Goal: Task Accomplishment & Management: Use online tool/utility

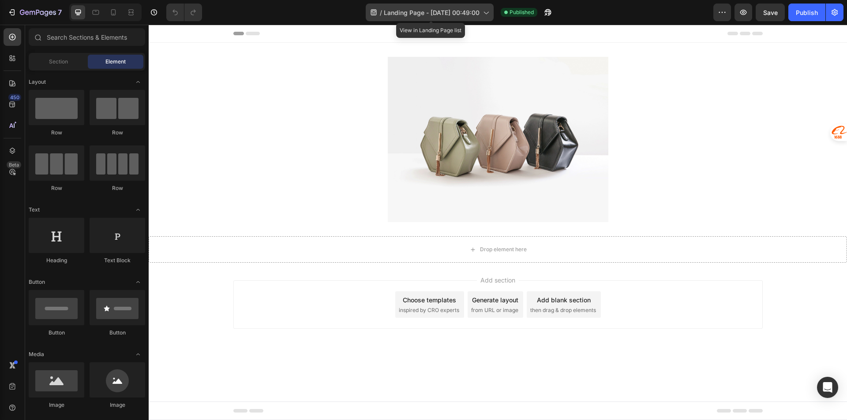
click at [396, 11] on span "Landing Page - [DATE] 00:49:00" at bounding box center [432, 12] width 96 height 9
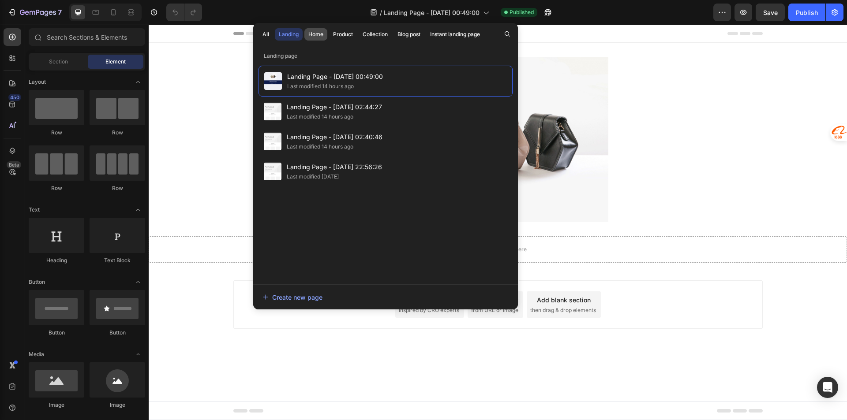
click at [318, 37] on div "Home" at bounding box center [315, 34] width 15 height 8
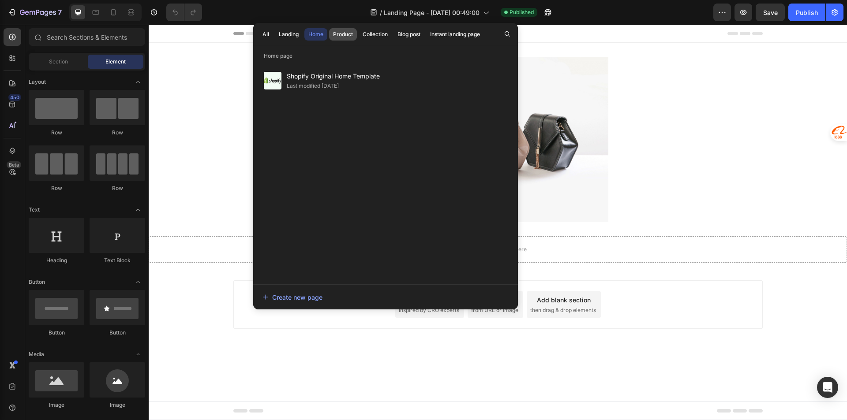
click at [347, 31] on div "Product" at bounding box center [343, 34] width 20 height 8
click at [315, 37] on div "Home" at bounding box center [315, 34] width 15 height 8
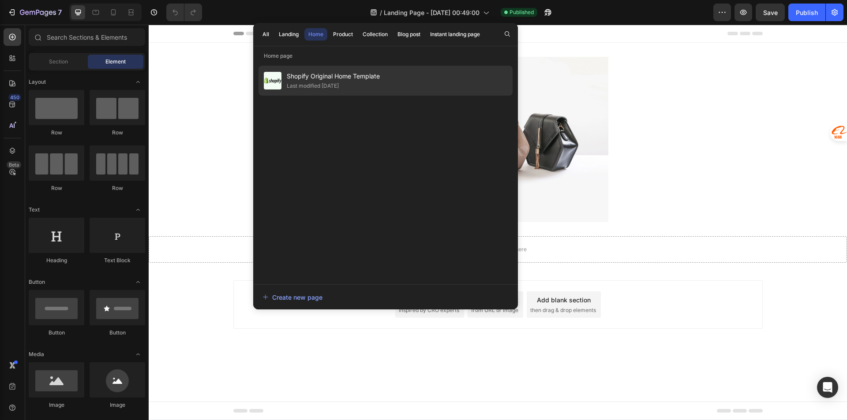
click at [326, 77] on span "Shopify Original Home Template" at bounding box center [333, 76] width 93 height 11
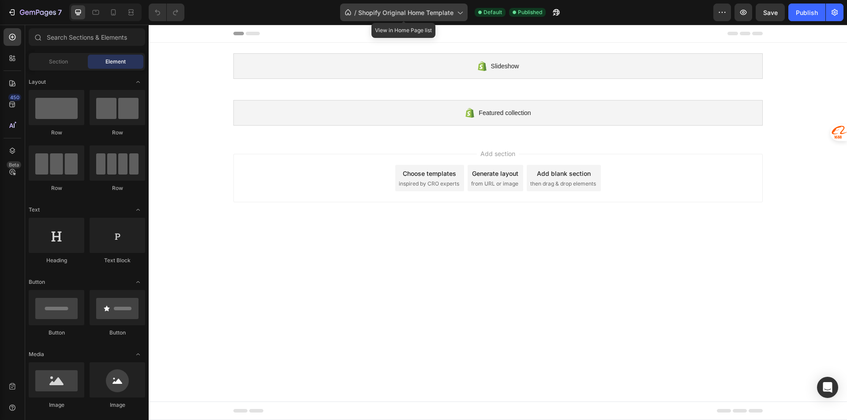
click at [401, 11] on span "Shopify Original Home Template" at bounding box center [405, 12] width 95 height 9
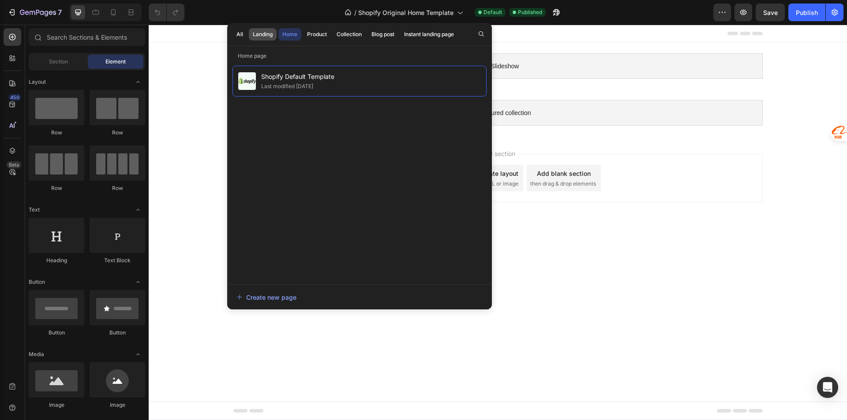
click at [258, 32] on div "Landing" at bounding box center [263, 34] width 20 height 8
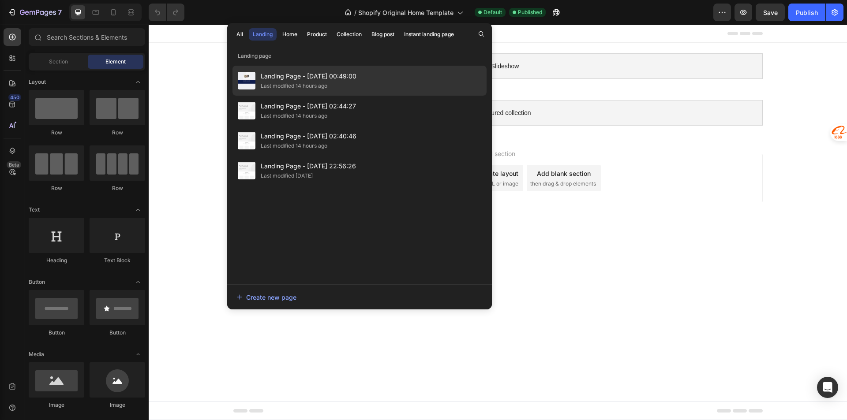
click at [328, 80] on span "Landing Page - [DATE] 00:49:00" at bounding box center [309, 76] width 96 height 11
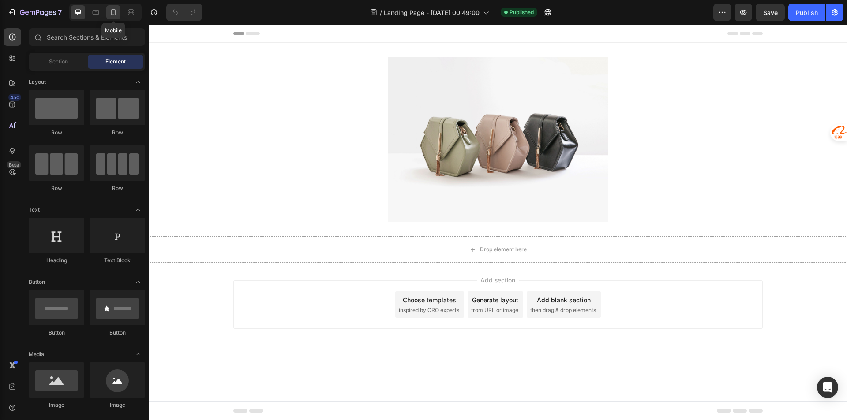
click at [115, 13] on icon at bounding box center [113, 12] width 5 height 6
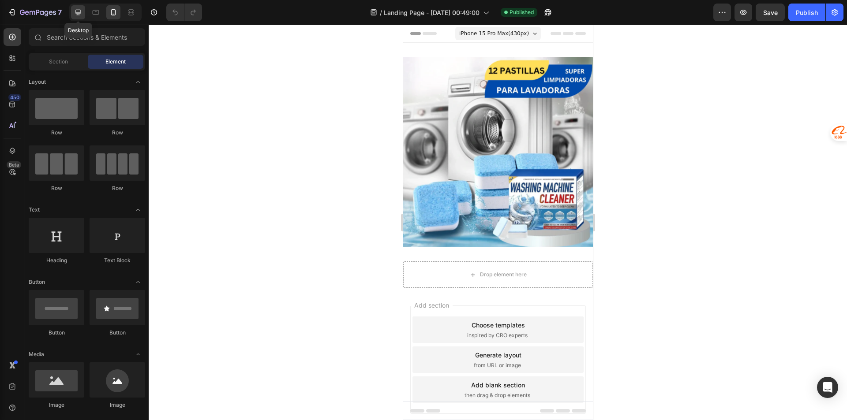
click at [77, 11] on icon at bounding box center [78, 12] width 9 height 9
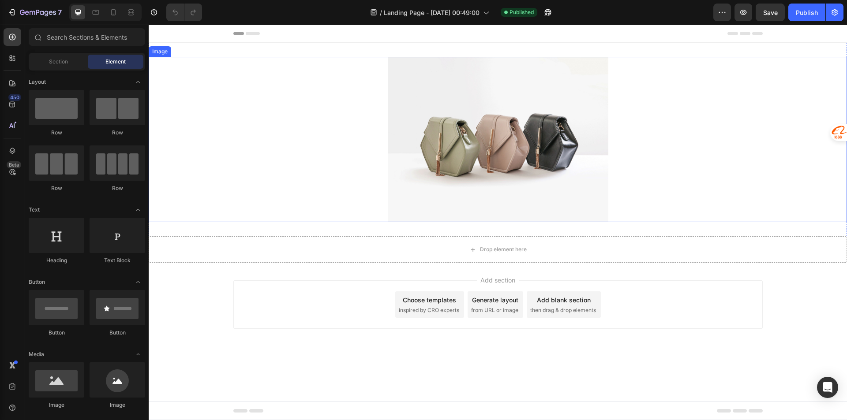
click at [389, 120] on img at bounding box center [498, 139] width 221 height 165
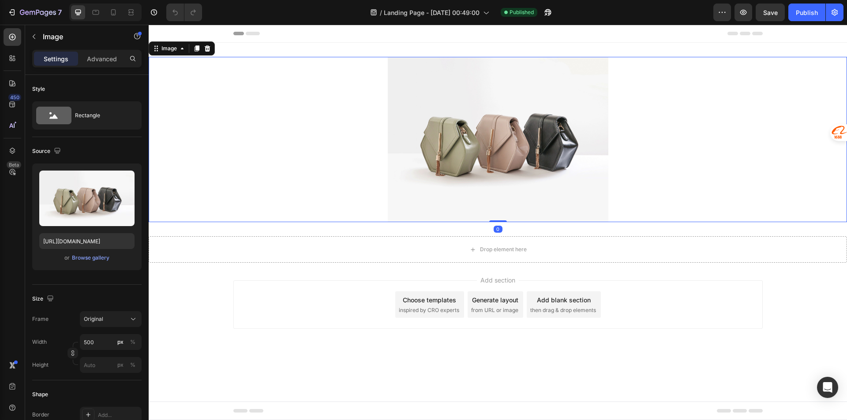
click at [236, 38] on div "Header" at bounding box center [497, 34] width 529 height 18
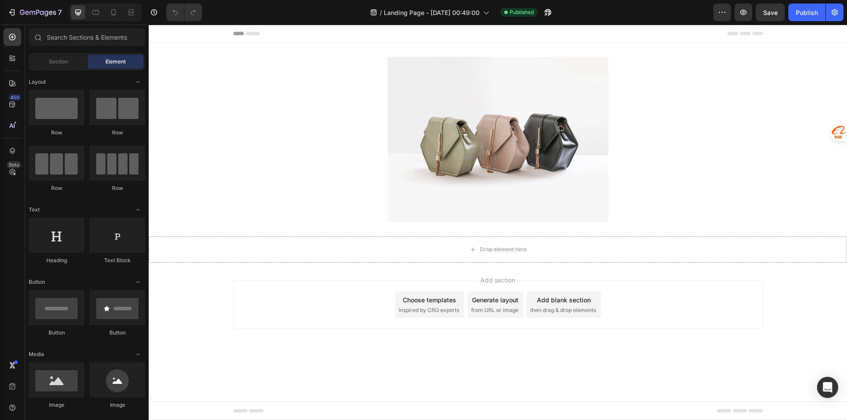
click at [241, 31] on div "Header" at bounding box center [497, 34] width 529 height 18
click at [252, 35] on icon at bounding box center [253, 34] width 14 height 4
click at [238, 33] on icon at bounding box center [238, 34] width 11 height 4
click at [229, 34] on div "Header" at bounding box center [498, 34] width 698 height 18
click at [115, 13] on icon at bounding box center [113, 12] width 9 height 9
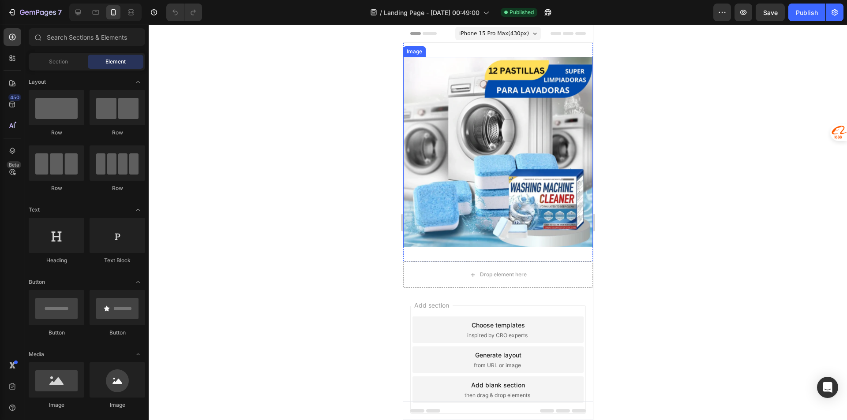
click at [509, 160] on img at bounding box center [498, 152] width 190 height 191
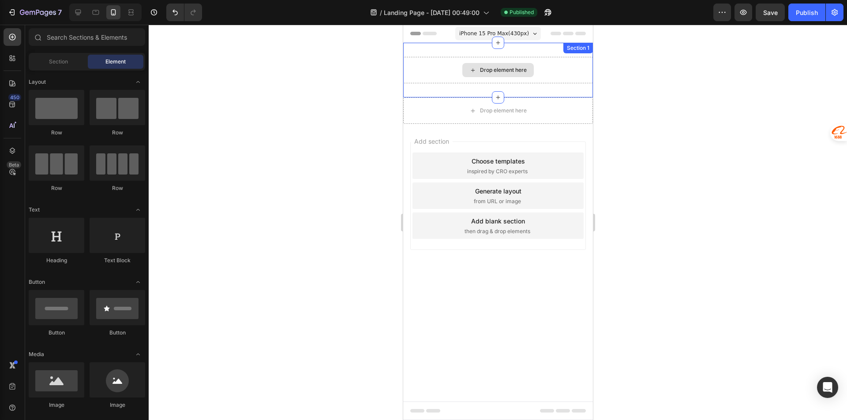
click at [509, 71] on div "Drop element here" at bounding box center [502, 70] width 47 height 7
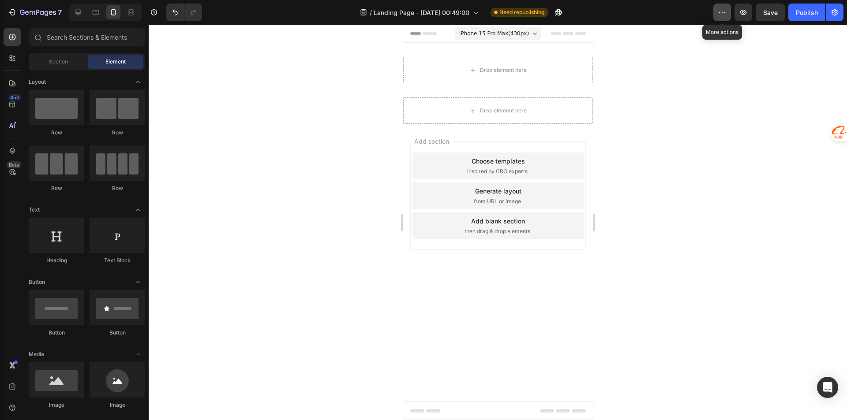
click at [726, 14] on icon "button" at bounding box center [722, 12] width 9 height 9
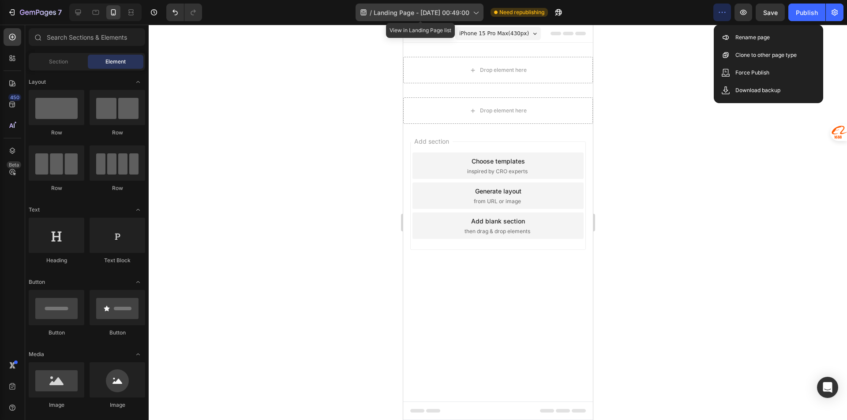
click at [474, 10] on icon at bounding box center [475, 12] width 9 height 9
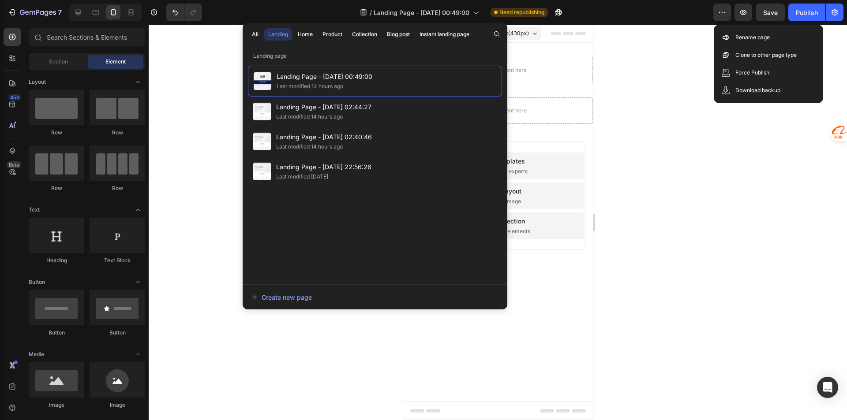
click at [612, 12] on div "/ Landing Page - Aug 26, 00:49:00 Need republishing" at bounding box center [461, 13] width 504 height 18
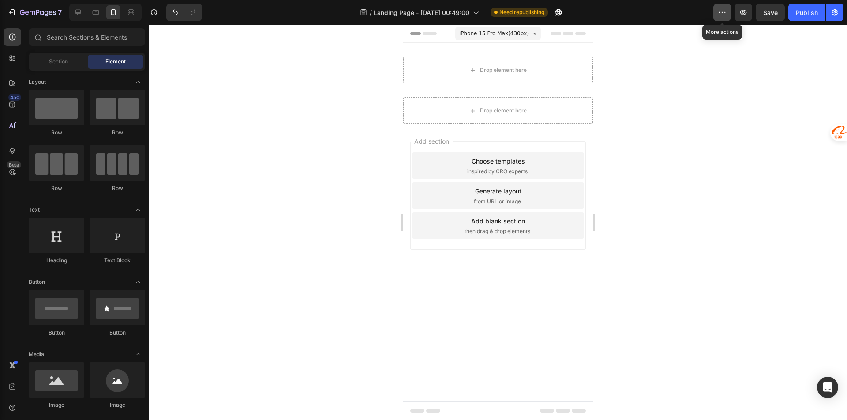
click at [723, 16] on icon "button" at bounding box center [722, 12] width 9 height 9
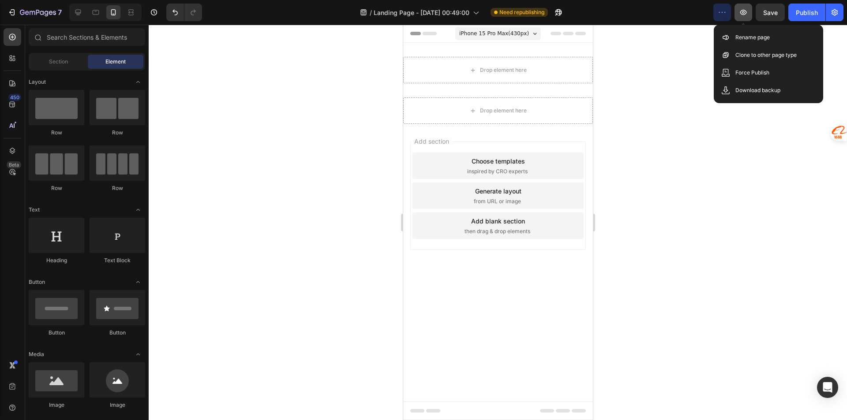
click at [741, 10] on icon "button" at bounding box center [743, 12] width 9 height 9
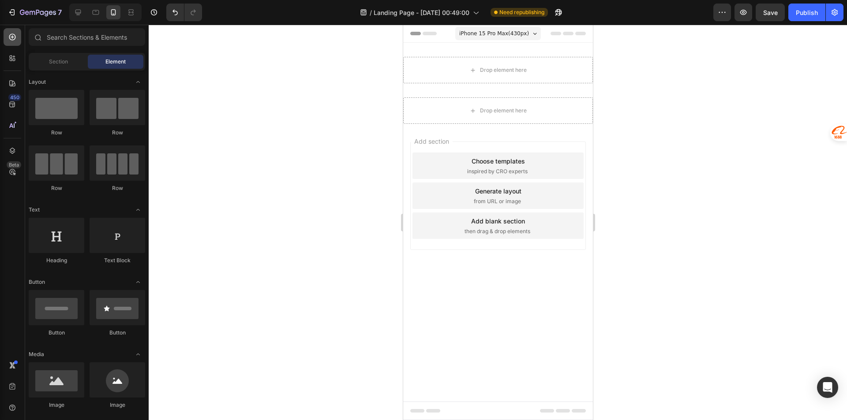
click at [15, 37] on icon at bounding box center [12, 37] width 7 height 7
click at [724, 16] on icon "button" at bounding box center [722, 12] width 9 height 9
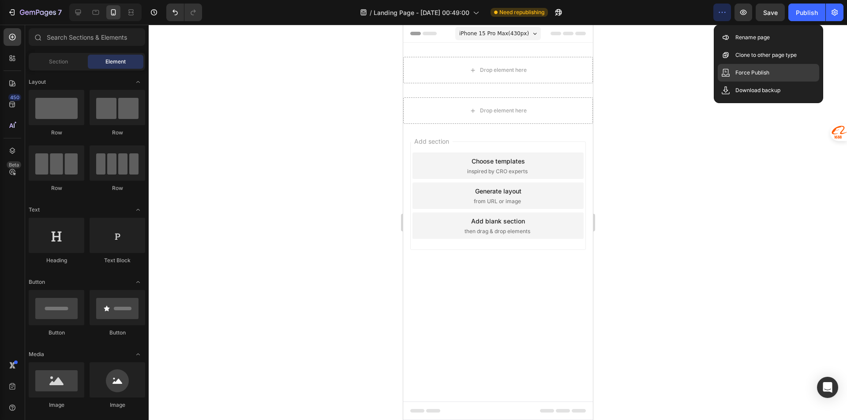
click at [756, 71] on p "Force Publish" at bounding box center [752, 72] width 34 height 9
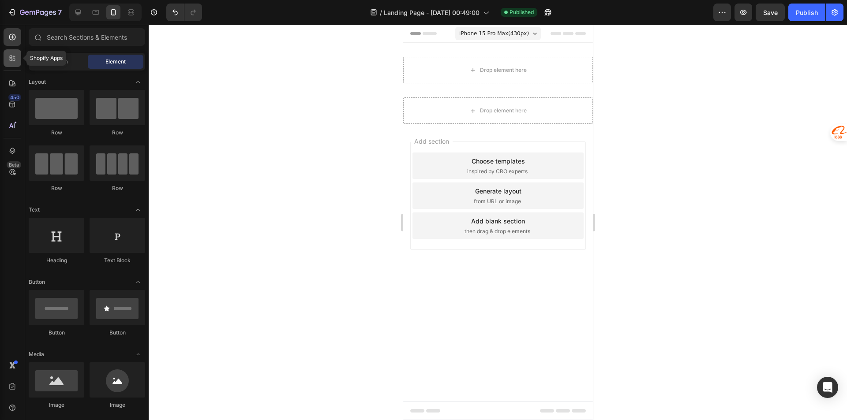
click at [9, 62] on icon at bounding box center [12, 58] width 9 height 9
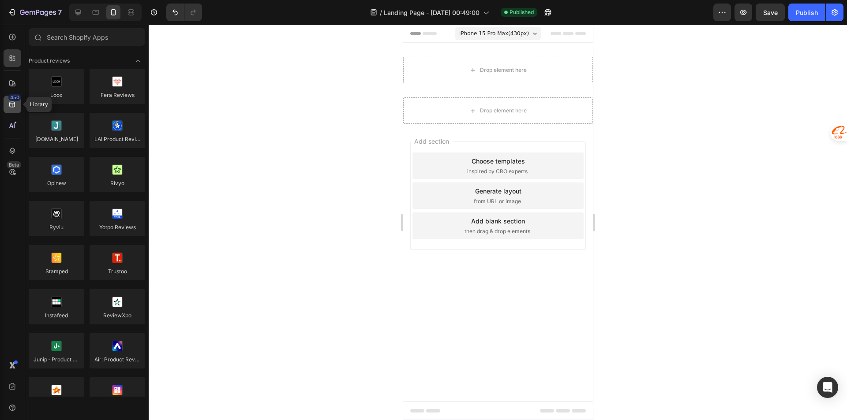
click at [13, 105] on icon at bounding box center [12, 105] width 6 height 6
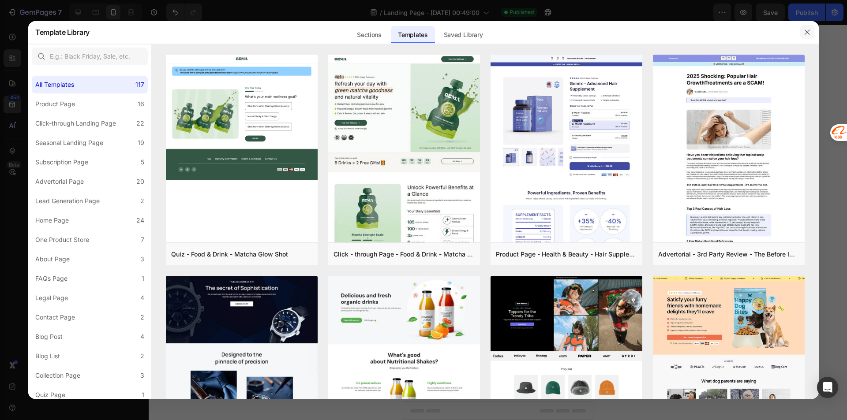
click at [808, 34] on icon "button" at bounding box center [807, 32] width 7 height 7
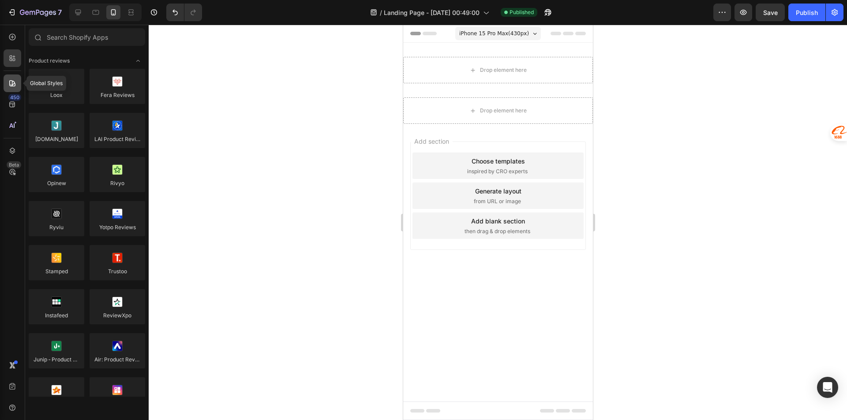
click at [4, 83] on div at bounding box center [13, 84] width 18 height 18
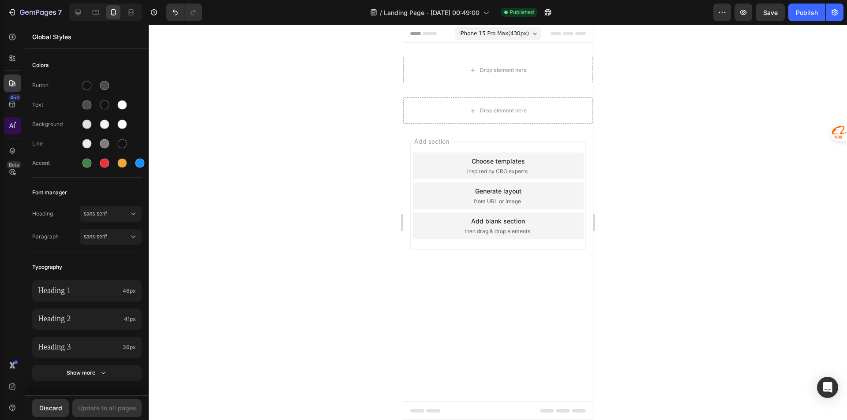
click at [16, 120] on div at bounding box center [13, 126] width 18 height 18
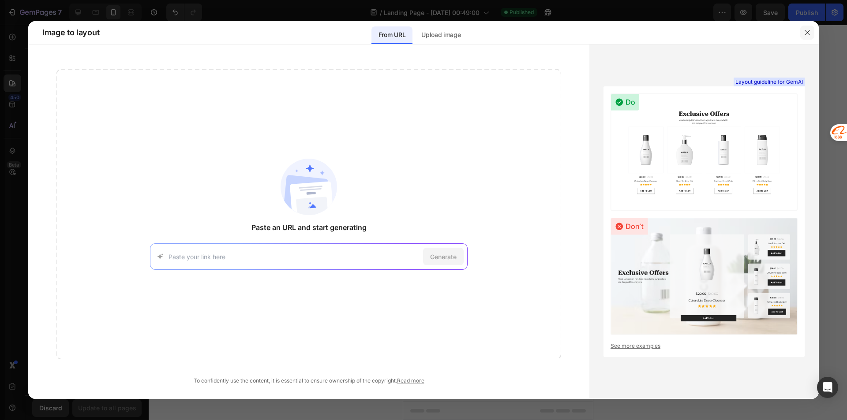
click at [804, 34] on icon "button" at bounding box center [807, 32] width 7 height 7
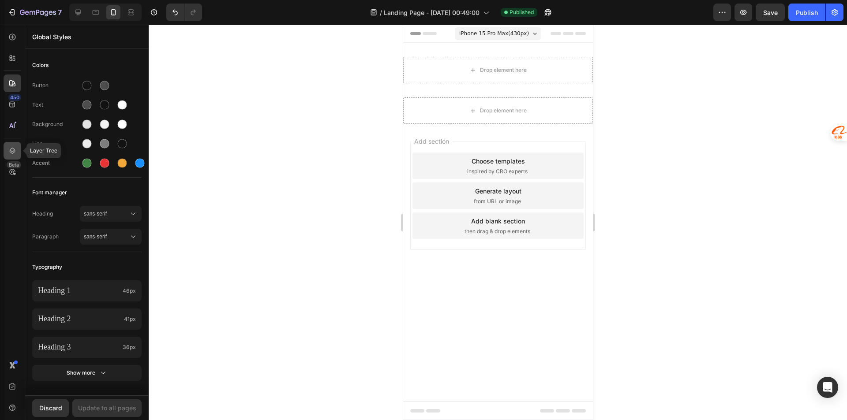
click at [10, 150] on icon at bounding box center [13, 151] width 6 height 6
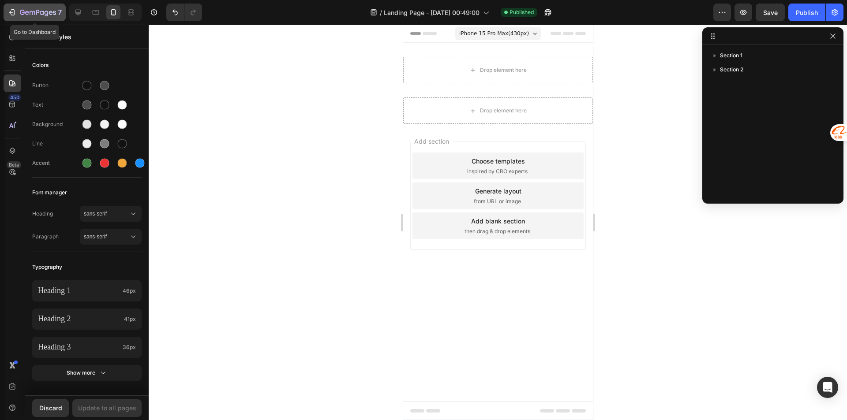
click at [45, 17] on div "7" at bounding box center [41, 12] width 42 height 11
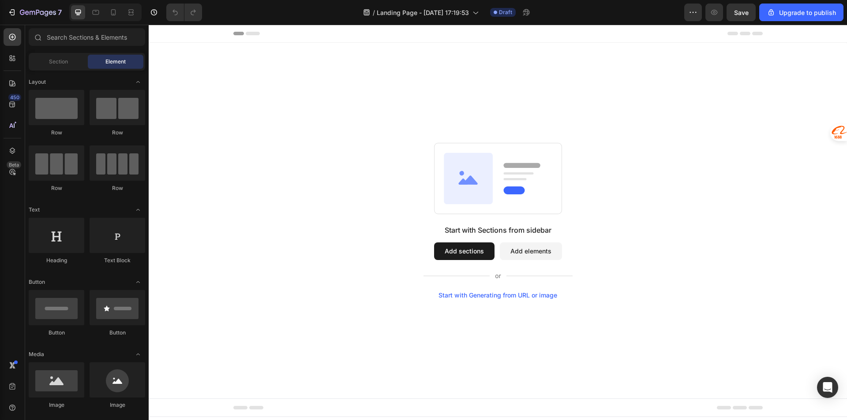
click at [457, 240] on div "Start with Sections from sidebar Add sections Add elements Start with Generatin…" at bounding box center [497, 262] width 149 height 74
click at [458, 245] on button "Add sections" at bounding box center [464, 252] width 60 height 18
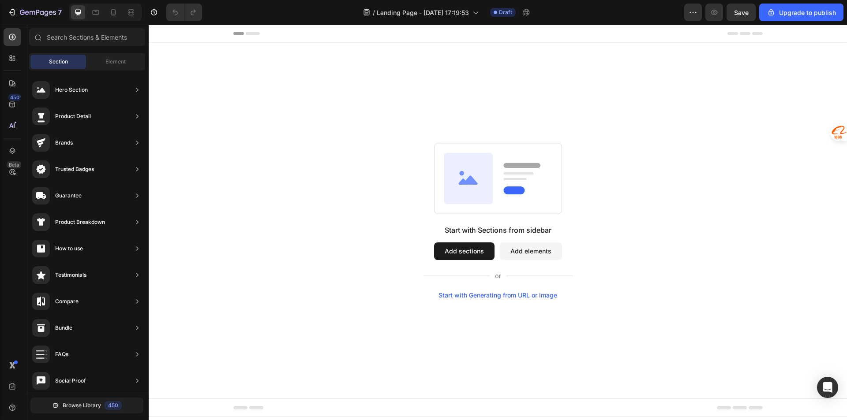
click at [523, 247] on button "Add elements" at bounding box center [531, 252] width 62 height 18
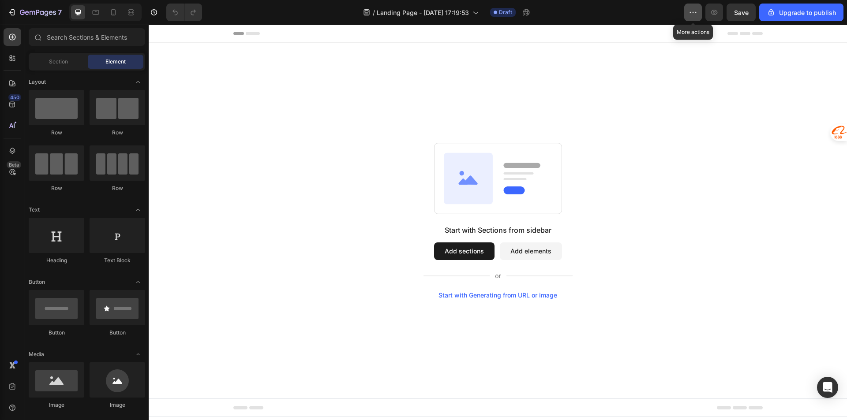
click at [701, 12] on button "button" at bounding box center [693, 13] width 18 height 18
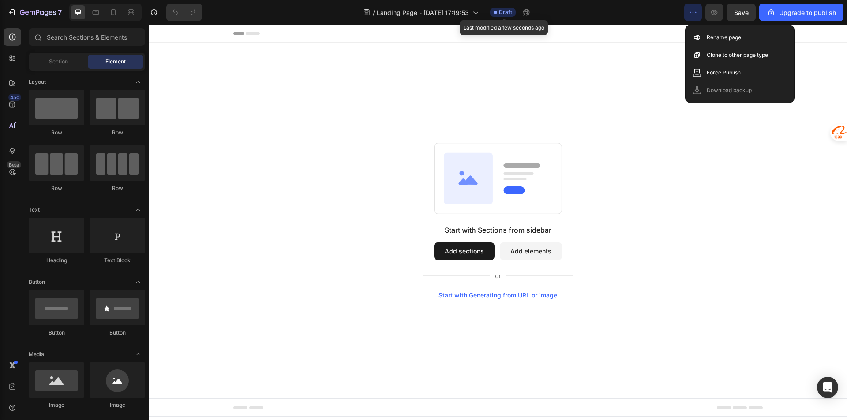
click at [505, 13] on span "Draft" at bounding box center [505, 12] width 13 height 8
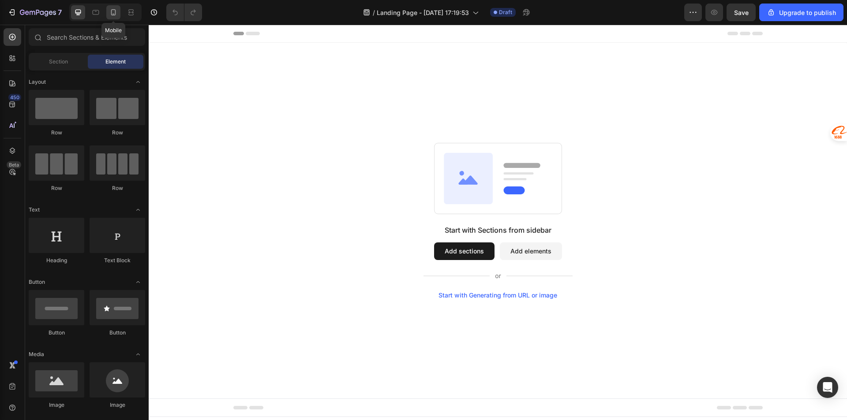
click at [111, 15] on icon at bounding box center [113, 12] width 9 height 9
click at [369, 156] on div "Start with Sections from sidebar Add sections Add elements Start with Generatin…" at bounding box center [497, 221] width 635 height 156
click at [52, 59] on span "Section" at bounding box center [58, 62] width 19 height 8
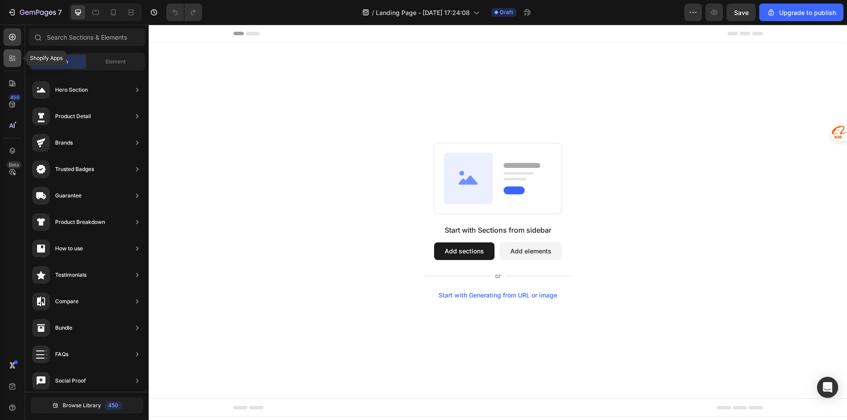
click at [13, 57] on icon at bounding box center [12, 58] width 9 height 9
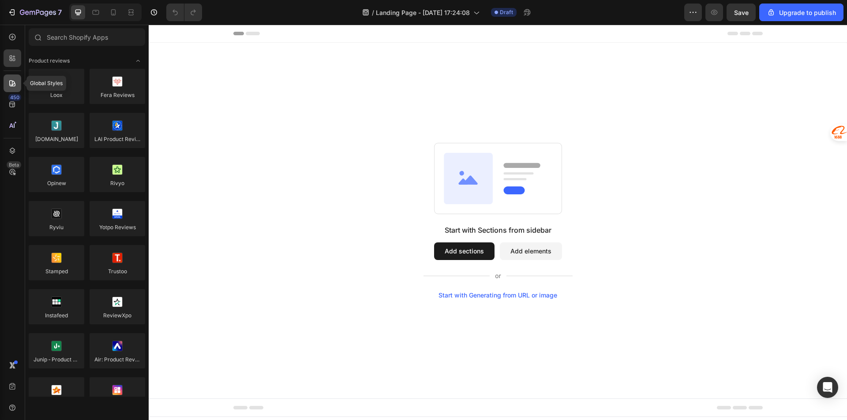
click at [6, 82] on div at bounding box center [13, 84] width 18 height 18
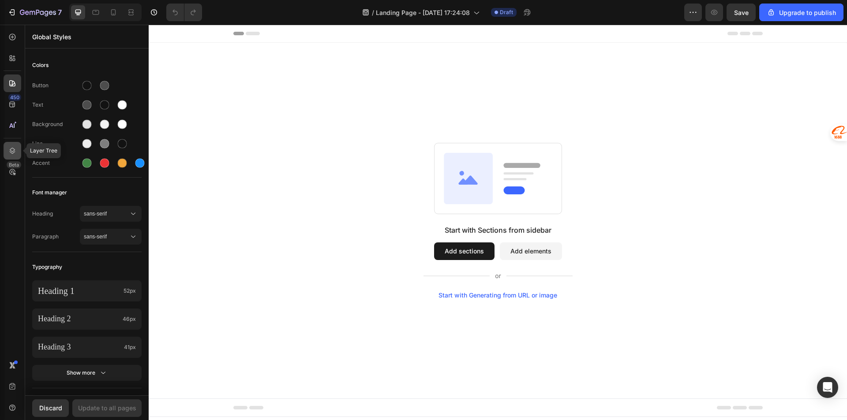
click at [11, 150] on icon at bounding box center [12, 150] width 9 height 9
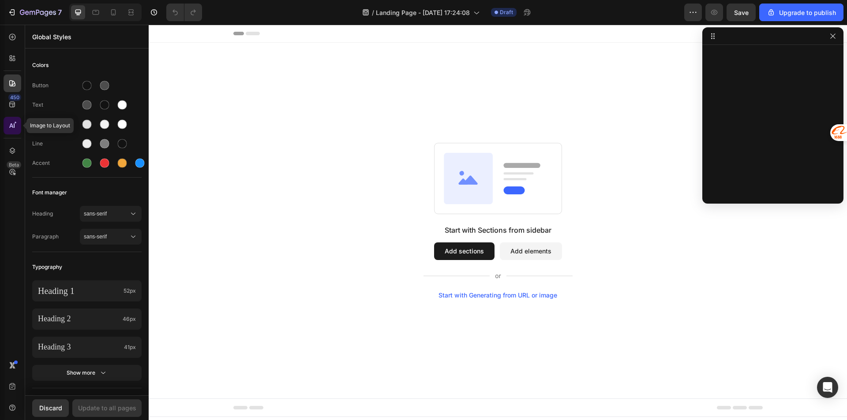
click at [14, 131] on div at bounding box center [13, 126] width 18 height 18
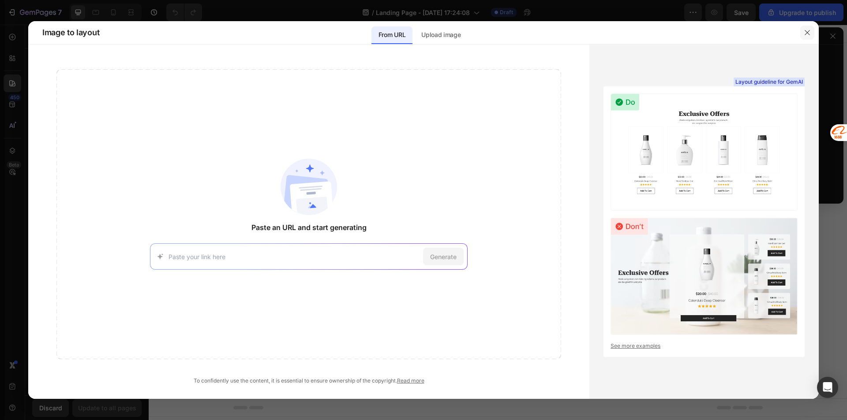
click at [806, 34] on icon "button" at bounding box center [807, 32] width 5 height 5
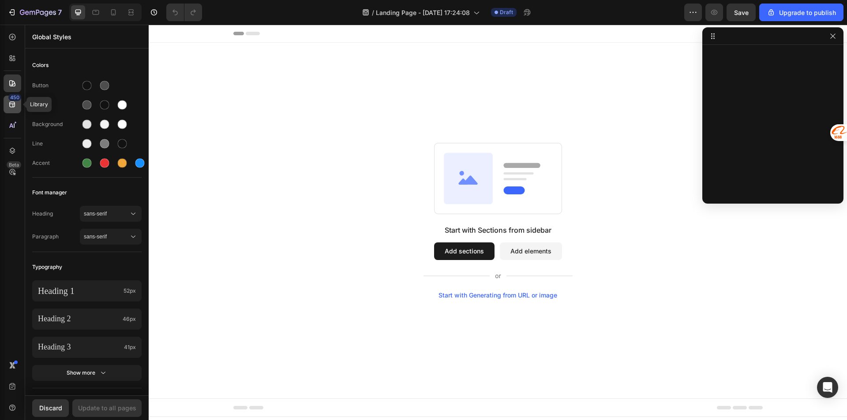
click at [10, 97] on div "450" at bounding box center [14, 97] width 13 height 7
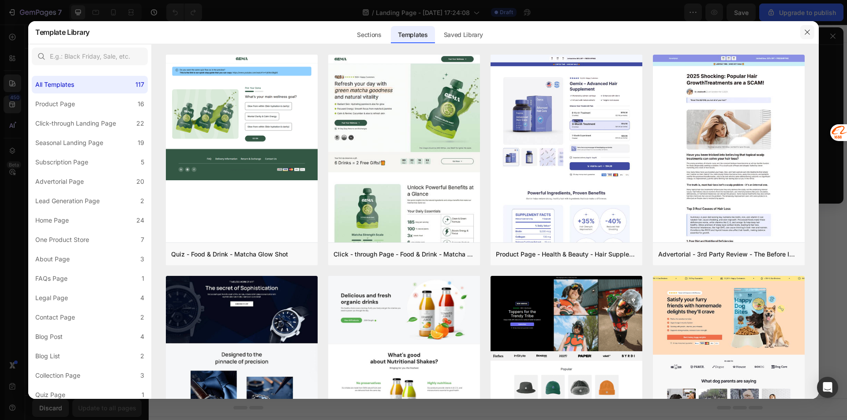
click at [813, 31] on button "button" at bounding box center [807, 32] width 14 height 14
click at [813, 31] on div at bounding box center [772, 36] width 141 height 18
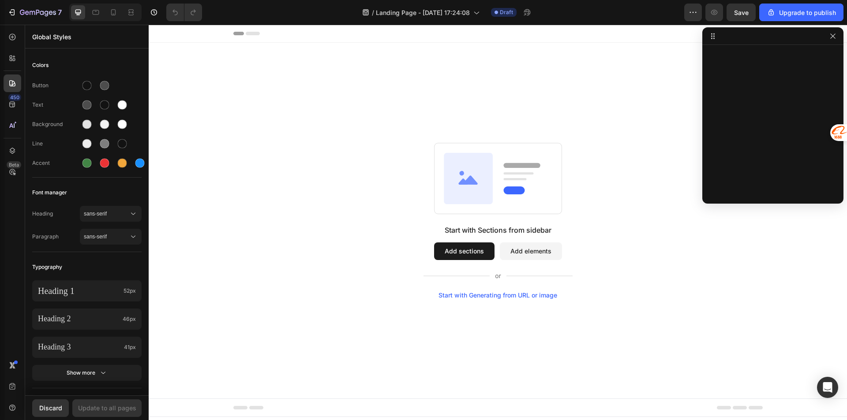
click at [483, 177] on icon at bounding box center [468, 178] width 49 height 51
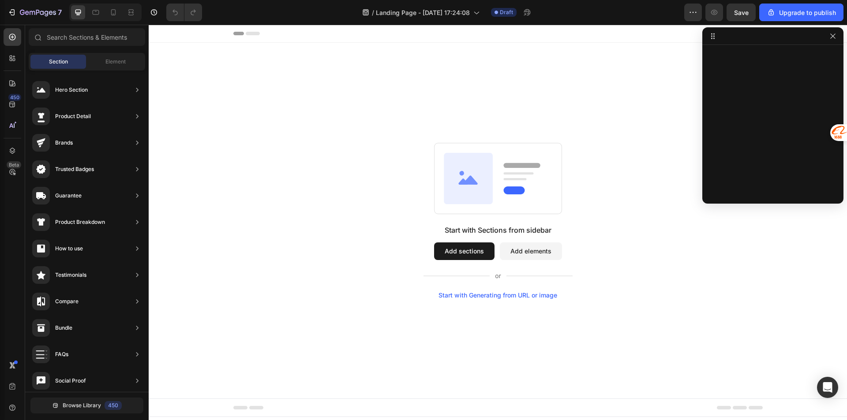
click at [433, 172] on div "Start with Sections from sidebar Add sections Add elements Start with Generatin…" at bounding box center [497, 221] width 635 height 156
click at [464, 180] on icon at bounding box center [462, 181] width 9 height 6
click at [494, 297] on div "Start with Generating from URL or image" at bounding box center [497, 295] width 119 height 7
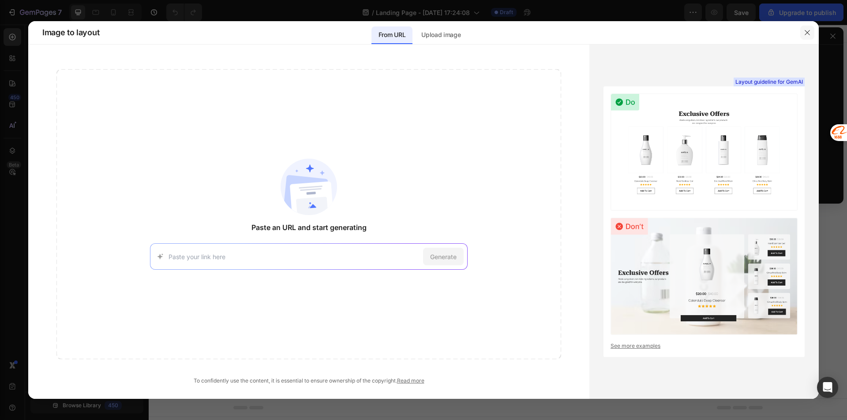
click at [806, 30] on icon "button" at bounding box center [807, 32] width 7 height 7
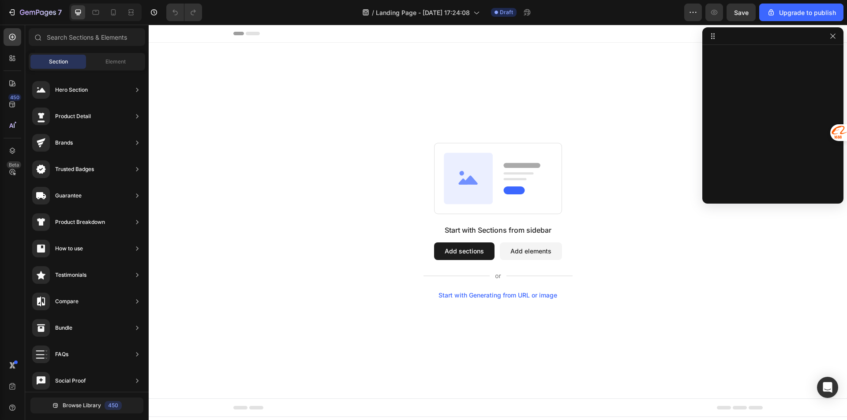
click at [463, 250] on button "Add sections" at bounding box center [464, 252] width 60 height 18
click at [460, 249] on button "Add sections" at bounding box center [464, 252] width 60 height 18
click at [14, 83] on icon at bounding box center [12, 83] width 6 height 6
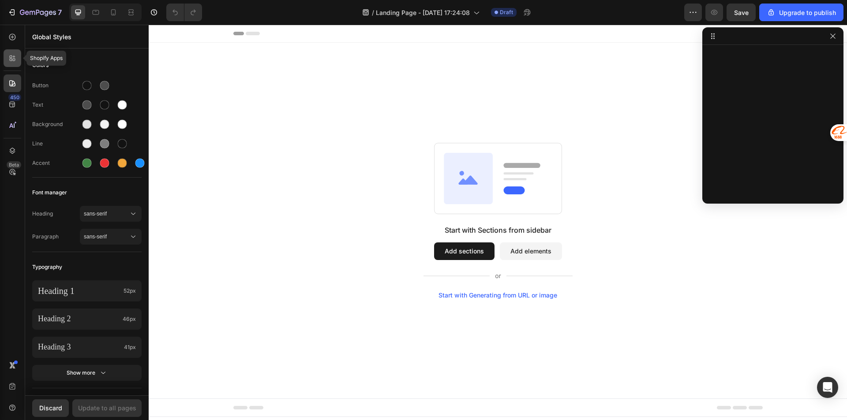
click at [6, 63] on div at bounding box center [13, 58] width 18 height 18
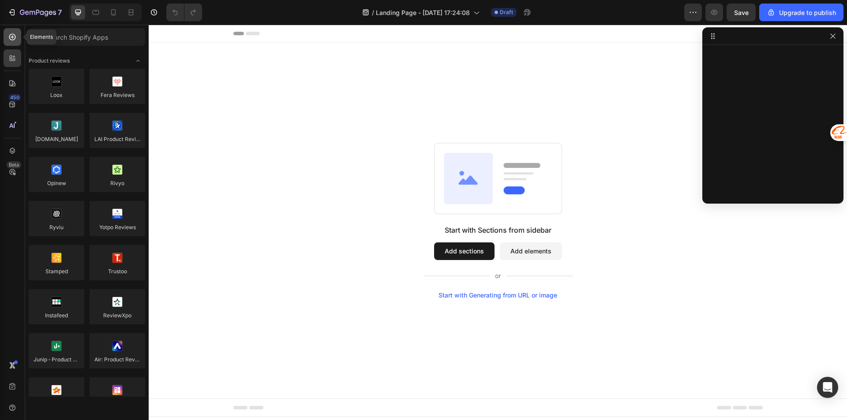
click at [5, 33] on div at bounding box center [13, 37] width 18 height 18
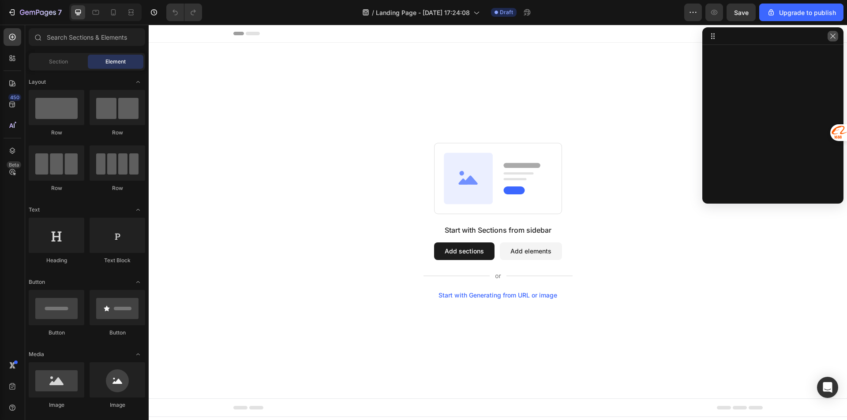
click at [828, 38] on button "button" at bounding box center [833, 36] width 11 height 11
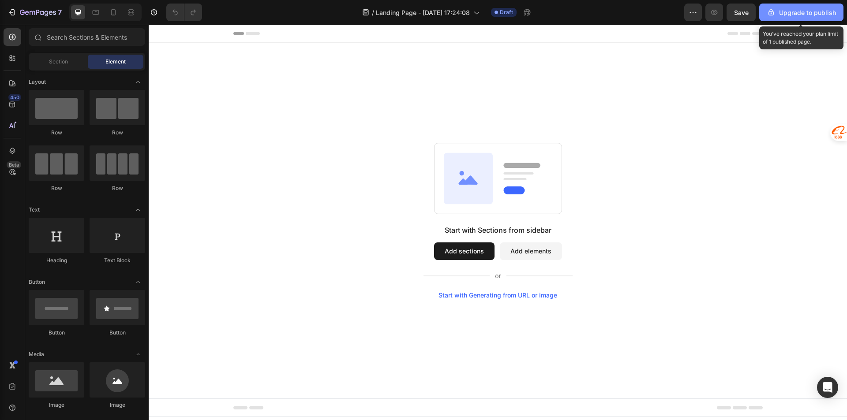
click at [777, 17] on button "Upgrade to publish" at bounding box center [801, 13] width 84 height 18
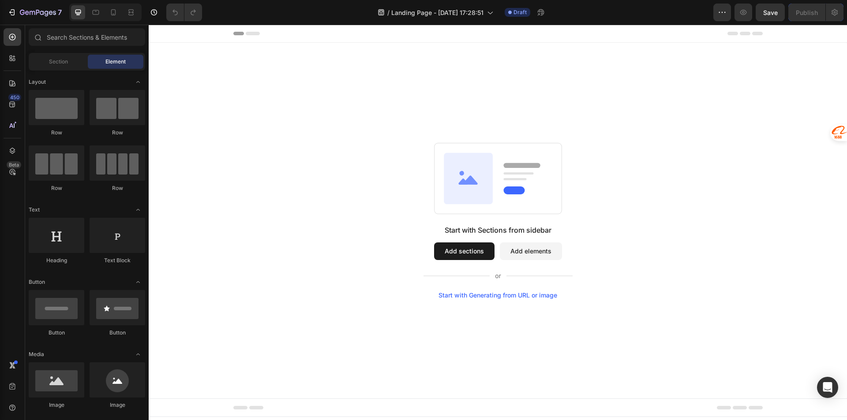
click at [467, 252] on button "Add sections" at bounding box center [464, 252] width 60 height 18
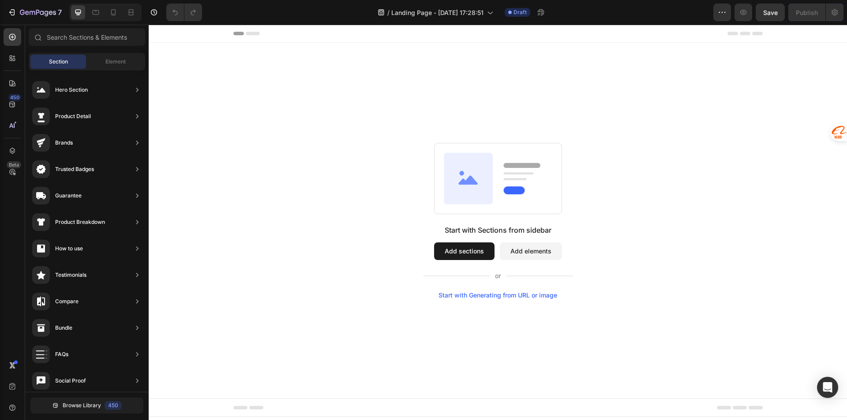
click at [524, 248] on button "Add elements" at bounding box center [531, 252] width 62 height 18
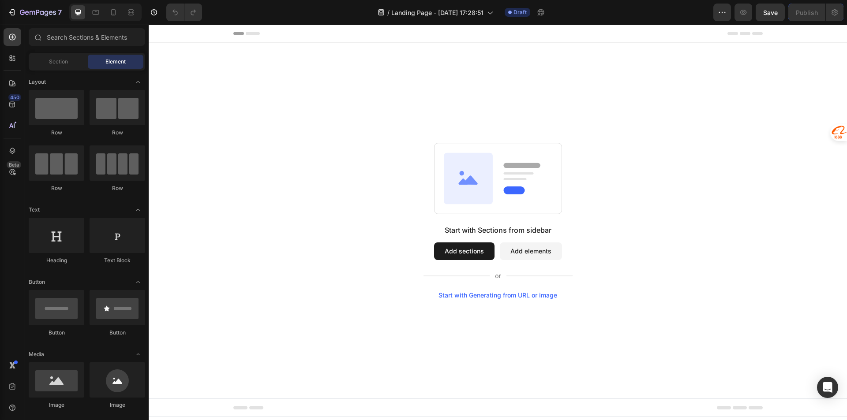
click at [501, 295] on div "Start with Generating from URL or image" at bounding box center [497, 295] width 119 height 7
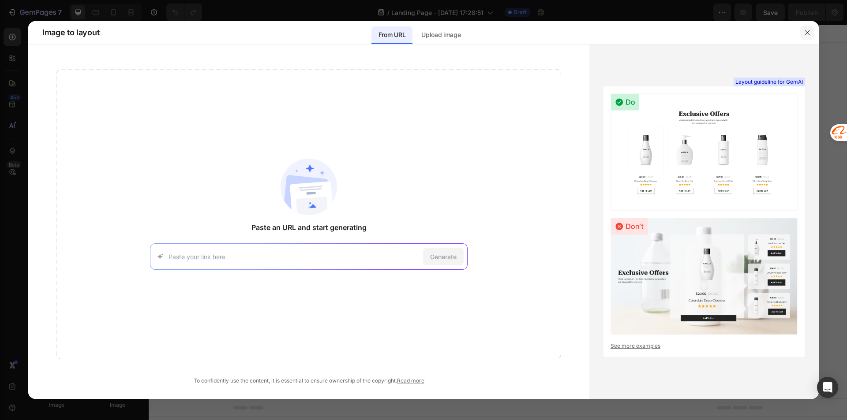
click at [809, 32] on icon "button" at bounding box center [807, 32] width 7 height 7
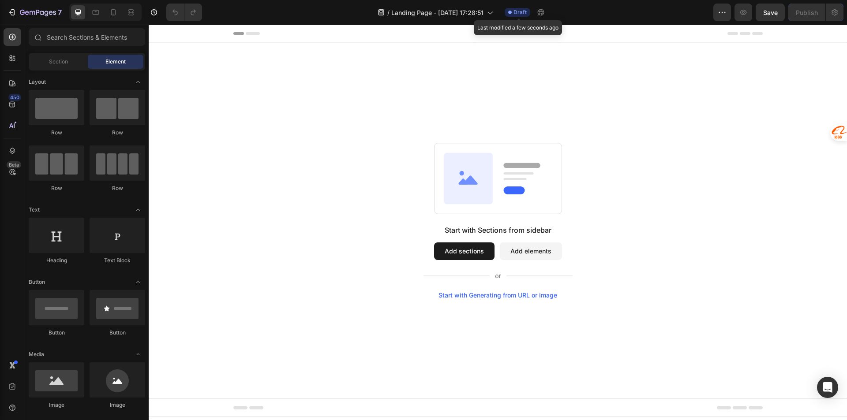
click at [514, 12] on div "Draft" at bounding box center [518, 12] width 26 height 9
click at [725, 18] on button "button" at bounding box center [722, 13] width 18 height 18
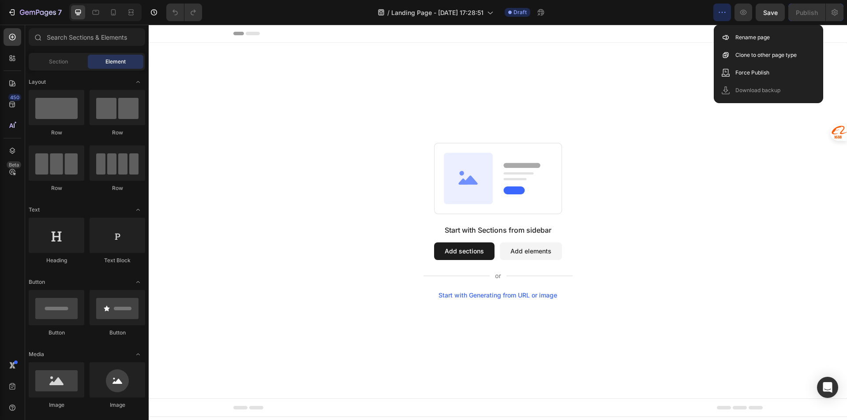
click at [675, 73] on div "Start with Sections from sidebar Add sections Add elements Start with Generatin…" at bounding box center [498, 221] width 698 height 356
click at [565, 151] on div "Start with Sections from sidebar Add sections Add elements Start with Generatin…" at bounding box center [497, 221] width 635 height 156
click at [116, 10] on icon at bounding box center [113, 12] width 9 height 9
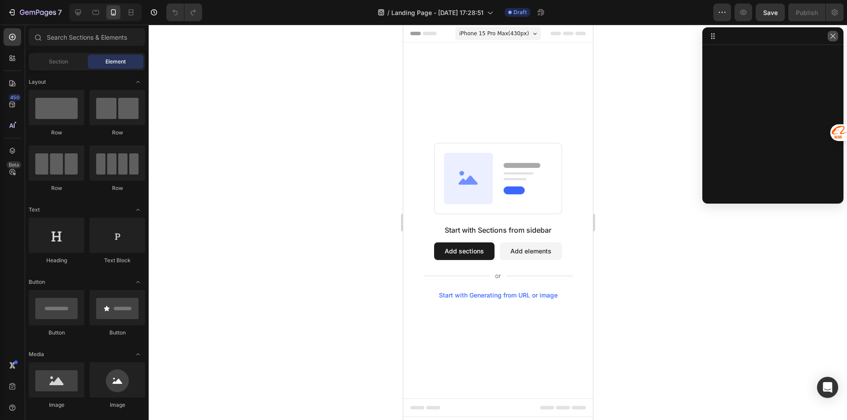
click at [830, 39] on icon "button" at bounding box center [832, 36] width 7 height 7
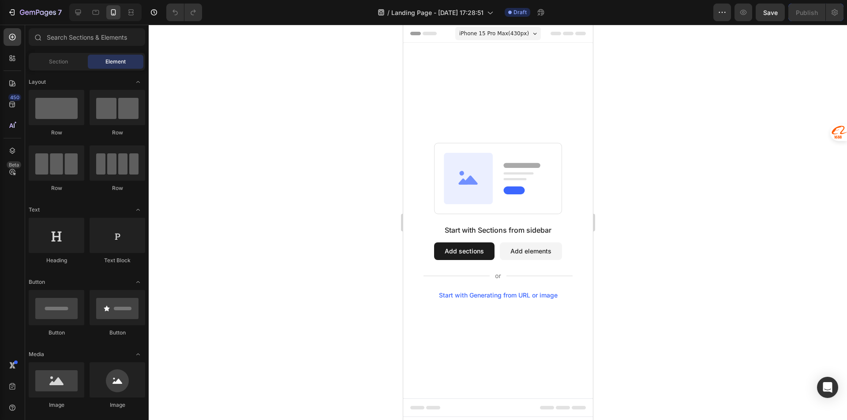
click at [528, 38] on div "iPhone 15 Pro Max ( 430 px)" at bounding box center [498, 33] width 86 height 13
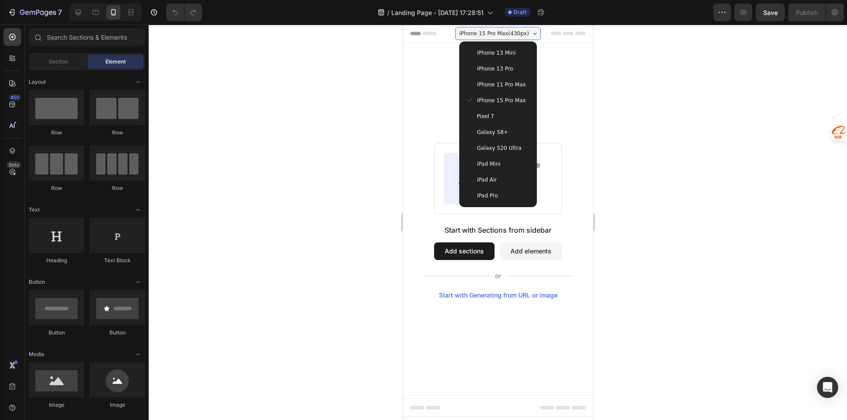
click at [709, 112] on div at bounding box center [498, 223] width 698 height 396
click at [348, 160] on div at bounding box center [498, 223] width 698 height 396
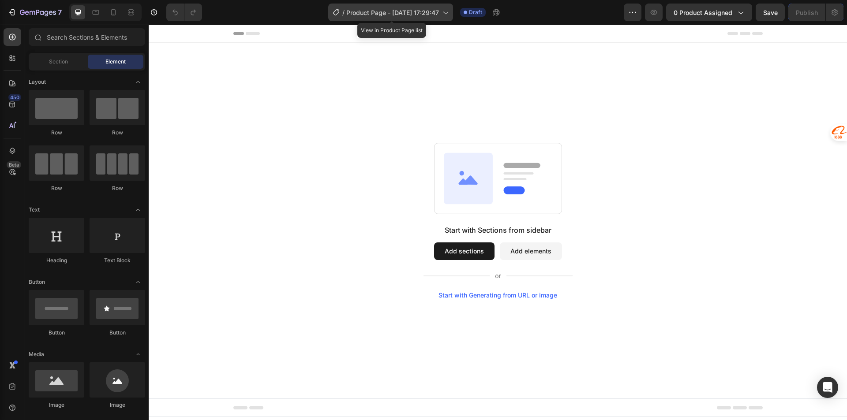
click at [442, 18] on div "/ Product Page - [DATE] 17:29:47" at bounding box center [390, 13] width 125 height 18
click at [628, 36] on div "Header" at bounding box center [497, 34] width 529 height 18
click at [111, 14] on icon at bounding box center [113, 12] width 9 height 9
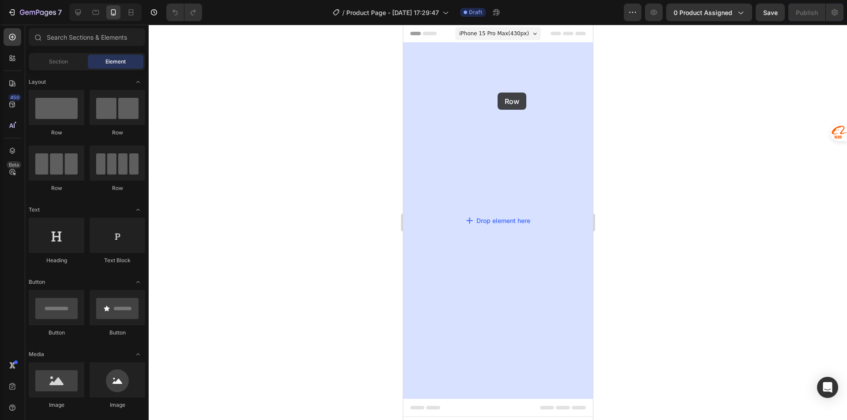
drag, startPoint x: 465, startPoint y: 147, endPoint x: 497, endPoint y: 93, distance: 62.9
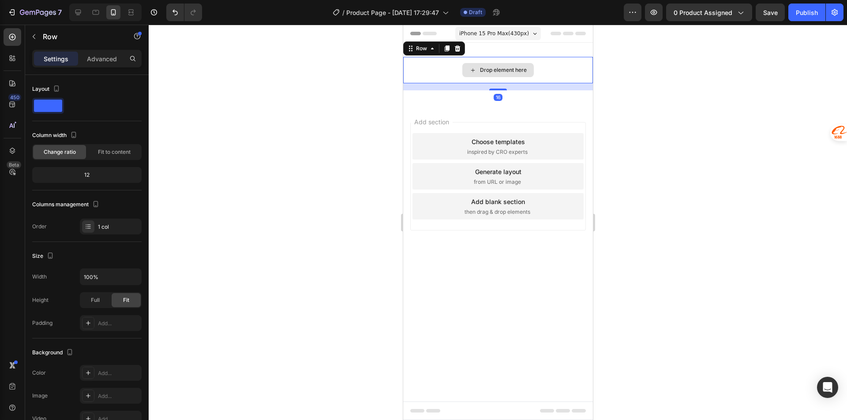
click at [500, 75] on div "Drop element here" at bounding box center [497, 70] width 71 height 14
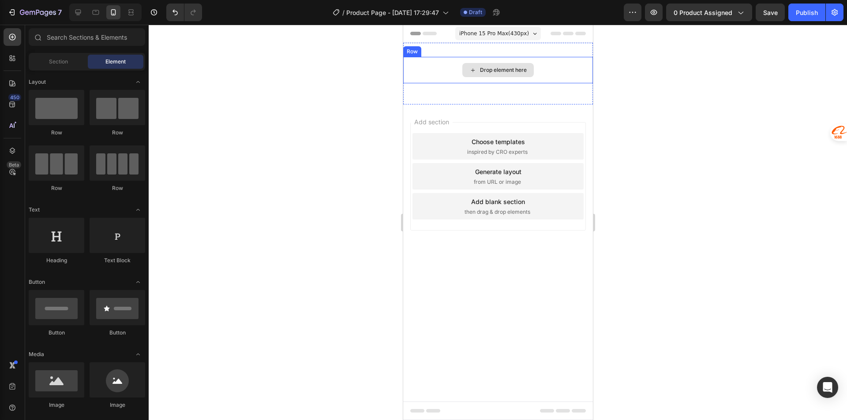
click at [439, 65] on div "Drop element here" at bounding box center [498, 70] width 190 height 26
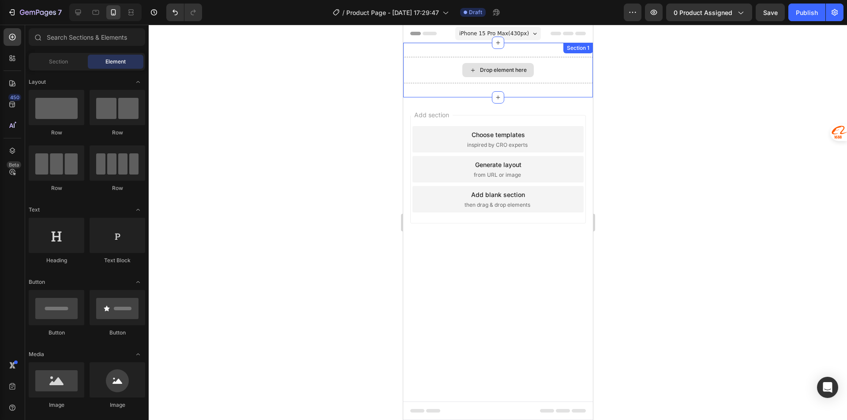
click at [435, 76] on div "Drop element here" at bounding box center [498, 70] width 190 height 26
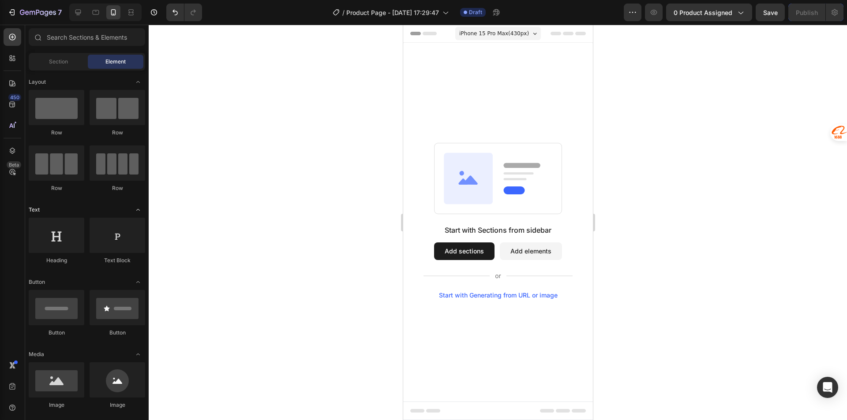
scroll to position [132, 0]
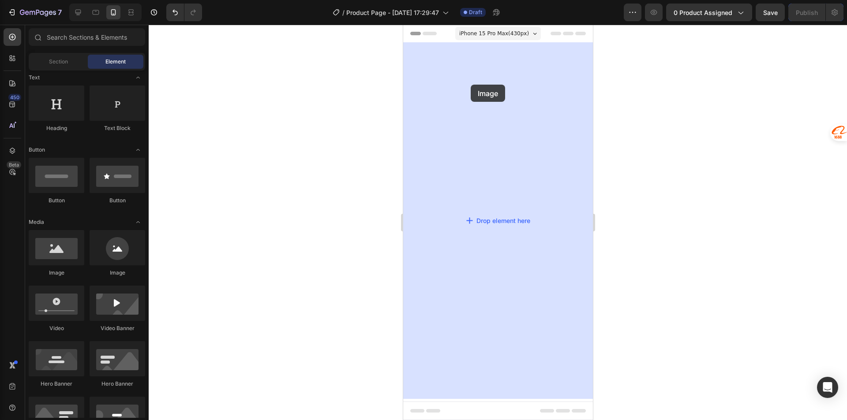
drag, startPoint x: 470, startPoint y: 274, endPoint x: 472, endPoint y: 78, distance: 196.7
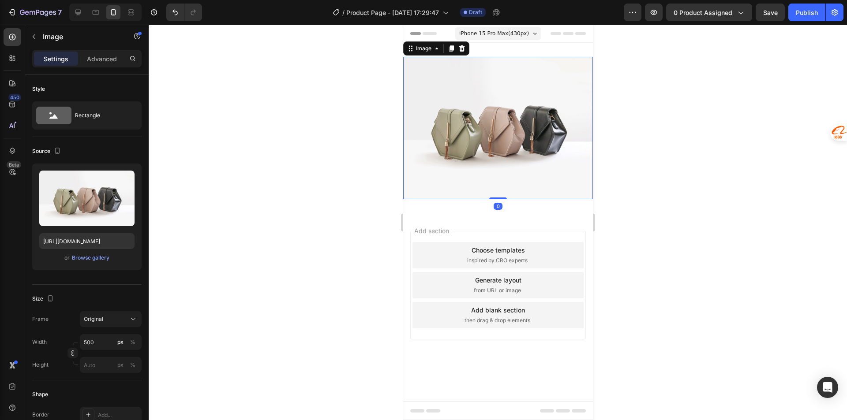
click at [487, 139] on img at bounding box center [498, 128] width 190 height 142
click at [91, 258] on div "Browse gallery" at bounding box center [90, 258] width 37 height 8
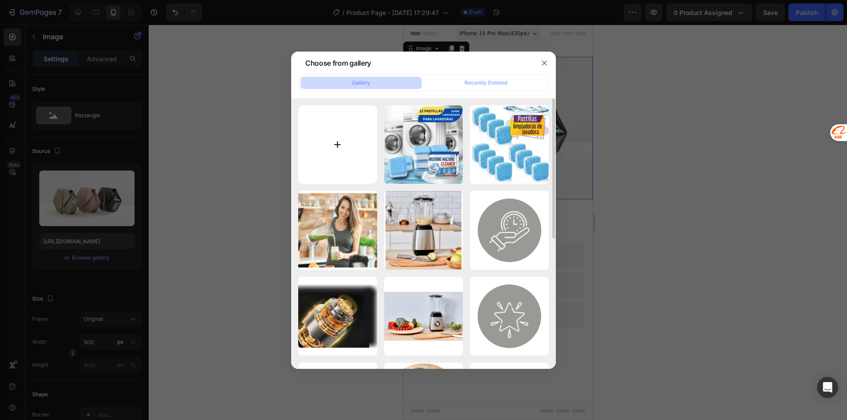
click at [352, 143] on input "file" at bounding box center [337, 144] width 79 height 79
type input "C:\fakepath\33089dd122a6b49be40a0c1756c7df4f_480x480.jpg"
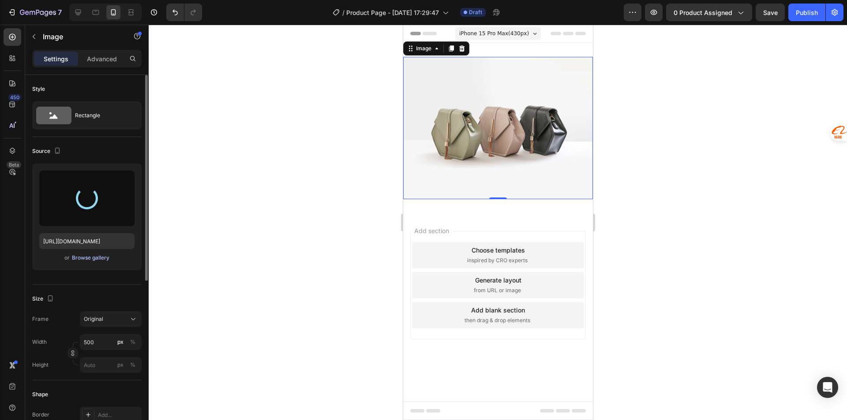
type input "[URL][DOMAIN_NAME]"
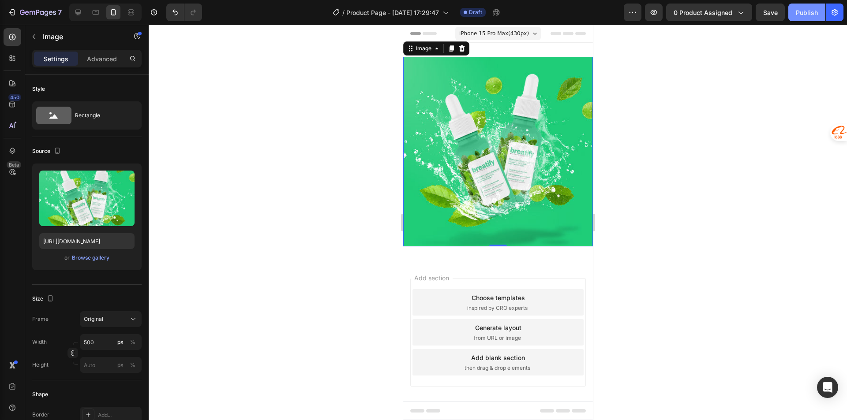
click at [808, 7] on button "Publish" at bounding box center [806, 13] width 37 height 18
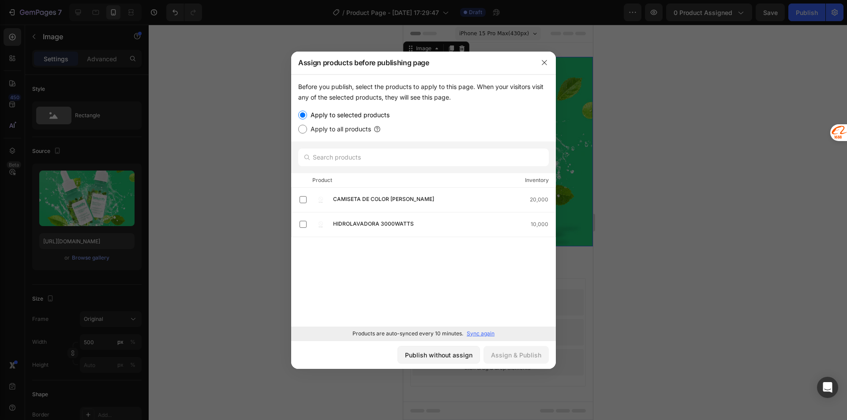
click at [343, 131] on label "Apply to all products" at bounding box center [339, 129] width 64 height 11
click at [307, 131] on input "Apply to all products" at bounding box center [302, 129] width 9 height 9
radio input "true"
click at [302, 113] on input "Apply to selected products" at bounding box center [302, 115] width 9 height 9
radio input "true"
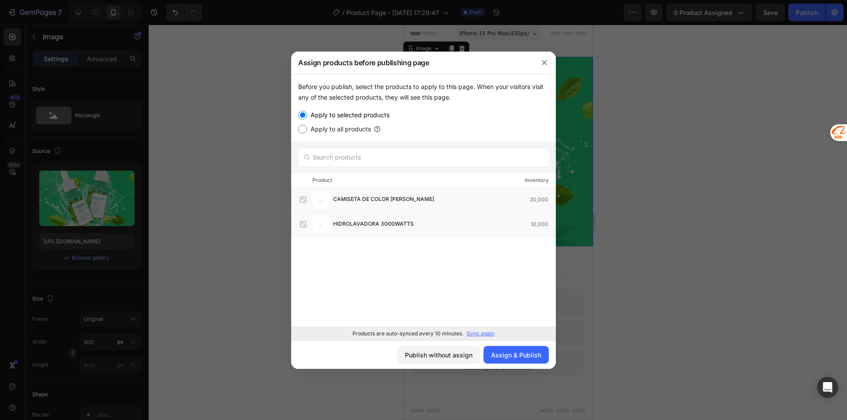
click at [302, 113] on input "Apply to selected products" at bounding box center [302, 115] width 9 height 9
click at [545, 62] on icon "button" at bounding box center [544, 62] width 5 height 5
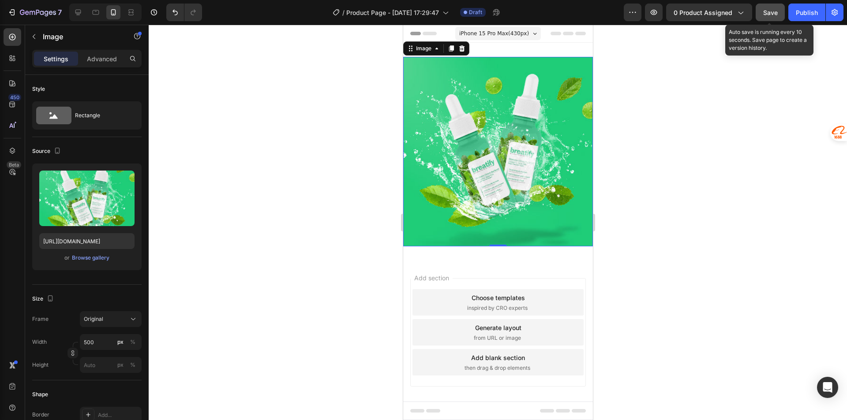
click at [768, 11] on span "Save" at bounding box center [770, 12] width 15 height 7
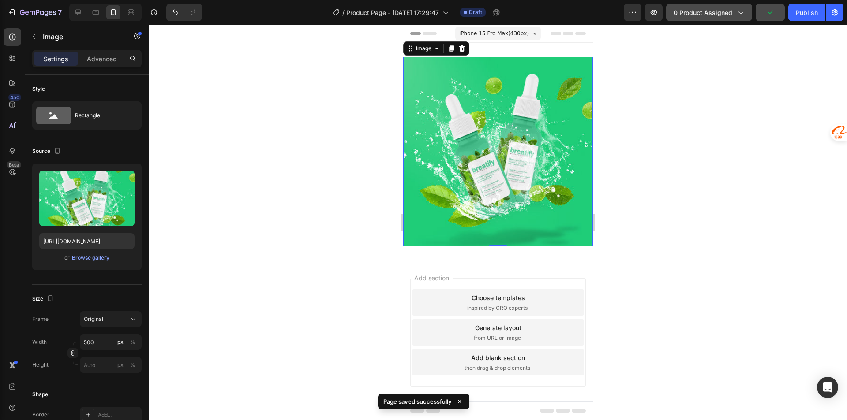
click at [733, 11] on div "0 product assigned" at bounding box center [709, 12] width 71 height 9
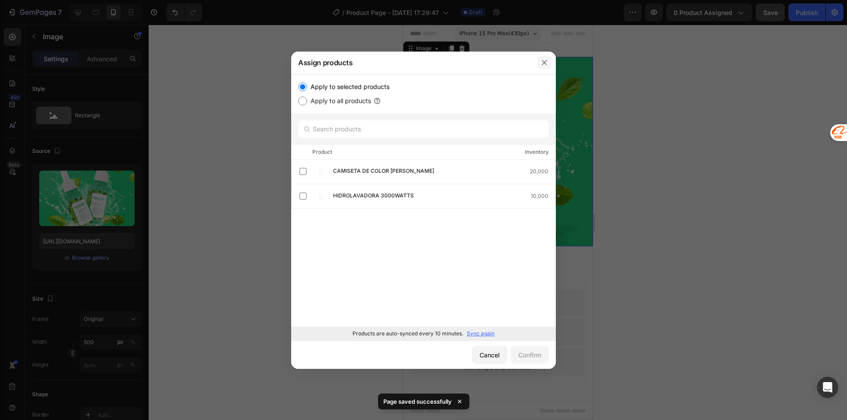
click at [544, 65] on icon "button" at bounding box center [544, 62] width 7 height 7
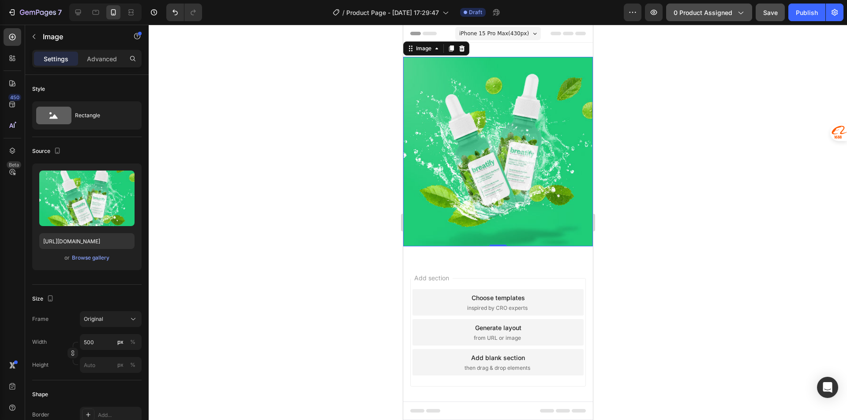
click at [714, 16] on span "0 product assigned" at bounding box center [703, 12] width 59 height 9
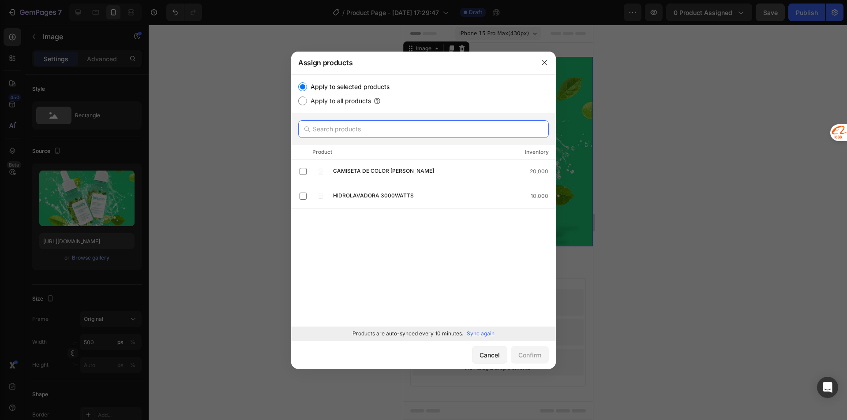
click at [344, 136] on input "text" at bounding box center [423, 129] width 251 height 18
click at [358, 104] on label "Apply to all products" at bounding box center [339, 101] width 64 height 11
click at [307, 104] on input "Apply to all products" at bounding box center [302, 101] width 9 height 9
radio input "true"
click at [538, 352] on div "Confirm" at bounding box center [529, 355] width 23 height 9
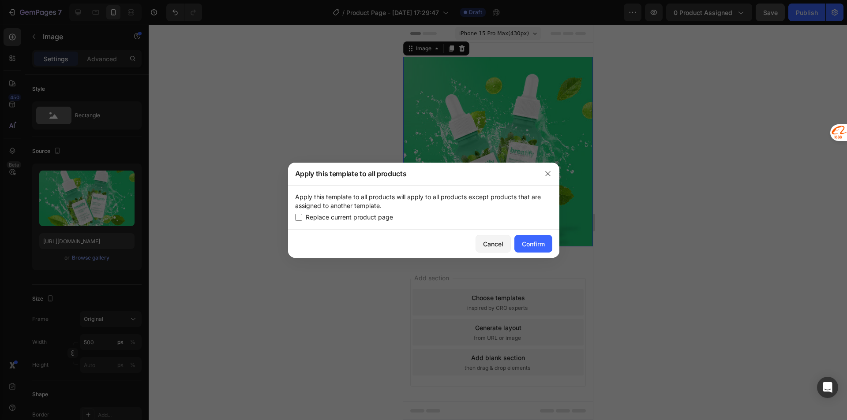
click at [372, 219] on span "Replace current product page" at bounding box center [349, 217] width 87 height 11
checkbox input "true"
click at [522, 244] on div "Confirm" at bounding box center [533, 244] width 23 height 9
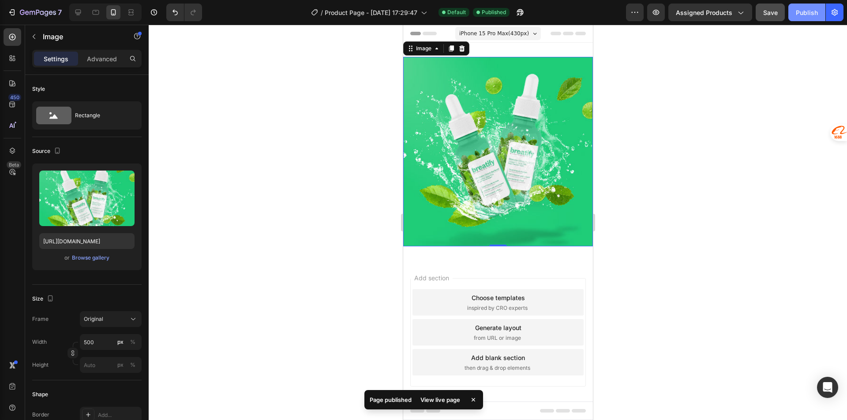
click at [803, 14] on div "Publish" at bounding box center [807, 12] width 22 height 9
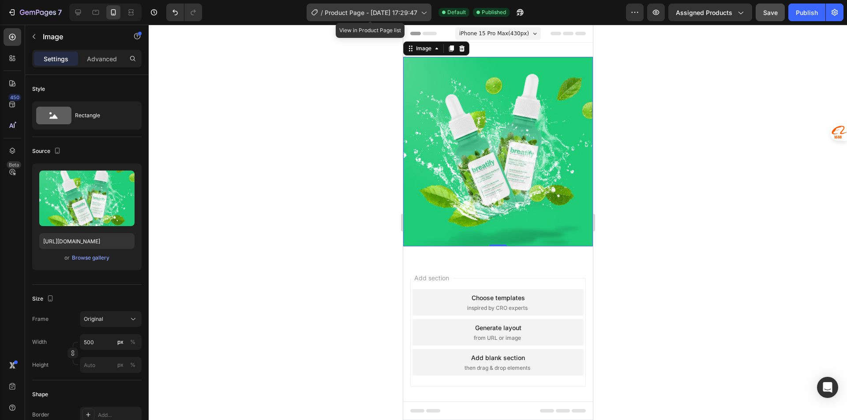
click at [431, 12] on div "/ Product Page - Aug 26, 17:29:47" at bounding box center [369, 13] width 125 height 18
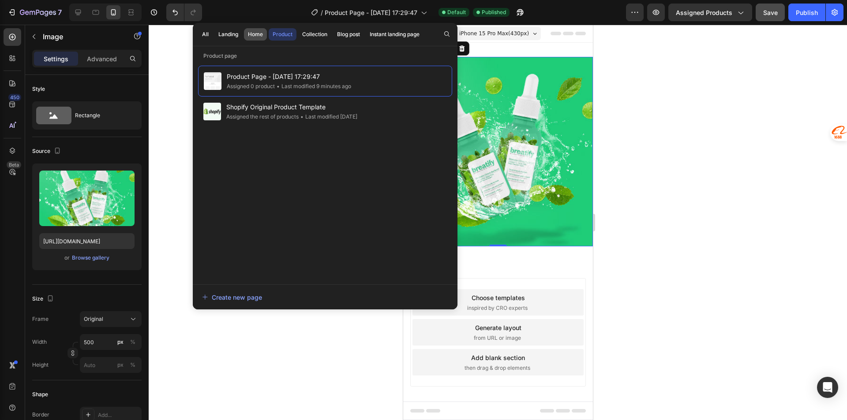
click at [261, 36] on div "Home" at bounding box center [255, 34] width 15 height 8
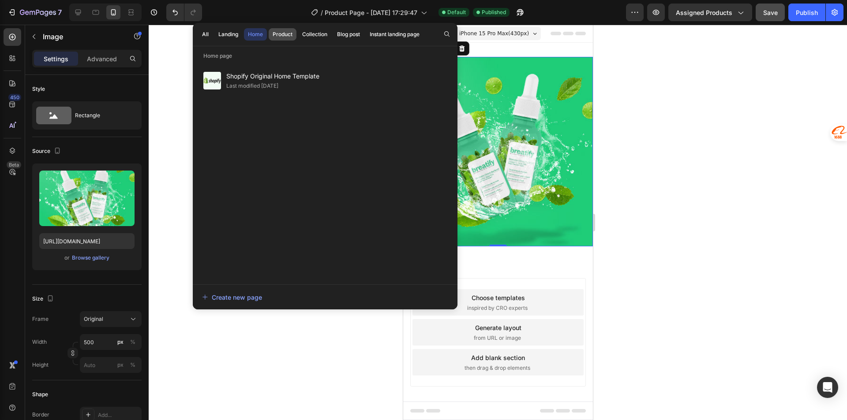
click at [275, 32] on div "Product" at bounding box center [283, 34] width 20 height 8
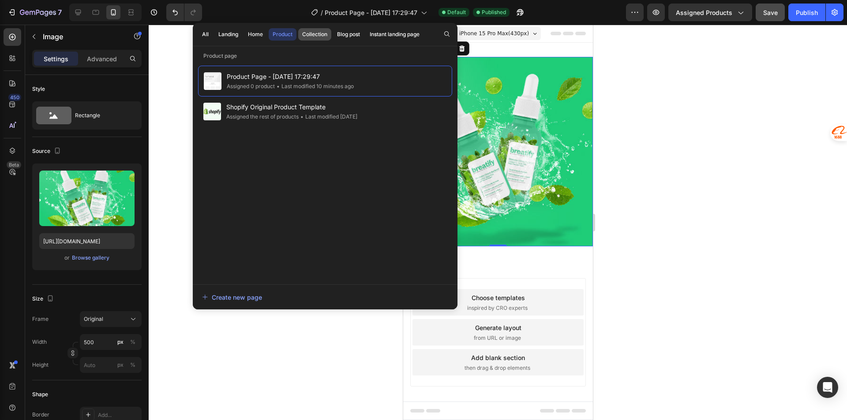
click at [325, 34] on div "Collection" at bounding box center [314, 34] width 25 height 8
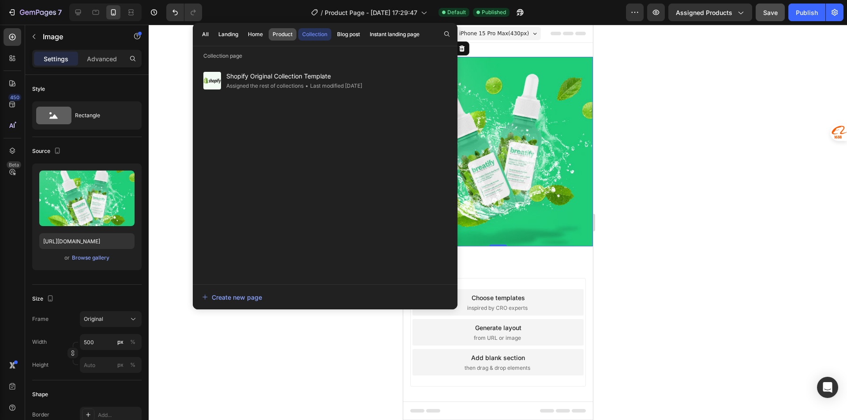
click at [277, 35] on div "Product" at bounding box center [283, 34] width 20 height 8
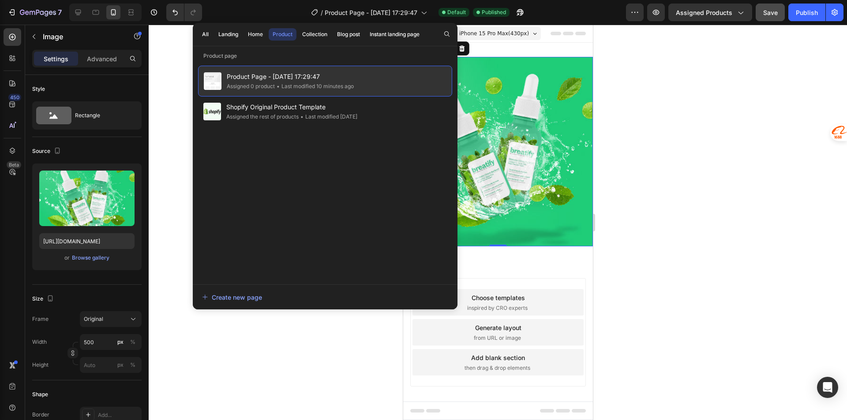
click at [320, 82] on div "• Last modified 10 minutes ago" at bounding box center [314, 86] width 79 height 9
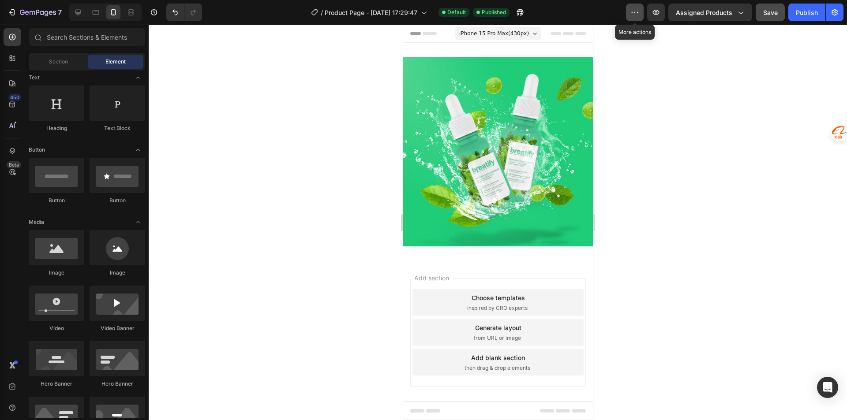
click at [634, 10] on icon "button" at bounding box center [634, 12] width 9 height 9
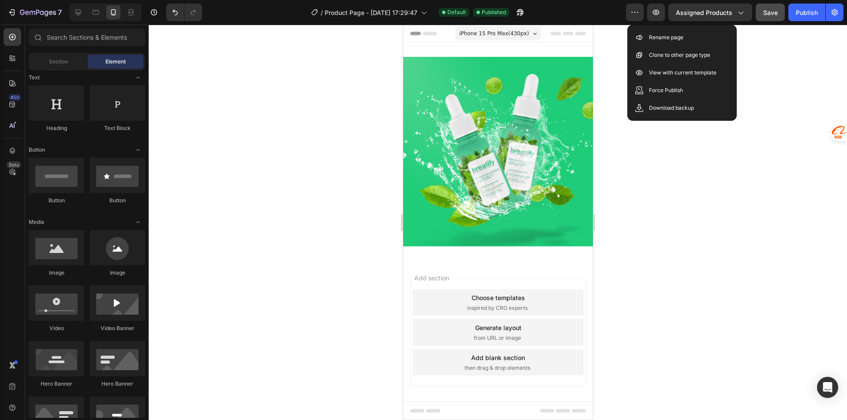
click at [731, 184] on div at bounding box center [498, 223] width 698 height 396
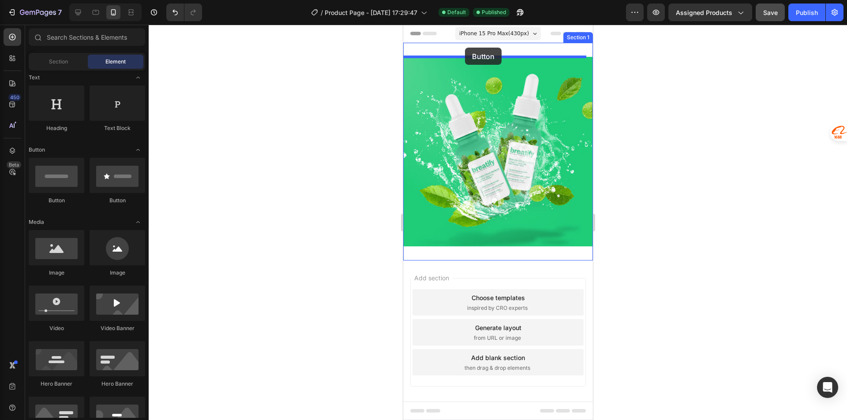
drag, startPoint x: 461, startPoint y: 205, endPoint x: 464, endPoint y: 48, distance: 157.5
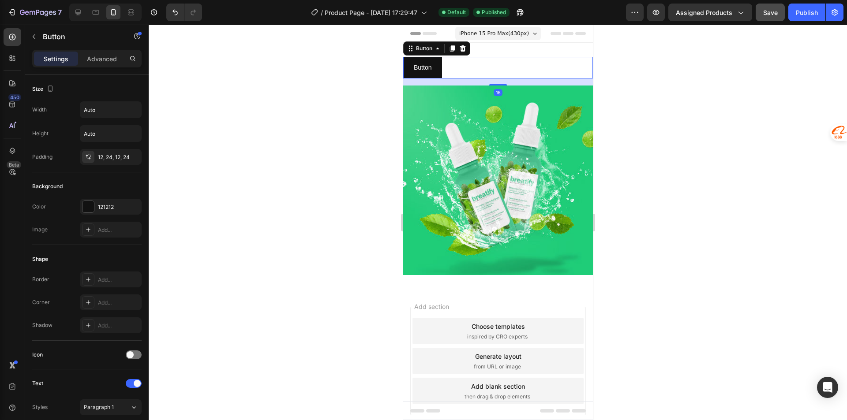
click at [479, 82] on div "16" at bounding box center [498, 82] width 190 height 7
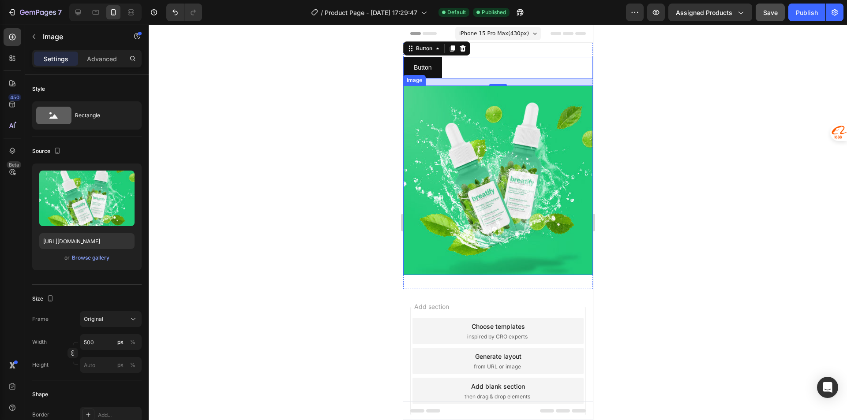
click at [465, 97] on img at bounding box center [498, 181] width 190 height 190
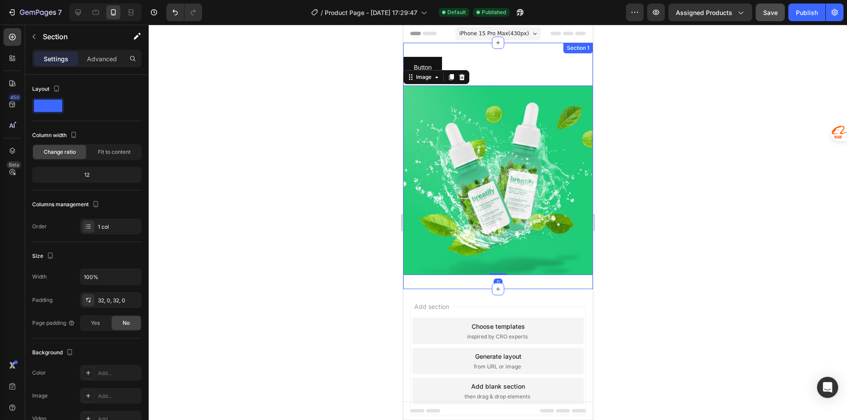
click at [486, 80] on div "Button Button" at bounding box center [498, 71] width 190 height 29
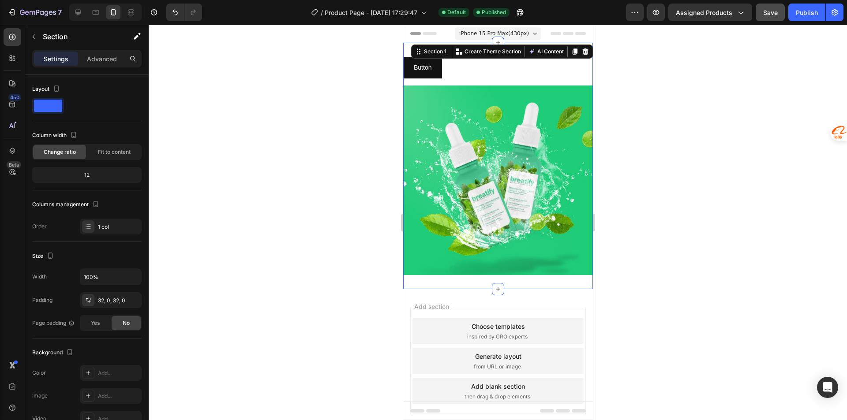
click at [482, 82] on div "Button Button" at bounding box center [498, 71] width 190 height 29
click at [470, 84] on div "Button Button" at bounding box center [498, 71] width 190 height 29
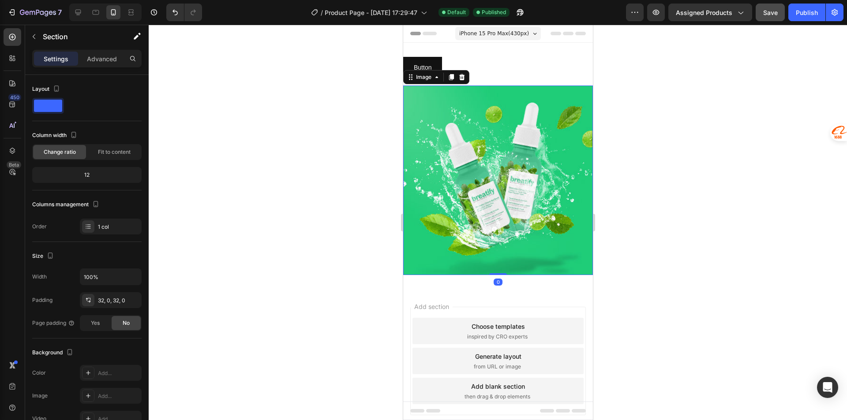
click at [465, 97] on img at bounding box center [498, 181] width 190 height 190
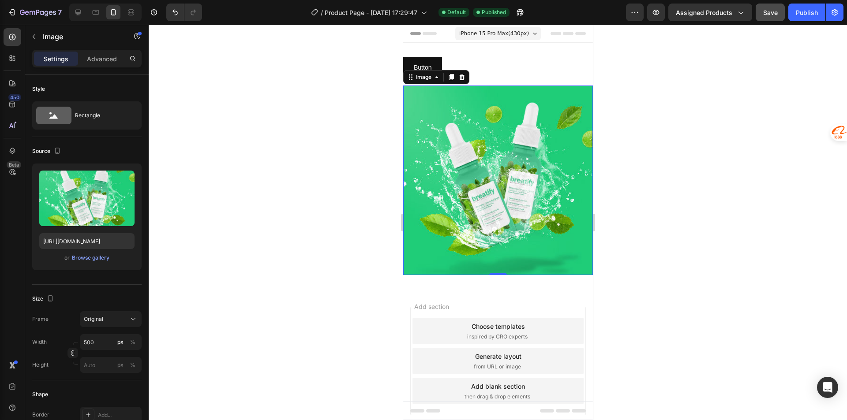
click at [510, 188] on img at bounding box center [498, 181] width 190 height 190
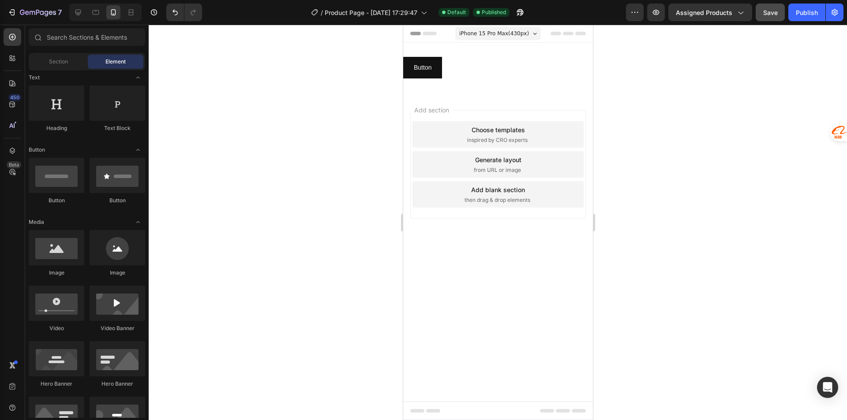
click at [485, 112] on div "Add section Choose templates inspired by CRO experts Generate layout from URL o…" at bounding box center [498, 164] width 176 height 109
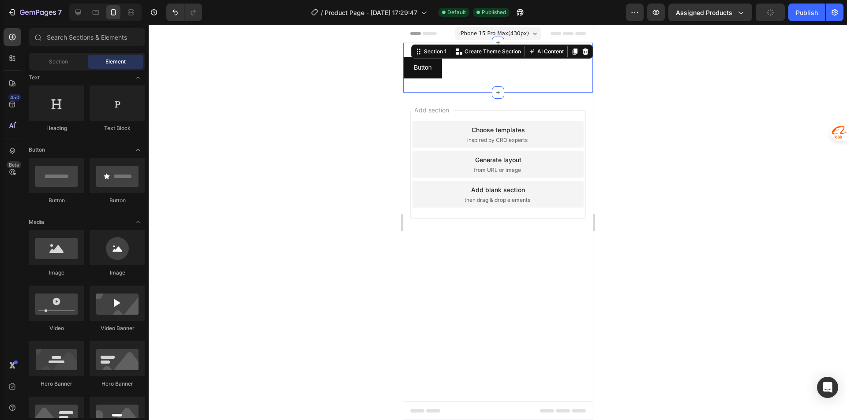
click at [478, 91] on div "Button Button Section 1 You can create reusable sections Create Theme Section A…" at bounding box center [498, 68] width 190 height 50
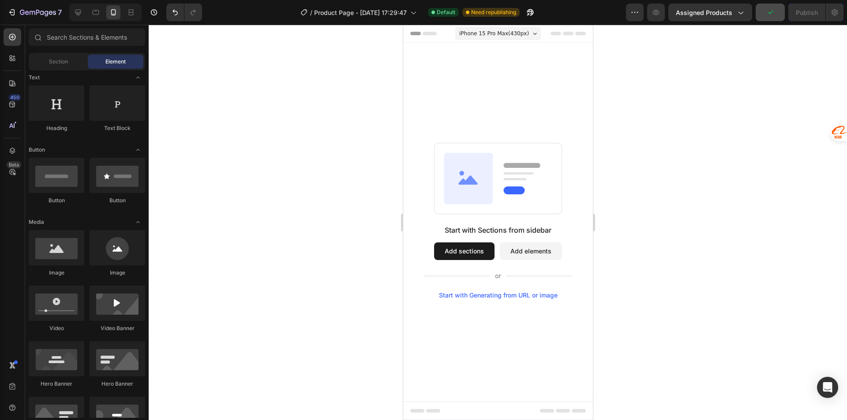
click at [458, 56] on div "Start with Sections from sidebar Add sections Add elements Start with Generatin…" at bounding box center [498, 221] width 190 height 356
click at [472, 43] on div "iPhone 15 Pro Max ( 430 px) iPhone 13 Mini iPhone 13 Pro iPhone 11 Pro Max iPho…" at bounding box center [498, 35] width 86 height 18
click at [481, 45] on div "Start with Sections from sidebar Add sections Add elements Start with Generatin…" at bounding box center [498, 221] width 190 height 356
click at [477, 48] on div "Start with Sections from sidebar Add sections Add elements Start with Generatin…" at bounding box center [498, 221] width 190 height 356
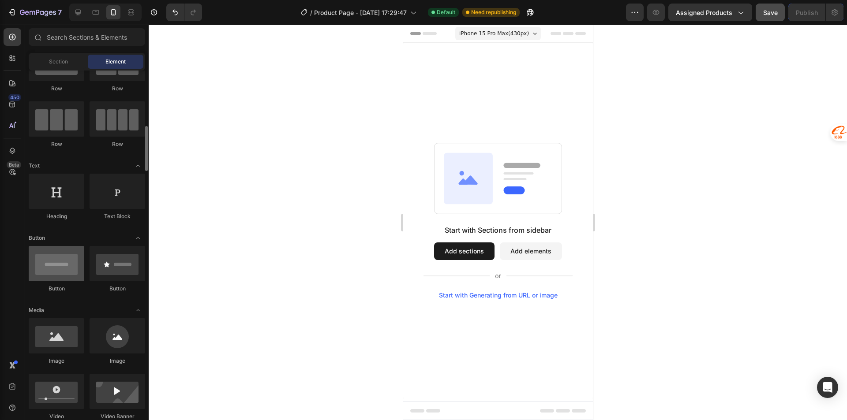
scroll to position [88, 0]
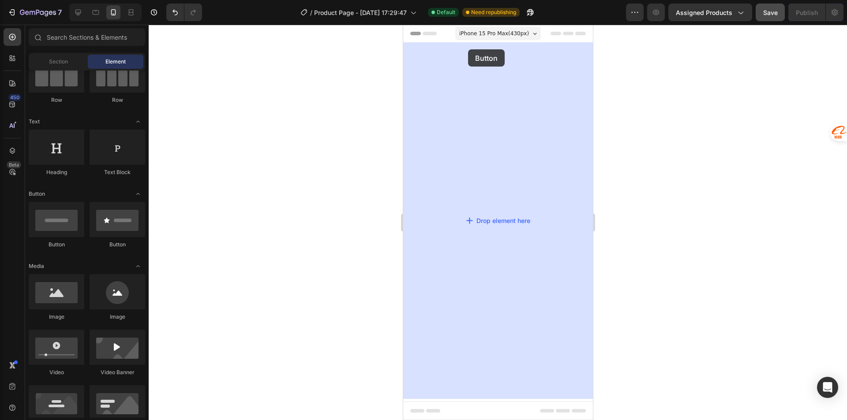
drag, startPoint x: 463, startPoint y: 255, endPoint x: 467, endPoint y: 49, distance: 205.2
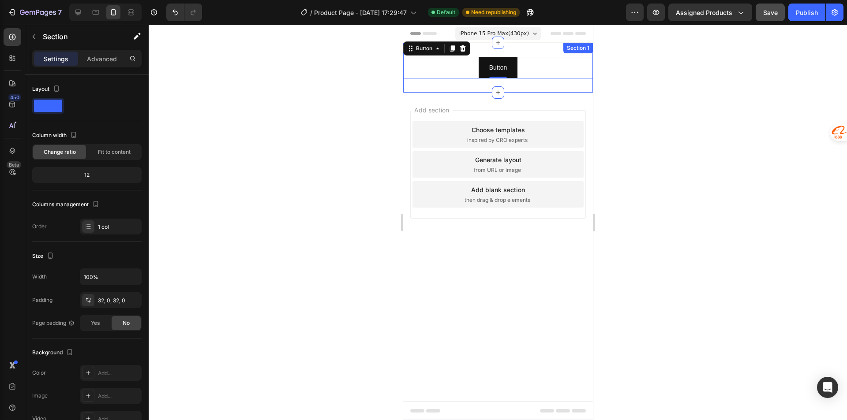
click at [519, 89] on div "Button Button 0 Section 1" at bounding box center [498, 68] width 190 height 50
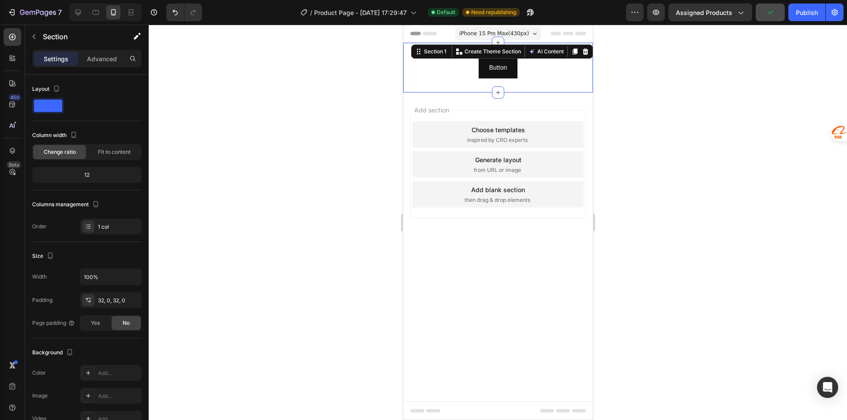
click at [505, 93] on div "Add section Choose templates inspired by CRO experts Generate layout from URL o…" at bounding box center [498, 177] width 190 height 169
click at [527, 83] on div "Button Button Section 1" at bounding box center [498, 68] width 190 height 50
click at [533, 75] on div "Button Button" at bounding box center [498, 68] width 190 height 22
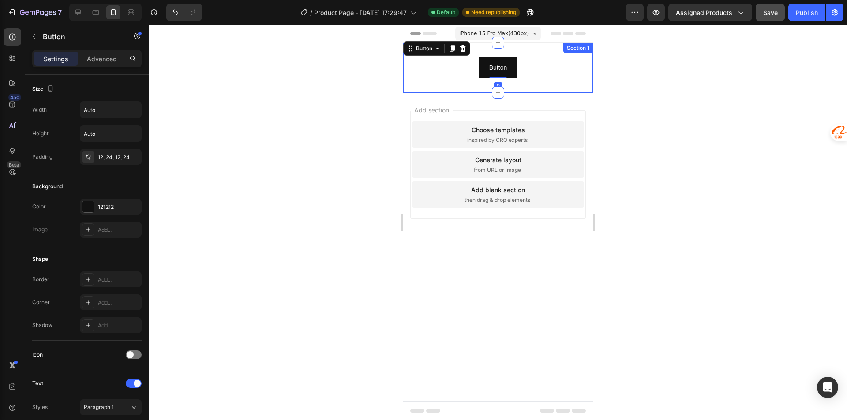
click at [535, 92] on div "Button Button 0 Section 1" at bounding box center [498, 68] width 190 height 50
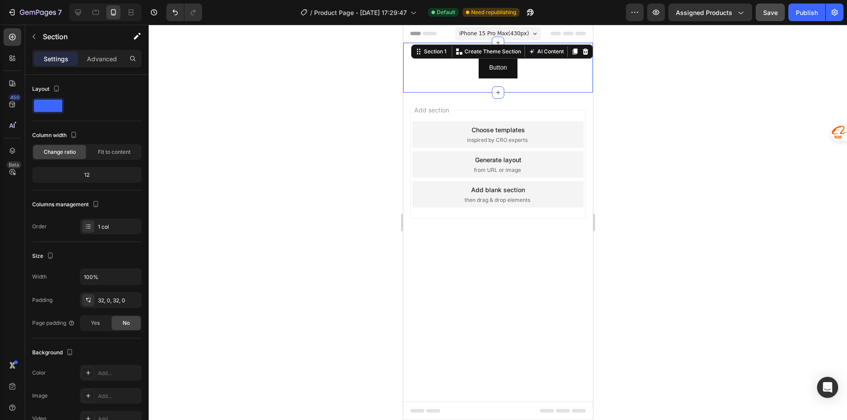
click at [534, 86] on div "Button Button Section 1 You can create reusable sections Create Theme Section A…" at bounding box center [498, 68] width 190 height 50
click at [584, 51] on icon at bounding box center [584, 51] width 7 height 7
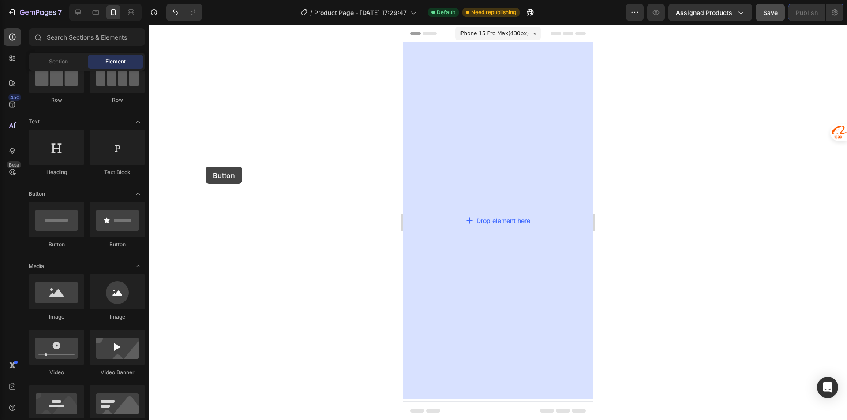
drag, startPoint x: 459, startPoint y: 251, endPoint x: 426, endPoint y: 90, distance: 164.8
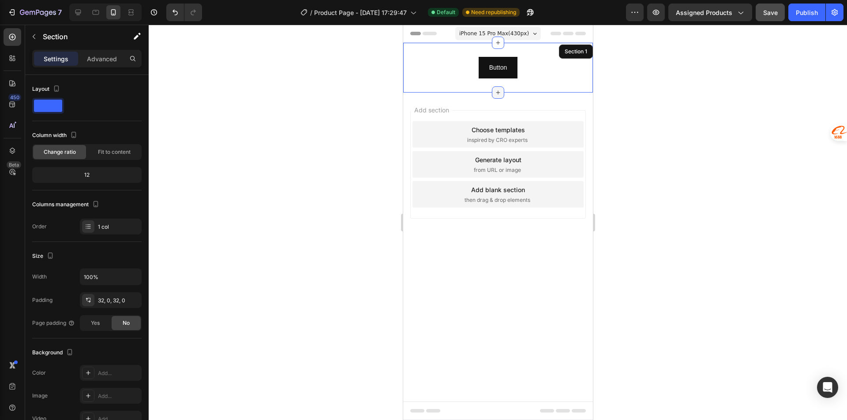
click at [500, 93] on icon at bounding box center [497, 92] width 7 height 7
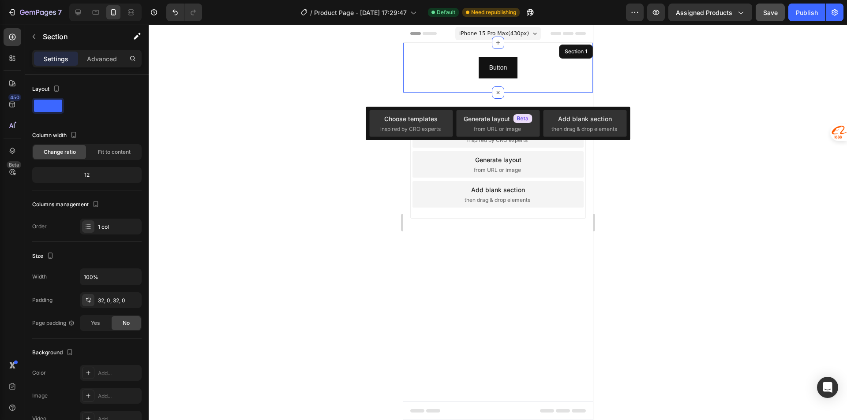
click at [461, 86] on div "Button Button Section 1" at bounding box center [498, 68] width 190 height 50
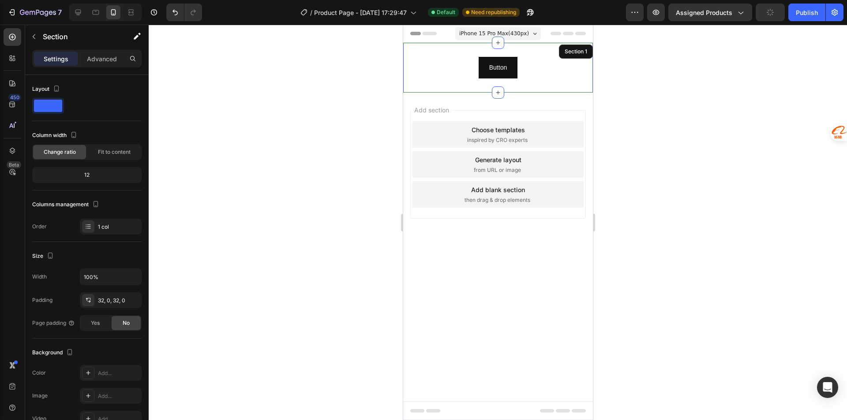
click at [528, 51] on div "Button Button Section 1" at bounding box center [498, 68] width 190 height 50
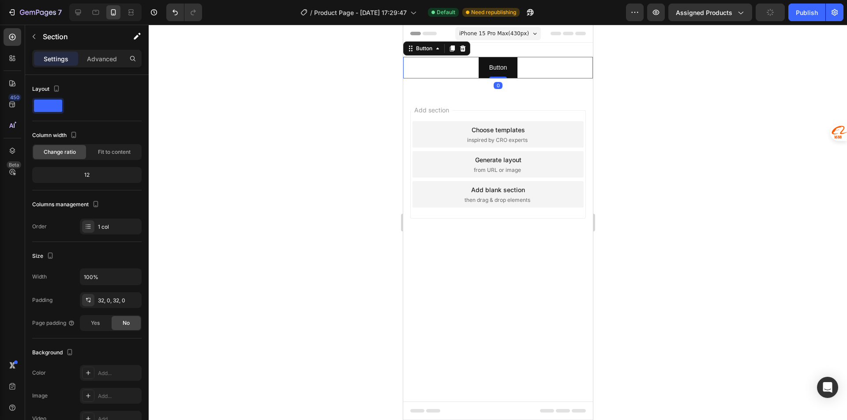
click at [531, 66] on div "Button Button 0" at bounding box center [498, 68] width 190 height 22
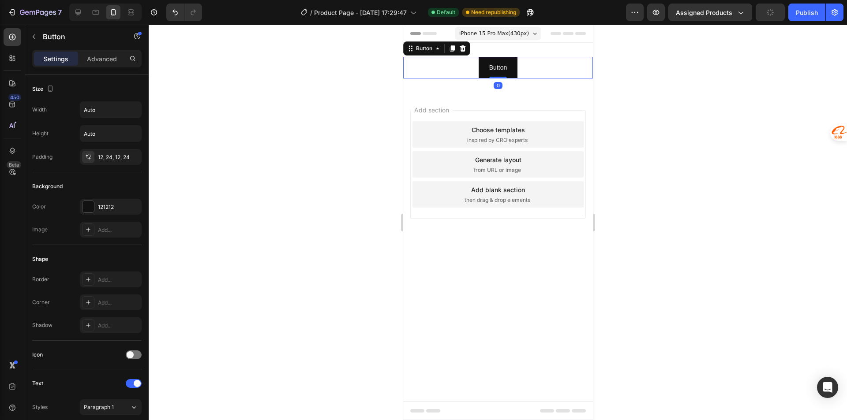
click at [531, 66] on div "Button Button 0" at bounding box center [498, 68] width 190 height 22
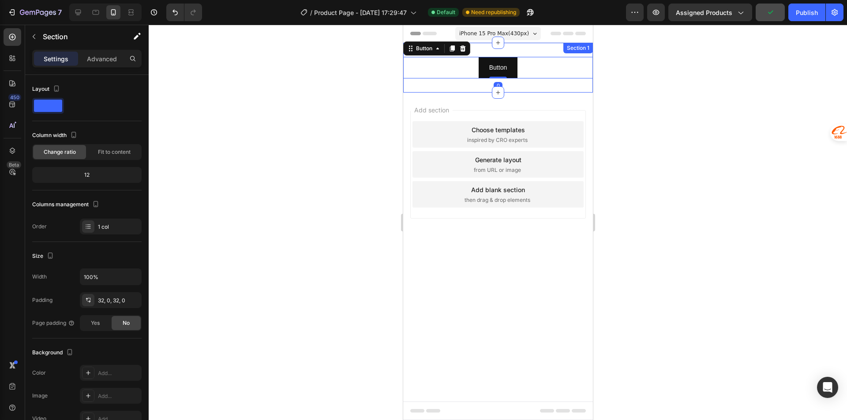
click at [540, 52] on div "Button Button 0 Section 1" at bounding box center [498, 68] width 190 height 50
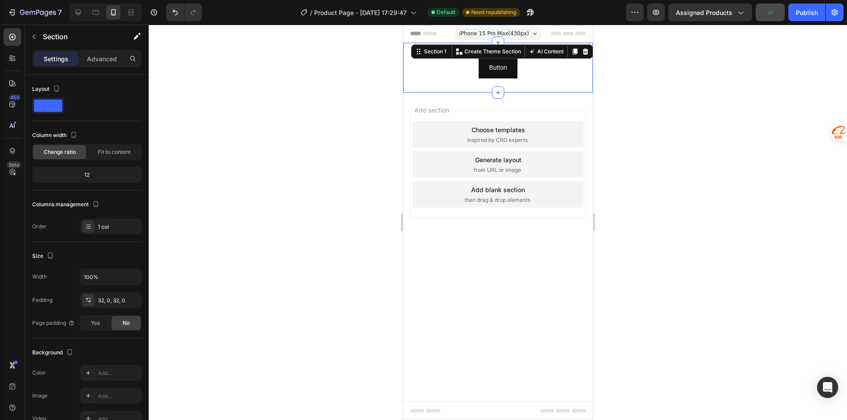
click at [540, 52] on button "AI Content" at bounding box center [545, 51] width 39 height 11
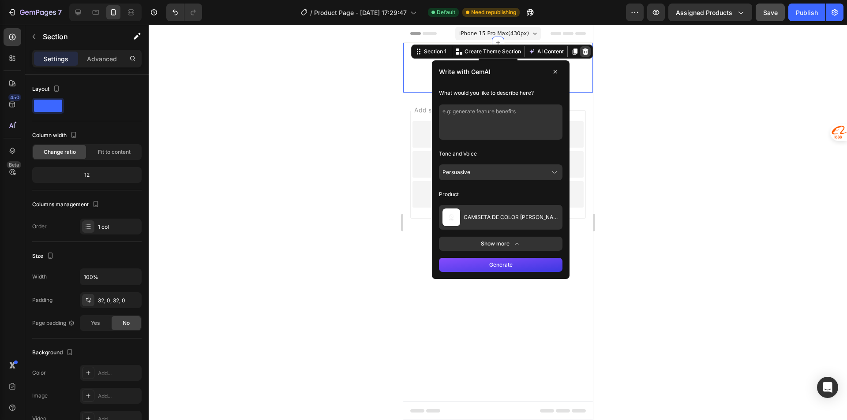
click at [586, 50] on icon at bounding box center [585, 52] width 6 height 6
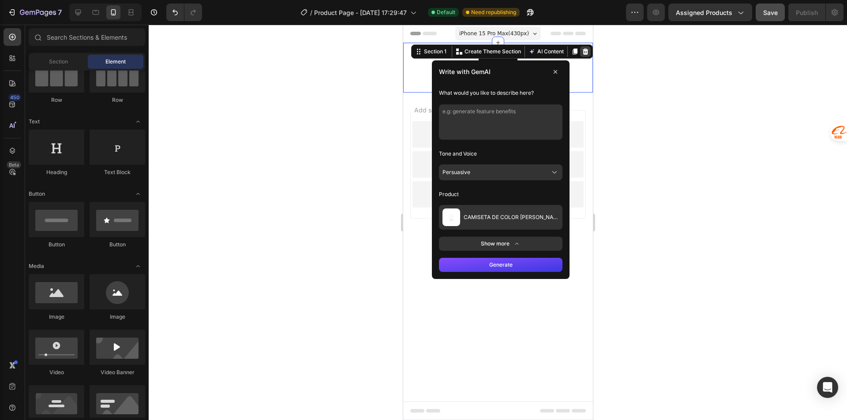
click at [403, 25] on div "Start with Sections from sidebar Add sections Add elements Start with Generatin…" at bounding box center [403, 25] width 0 height 0
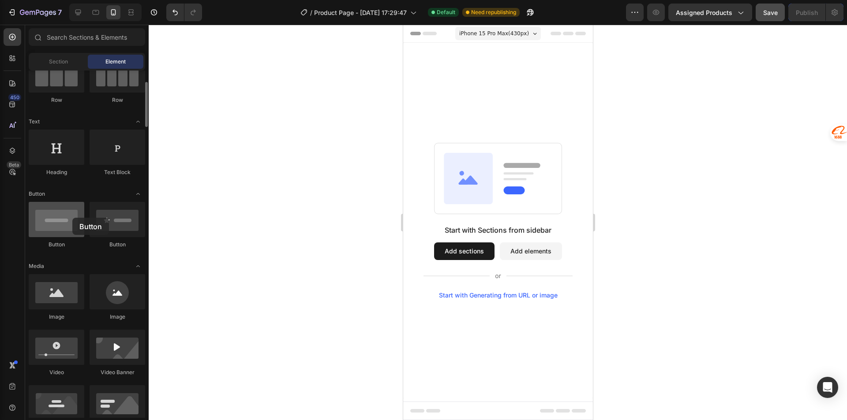
click at [72, 218] on div at bounding box center [57, 219] width 56 height 35
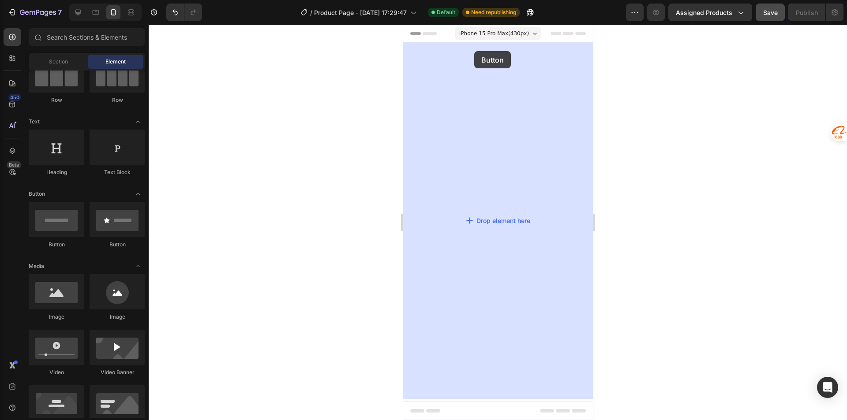
drag, startPoint x: 475, startPoint y: 243, endPoint x: 474, endPoint y: 51, distance: 191.4
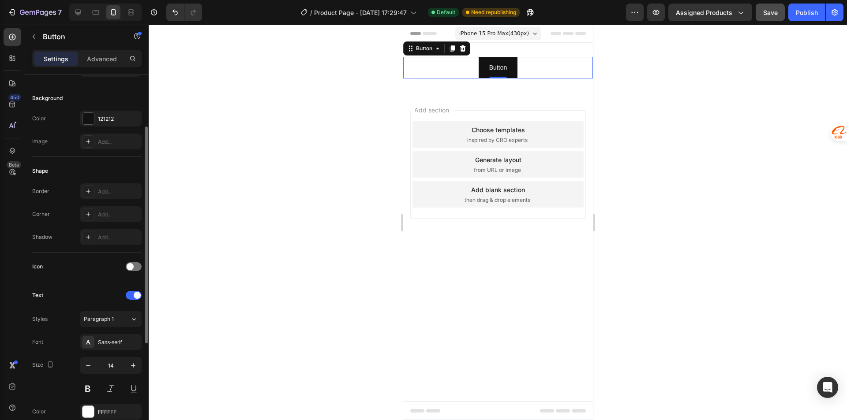
click at [472, 70] on div "Button Button 0" at bounding box center [498, 68] width 190 height 22
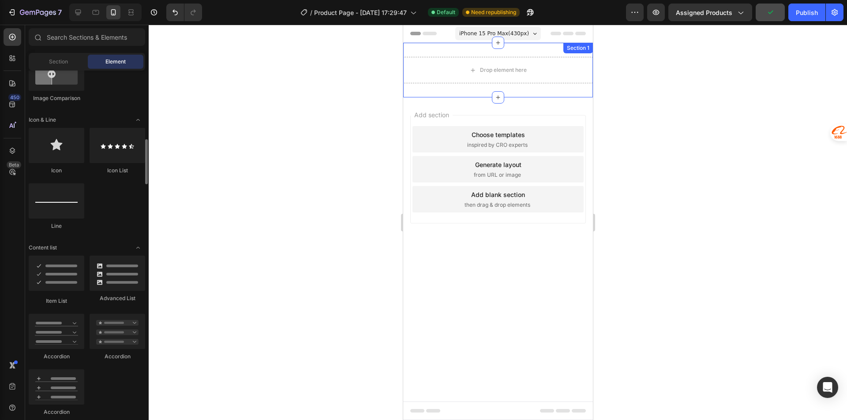
scroll to position [353, 0]
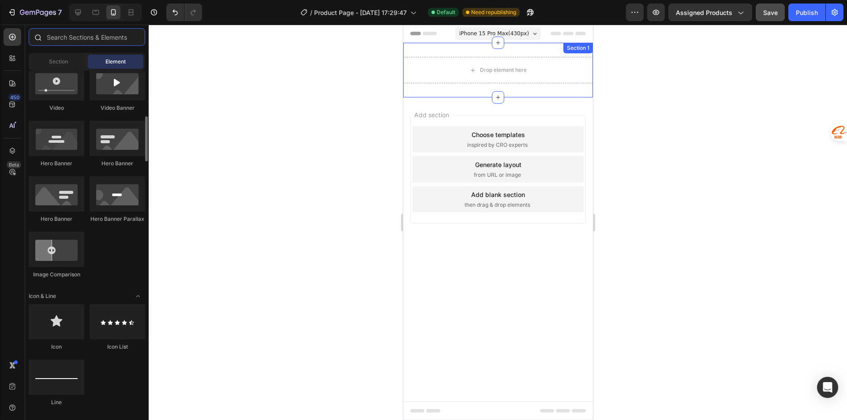
click at [100, 38] on input "text" at bounding box center [87, 37] width 116 height 18
click at [112, 40] on input "text" at bounding box center [87, 37] width 116 height 18
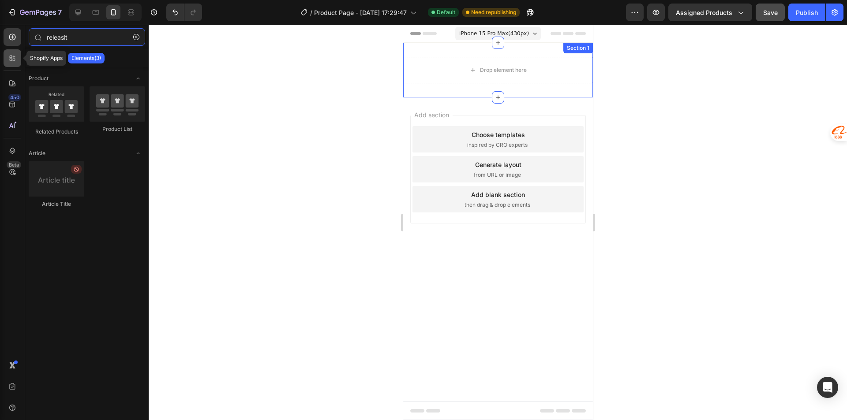
type input "releasit"
click at [7, 58] on div at bounding box center [13, 58] width 18 height 18
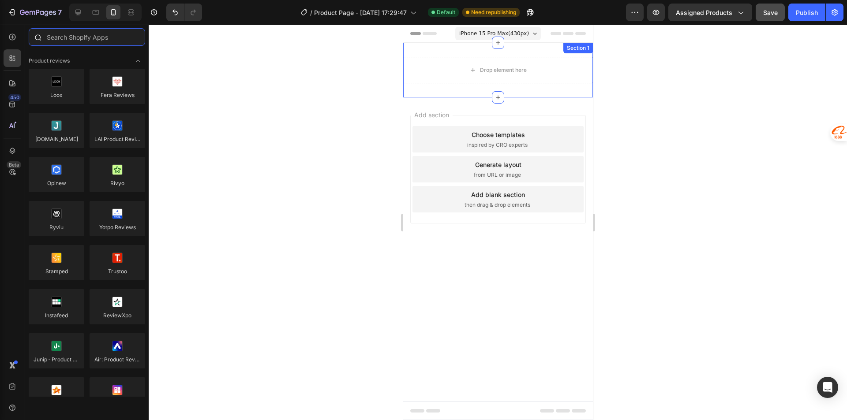
click at [112, 37] on input "text" at bounding box center [87, 37] width 116 height 18
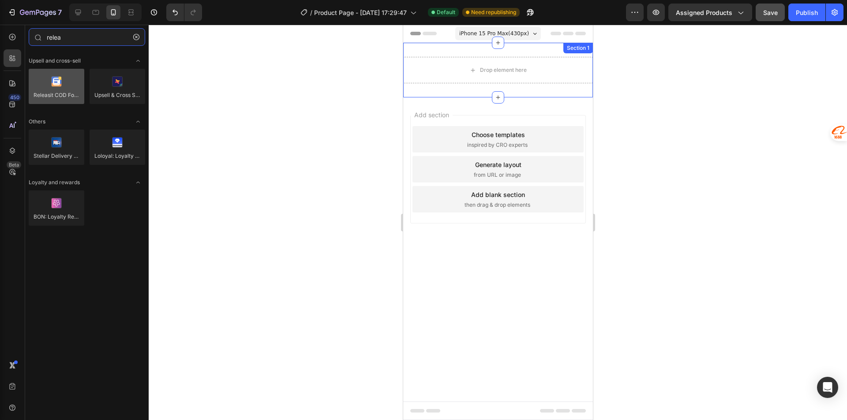
type input "relea"
click at [56, 87] on div at bounding box center [57, 86] width 56 height 35
click at [53, 96] on div at bounding box center [57, 86] width 56 height 35
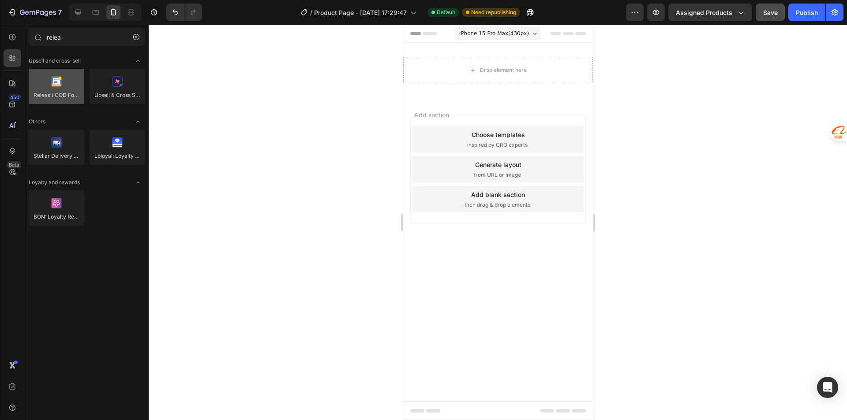
click at [56, 85] on div at bounding box center [57, 86] width 56 height 35
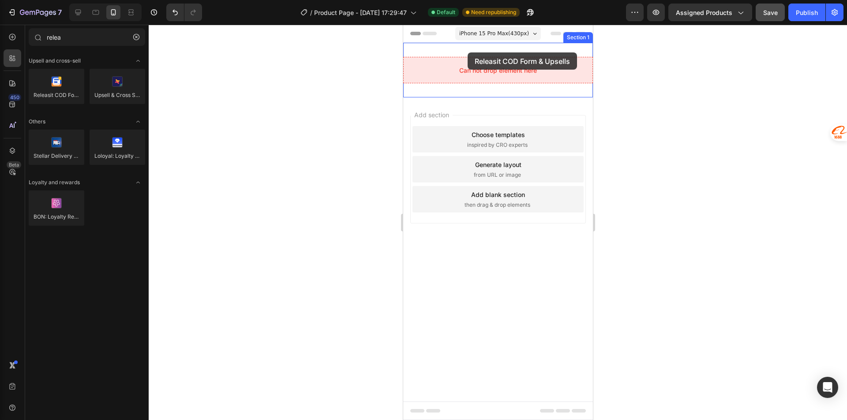
drag, startPoint x: 458, startPoint y: 110, endPoint x: 467, endPoint y: 52, distance: 58.0
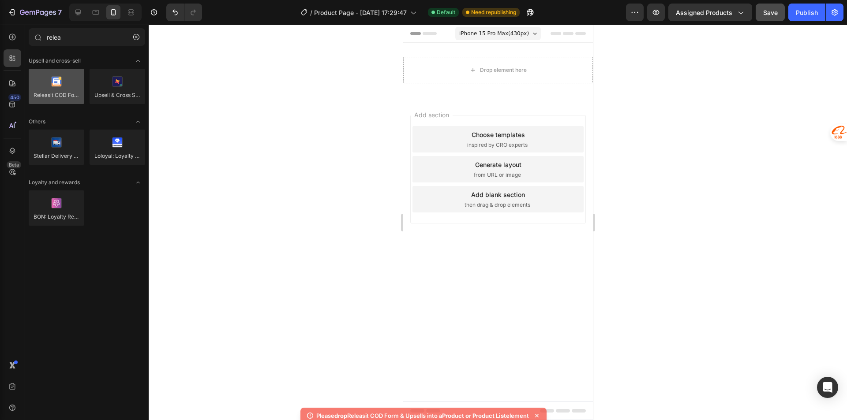
click at [60, 98] on div at bounding box center [57, 86] width 56 height 35
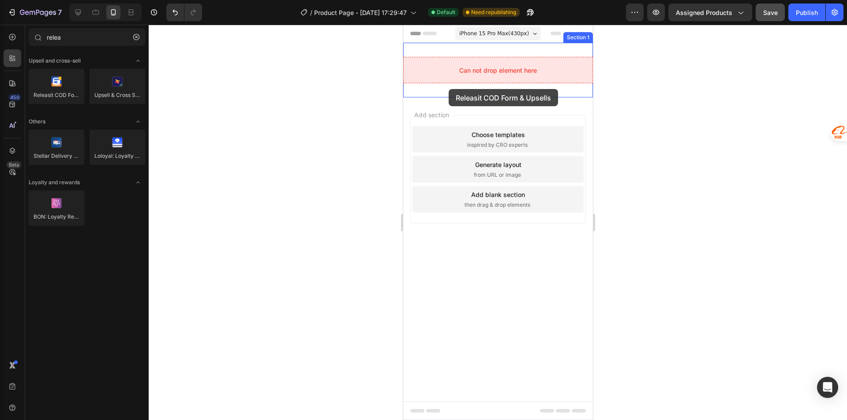
drag, startPoint x: 463, startPoint y: 123, endPoint x: 448, endPoint y: 89, distance: 37.1
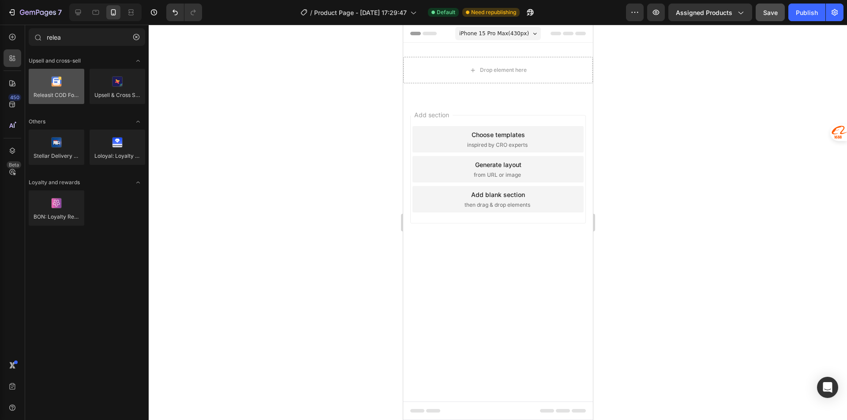
click at [162, 0] on div "7 Version history / Product Page - Aug 26, 17:29:47 Default Need republishing P…" at bounding box center [423, 0] width 847 height 0
click at [56, 84] on div at bounding box center [57, 86] width 56 height 35
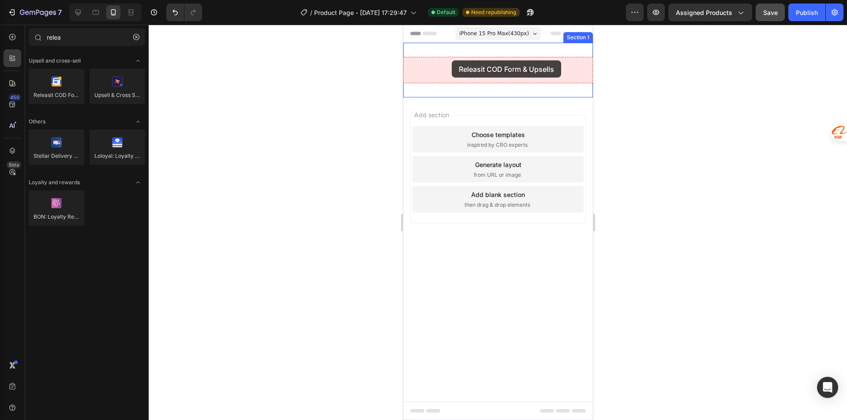
drag, startPoint x: 457, startPoint y: 110, endPoint x: 451, endPoint y: 60, distance: 49.8
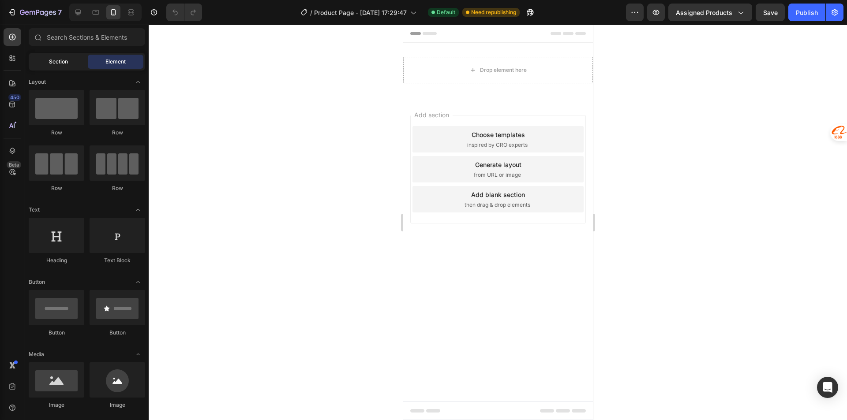
click at [60, 59] on span "Section" at bounding box center [58, 62] width 19 height 8
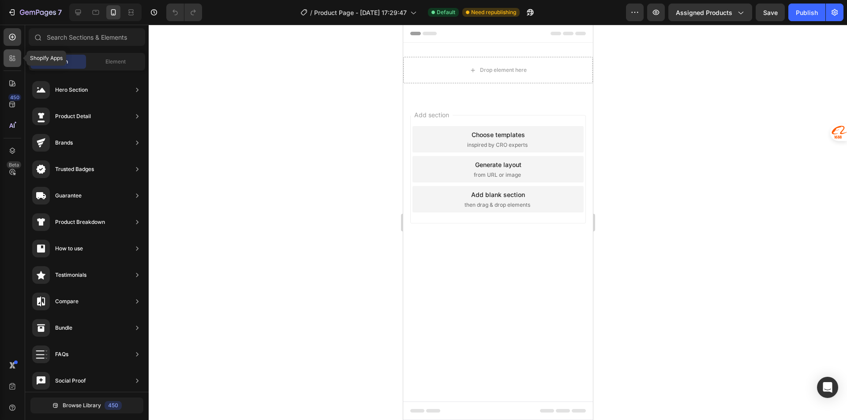
click at [12, 58] on icon at bounding box center [12, 58] width 9 height 9
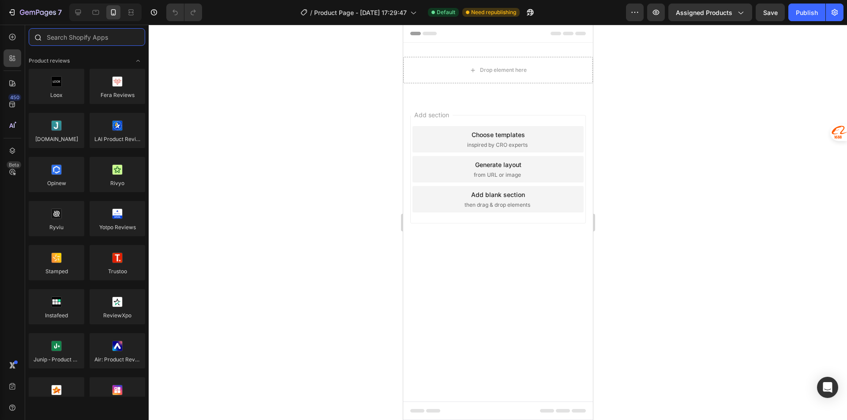
click at [82, 37] on input "text" at bounding box center [87, 37] width 116 height 18
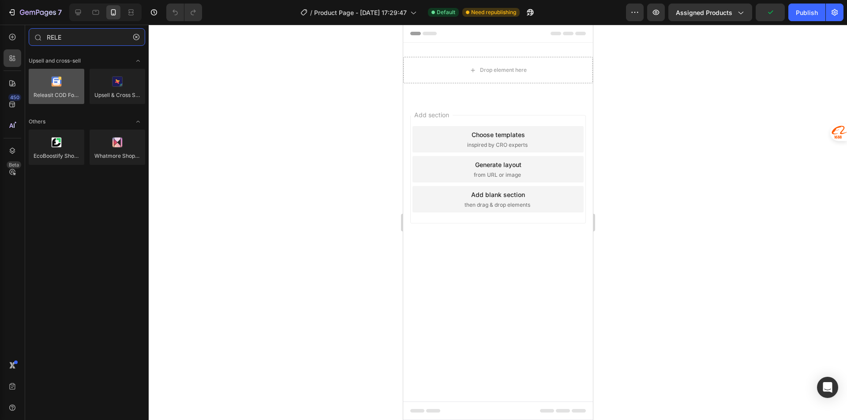
type input "RELE"
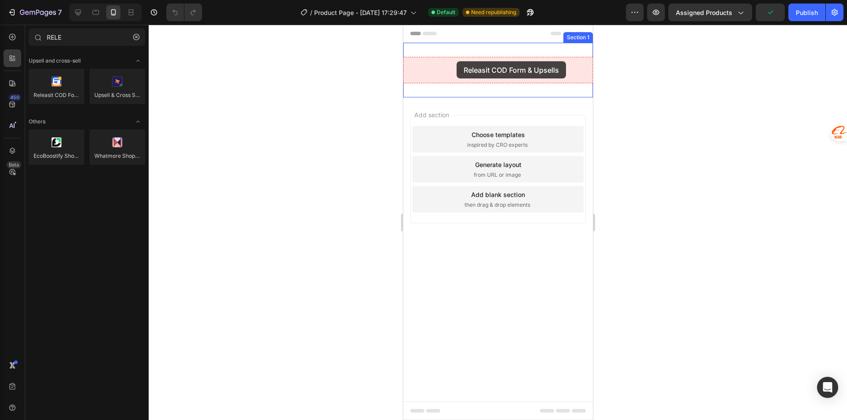
drag, startPoint x: 471, startPoint y: 117, endPoint x: 452, endPoint y: 61, distance: 58.7
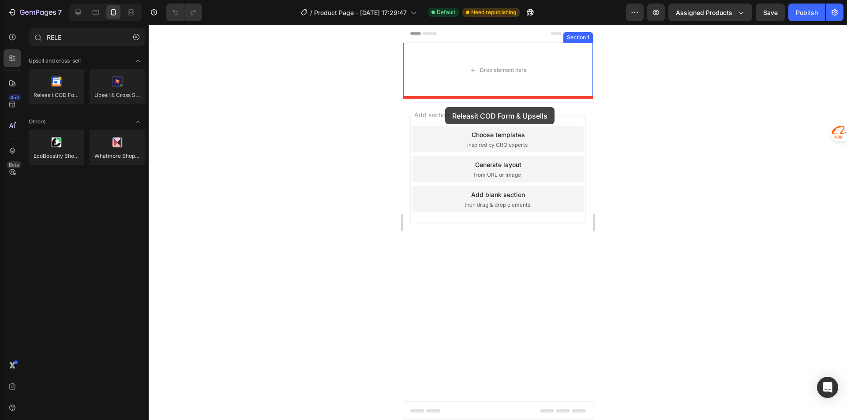
drag, startPoint x: 464, startPoint y: 113, endPoint x: 445, endPoint y: 107, distance: 20.2
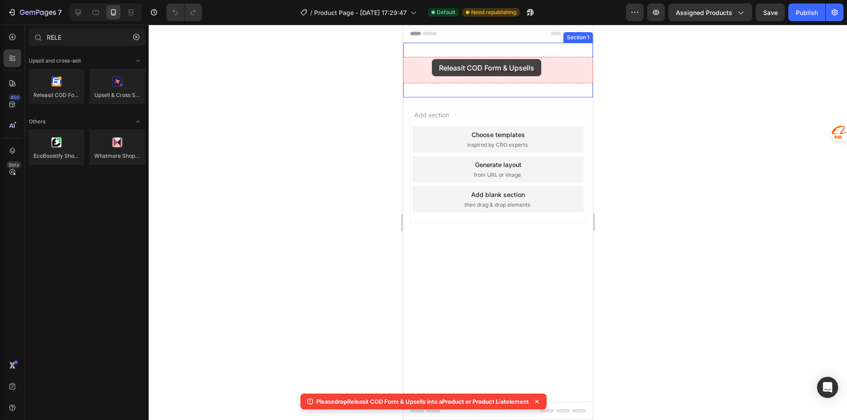
drag, startPoint x: 464, startPoint y: 113, endPoint x: 431, endPoint y: 59, distance: 63.3
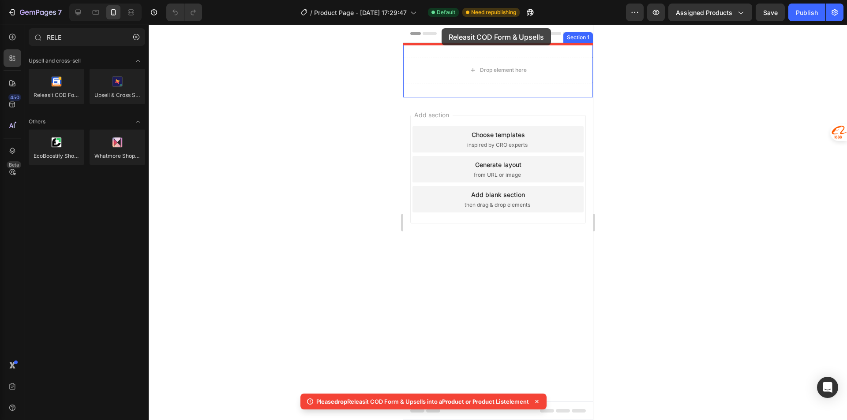
drag, startPoint x: 460, startPoint y: 111, endPoint x: 441, endPoint y: 28, distance: 84.5
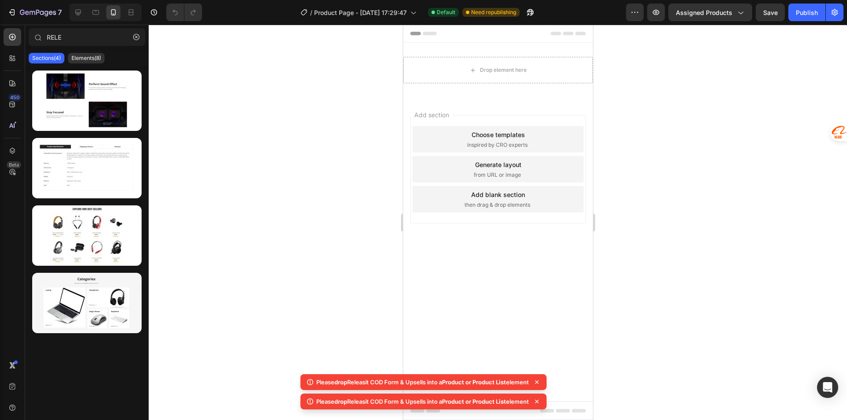
click at [428, 33] on span "Header" at bounding box center [428, 33] width 19 height 9
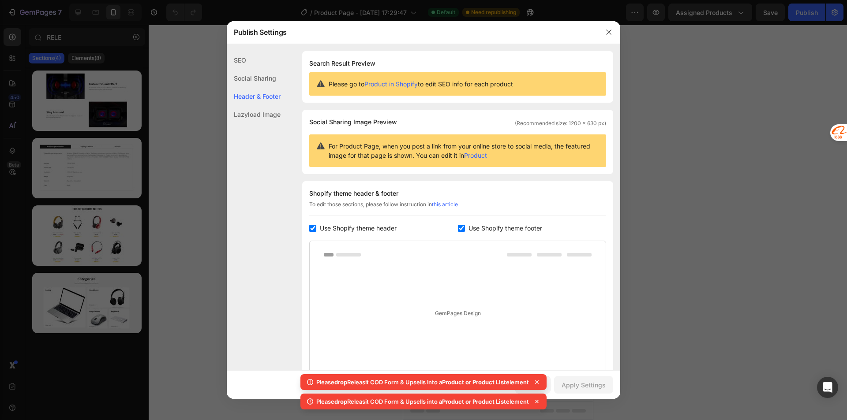
scroll to position [88, 0]
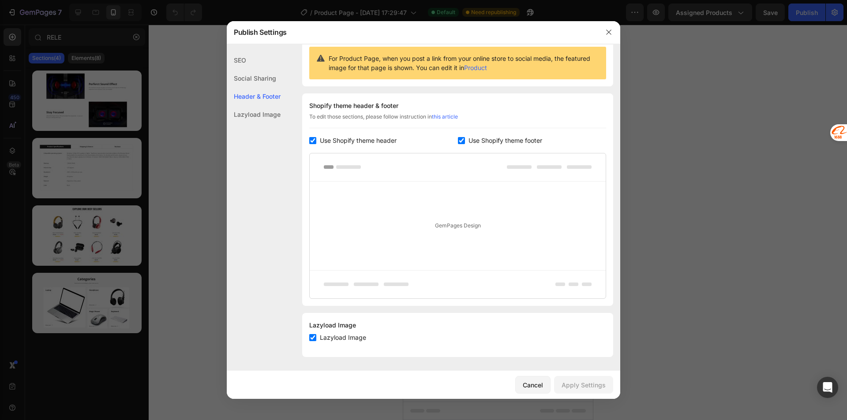
click at [261, 87] on div "Social Sharing" at bounding box center [254, 96] width 54 height 18
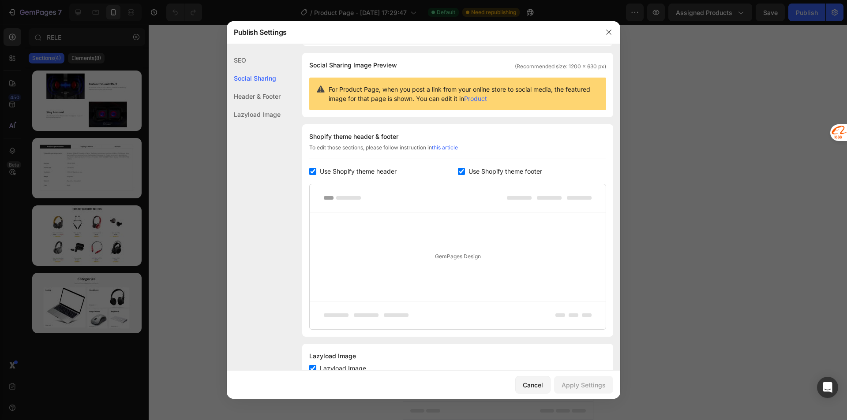
click at [262, 112] on div "Lazyload Image" at bounding box center [254, 114] width 54 height 18
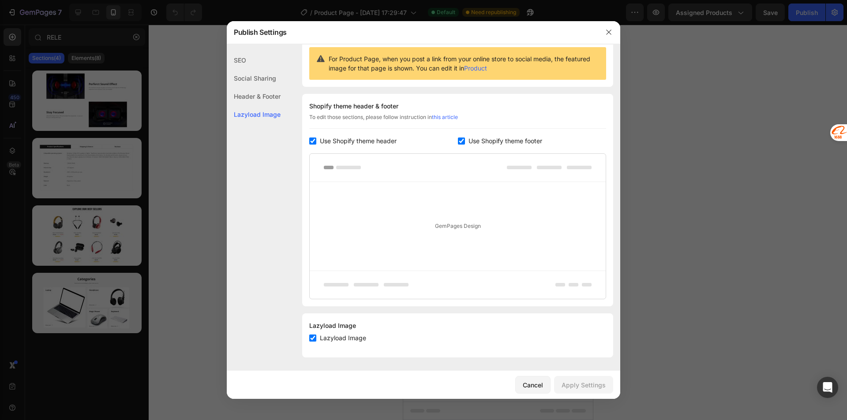
scroll to position [88, 0]
click at [237, 69] on div "SEO" at bounding box center [254, 78] width 54 height 18
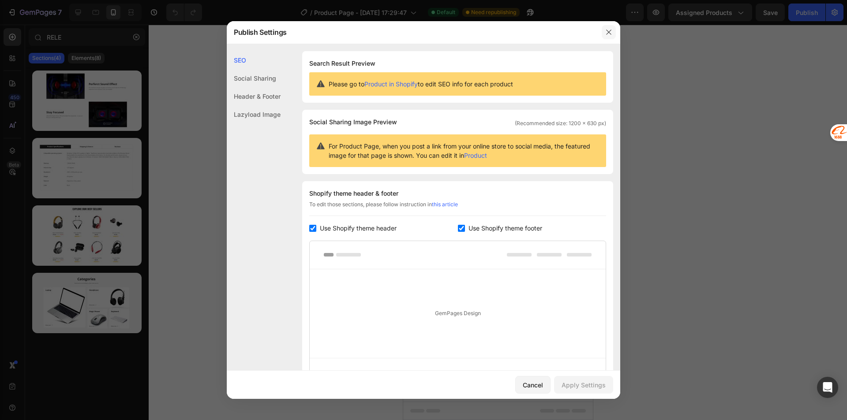
click at [611, 30] on icon "button" at bounding box center [608, 32] width 5 height 5
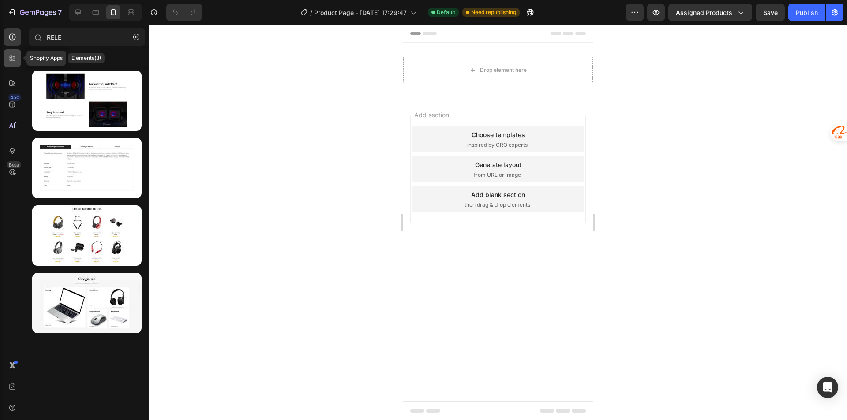
click at [12, 63] on div at bounding box center [13, 58] width 18 height 18
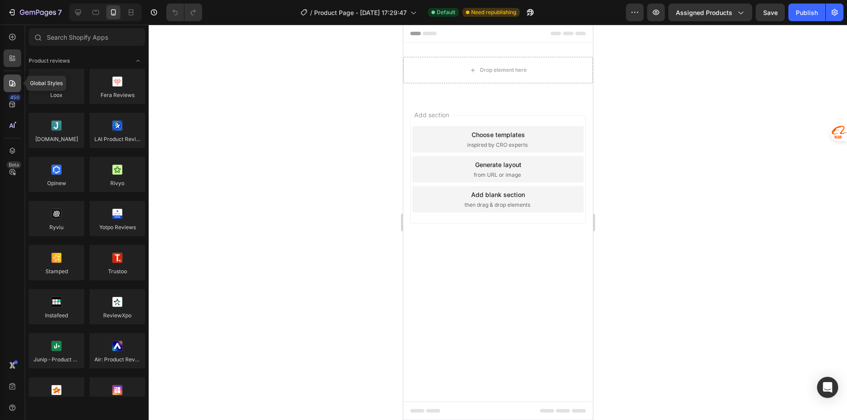
click at [7, 82] on div at bounding box center [13, 84] width 18 height 18
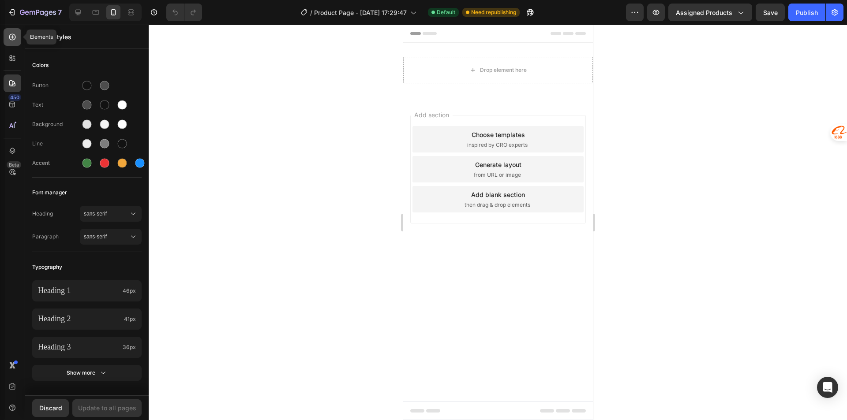
click at [13, 42] on div at bounding box center [13, 37] width 18 height 18
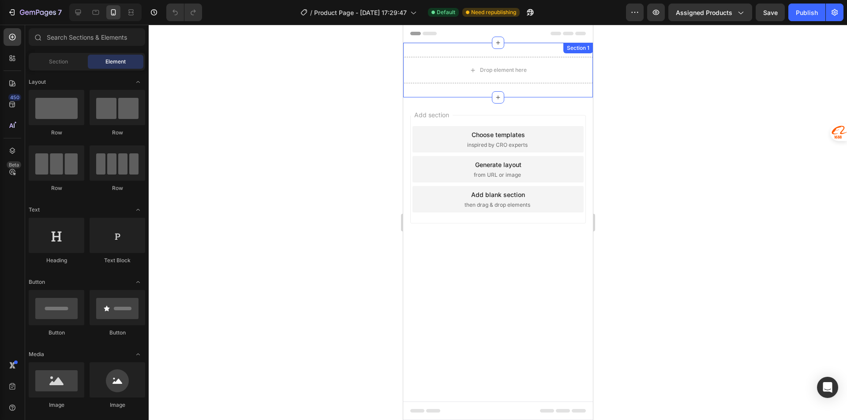
click at [487, 58] on div "Drop element here" at bounding box center [498, 70] width 190 height 26
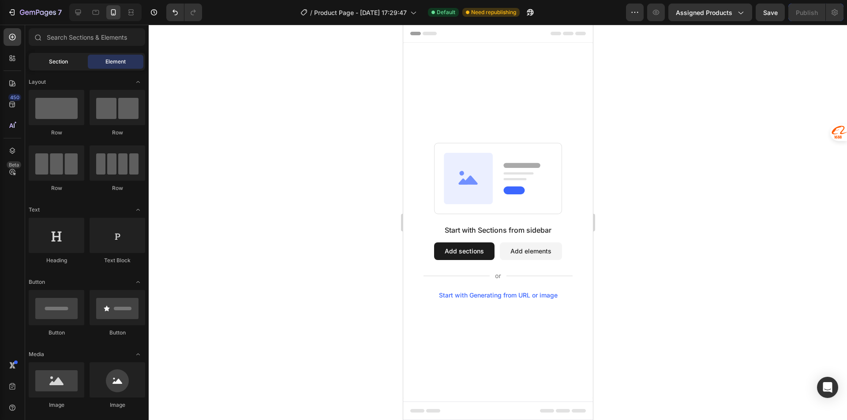
click at [60, 60] on span "Section" at bounding box center [58, 62] width 19 height 8
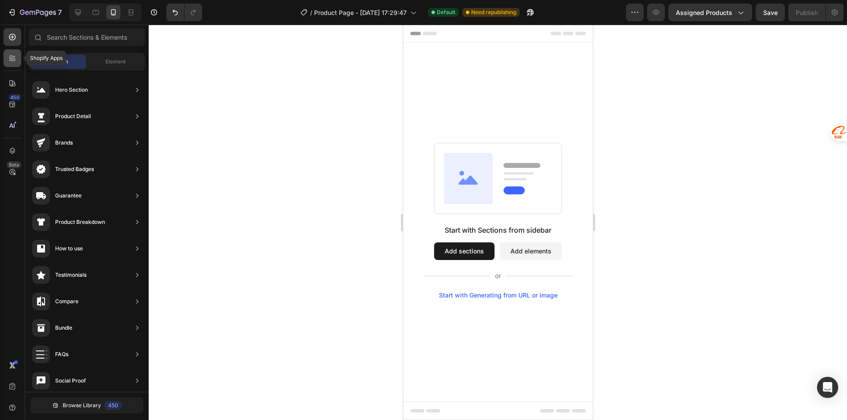
drag, startPoint x: 10, startPoint y: 55, endPoint x: 9, endPoint y: 63, distance: 7.5
click at [9, 55] on icon at bounding box center [12, 58] width 9 height 9
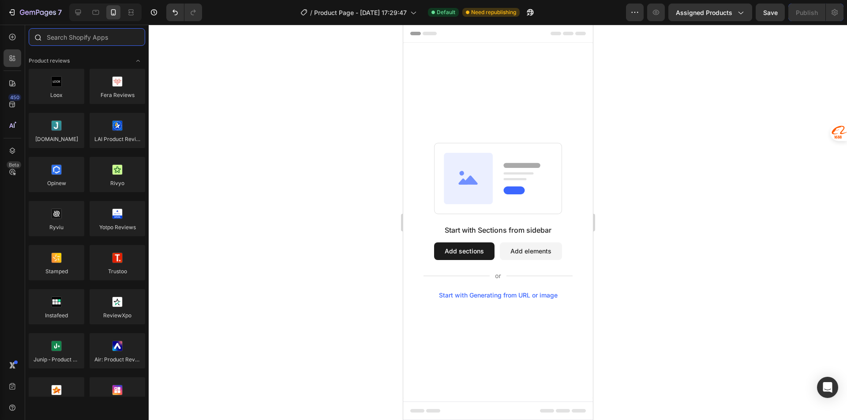
click at [64, 37] on input "text" at bounding box center [87, 37] width 116 height 18
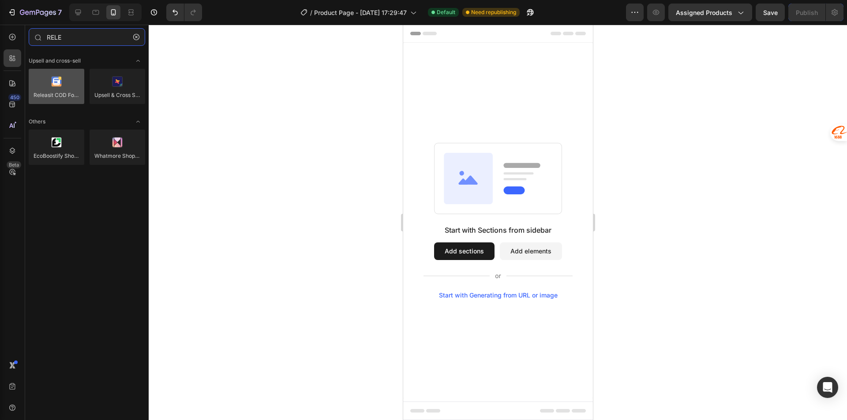
type input "RELE"
drag, startPoint x: 49, startPoint y: 95, endPoint x: 72, endPoint y: 82, distance: 26.1
click at [52, 94] on div at bounding box center [57, 86] width 56 height 35
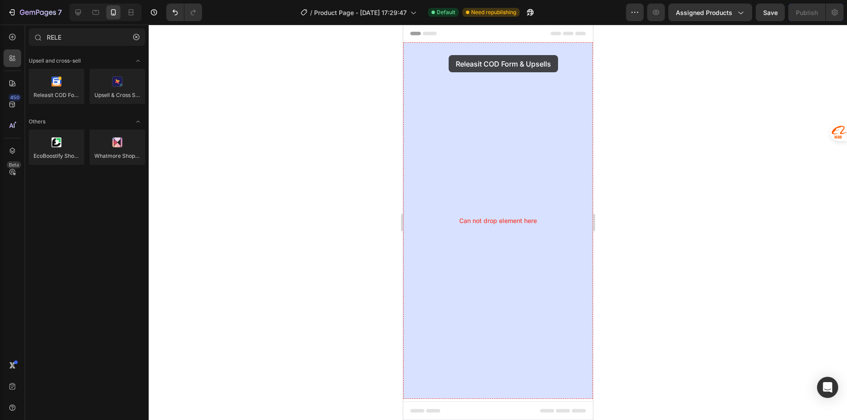
drag, startPoint x: 475, startPoint y: 106, endPoint x: 448, endPoint y: 55, distance: 57.6
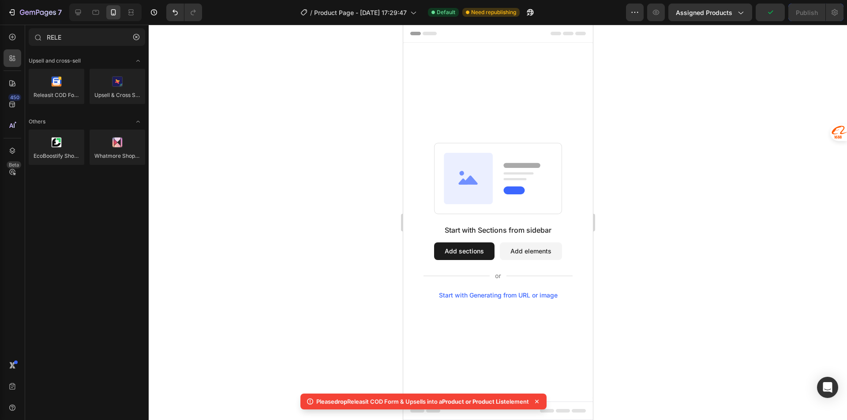
click at [533, 258] on button "Add elements" at bounding box center [530, 252] width 62 height 18
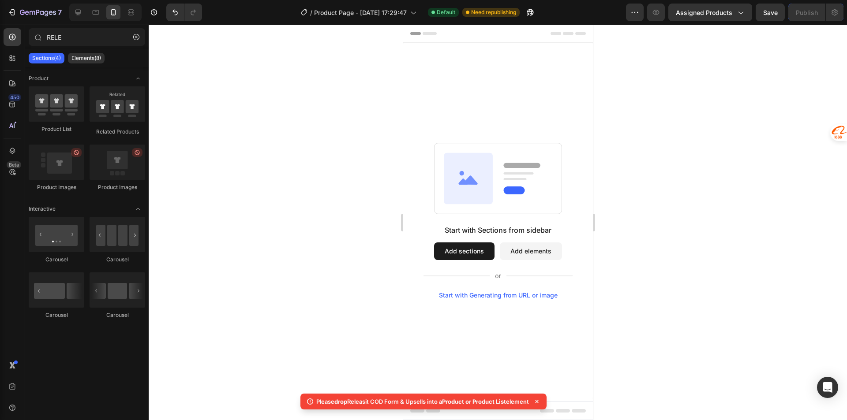
click at [532, 253] on button "Add elements" at bounding box center [530, 252] width 62 height 18
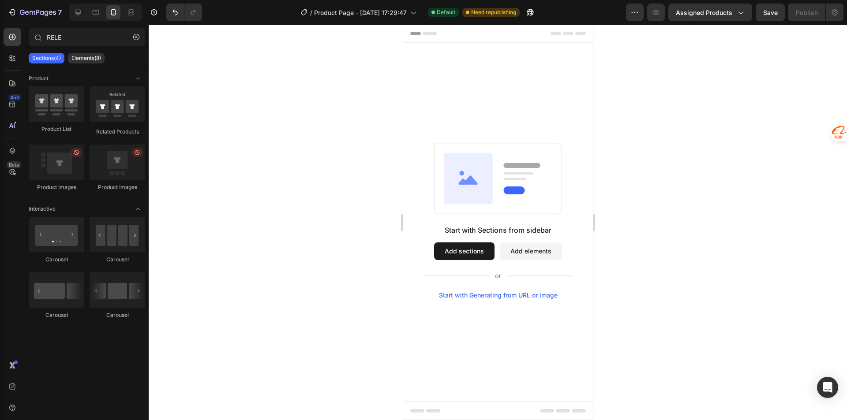
click at [456, 251] on button "Add sections" at bounding box center [464, 252] width 60 height 18
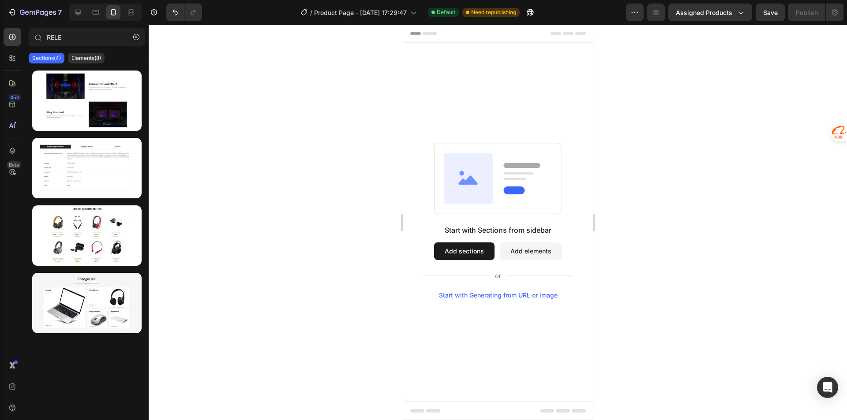
click at [456, 251] on button "Add sections" at bounding box center [464, 252] width 60 height 18
click at [88, 55] on p "Elements(8)" at bounding box center [86, 58] width 30 height 7
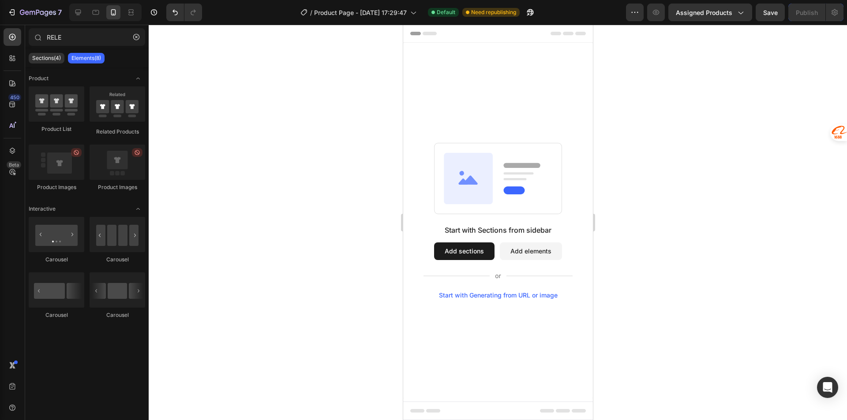
click at [513, 247] on button "Add elements" at bounding box center [530, 252] width 62 height 18
click at [519, 250] on button "Add elements" at bounding box center [530, 252] width 62 height 18
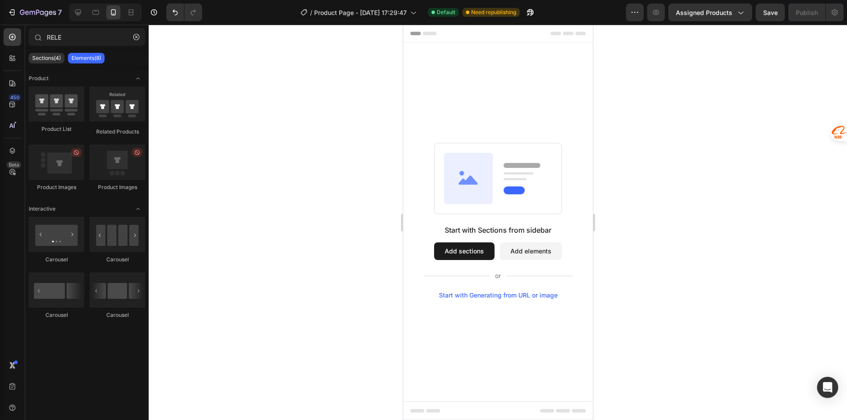
click at [519, 250] on button "Add elements" at bounding box center [530, 252] width 62 height 18
click at [469, 150] on rect at bounding box center [497, 178] width 127 height 71
click at [10, 80] on icon at bounding box center [12, 83] width 9 height 9
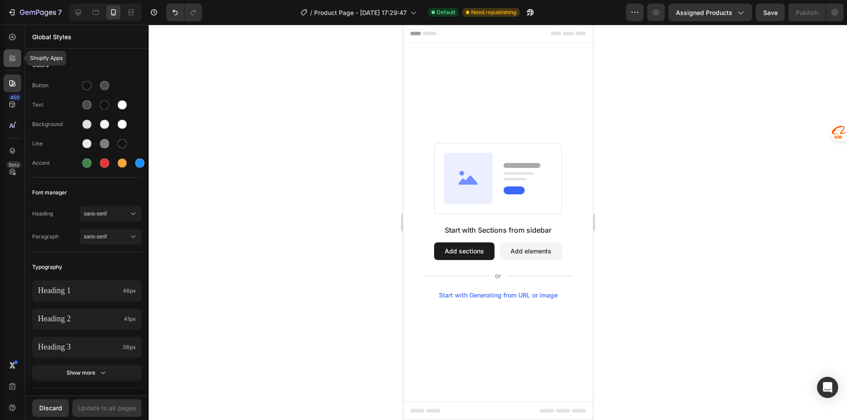
click at [12, 58] on icon at bounding box center [12, 58] width 9 height 9
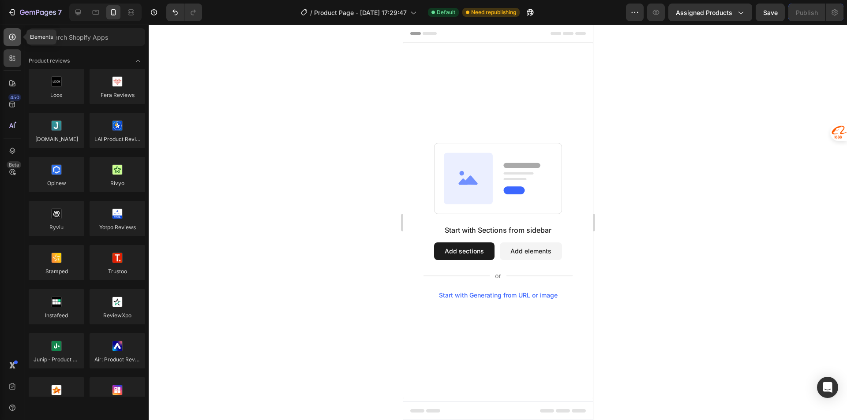
click at [10, 37] on icon at bounding box center [12, 37] width 7 height 7
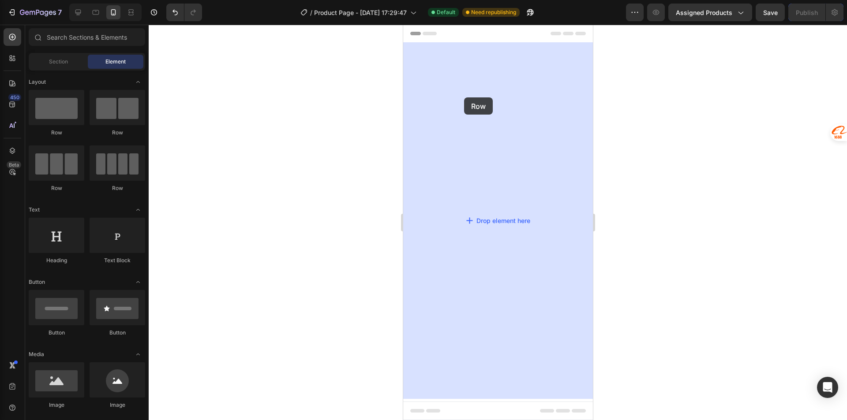
drag, startPoint x: 598, startPoint y: 154, endPoint x: 455, endPoint y: 86, distance: 158.4
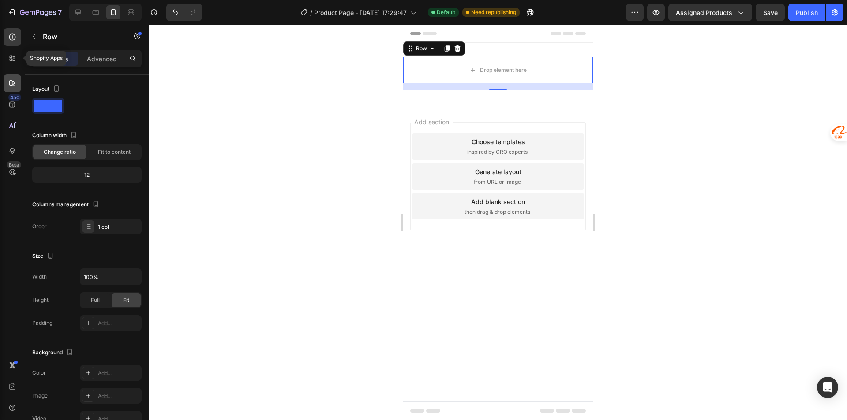
click at [12, 60] on icon at bounding box center [12, 58] width 9 height 9
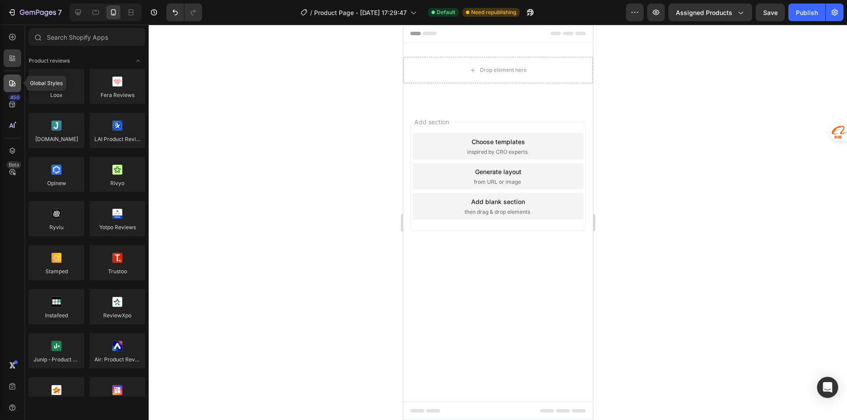
click at [13, 81] on icon at bounding box center [12, 83] width 6 height 6
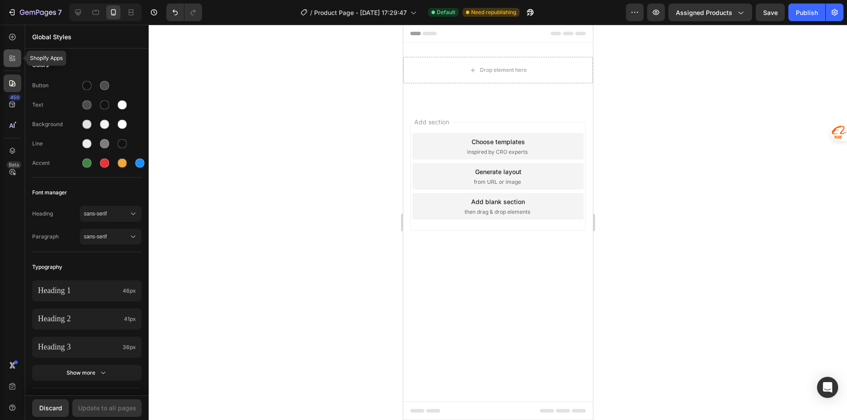
click at [17, 62] on div at bounding box center [13, 58] width 18 height 18
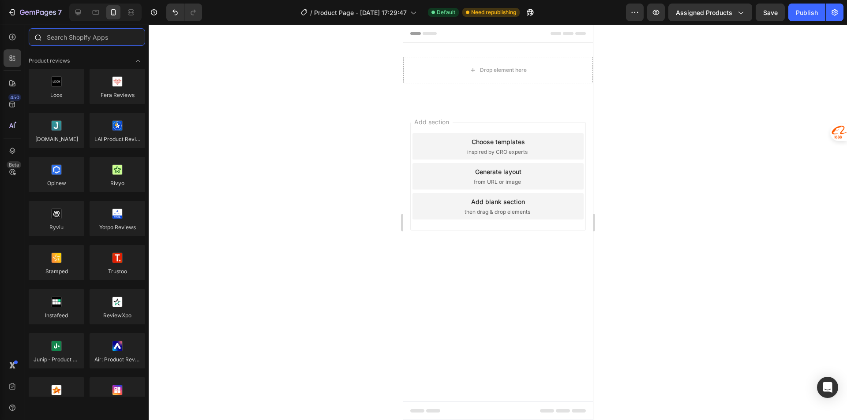
click at [58, 37] on input "text" at bounding box center [87, 37] width 116 height 18
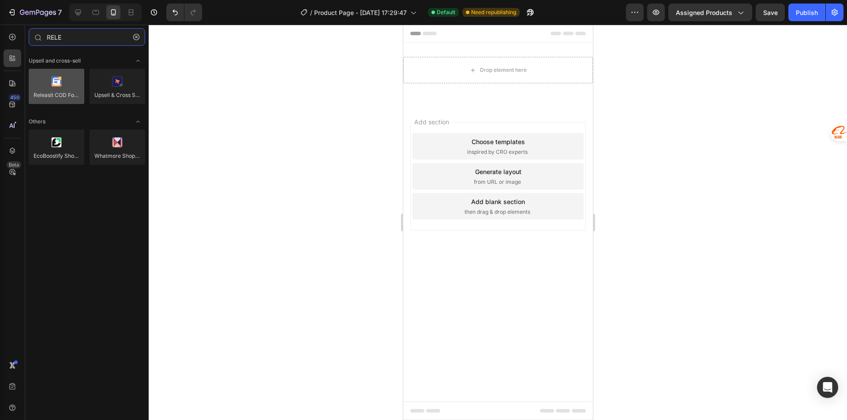
type input "RELE"
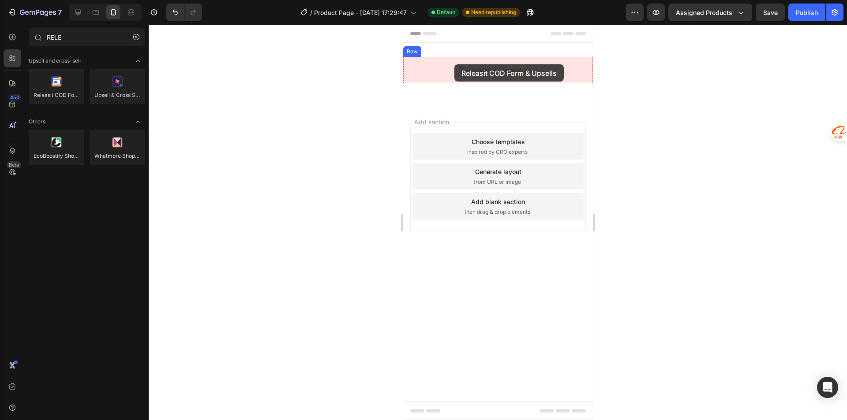
drag, startPoint x: 459, startPoint y: 103, endPoint x: 461, endPoint y: 53, distance: 49.5
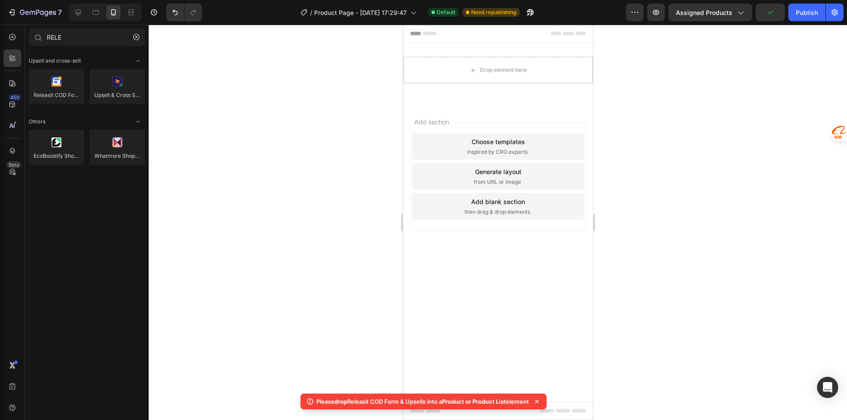
click at [307, 401] on icon at bounding box center [310, 402] width 6 height 6
click at [306, 402] on icon at bounding box center [310, 401] width 9 height 9
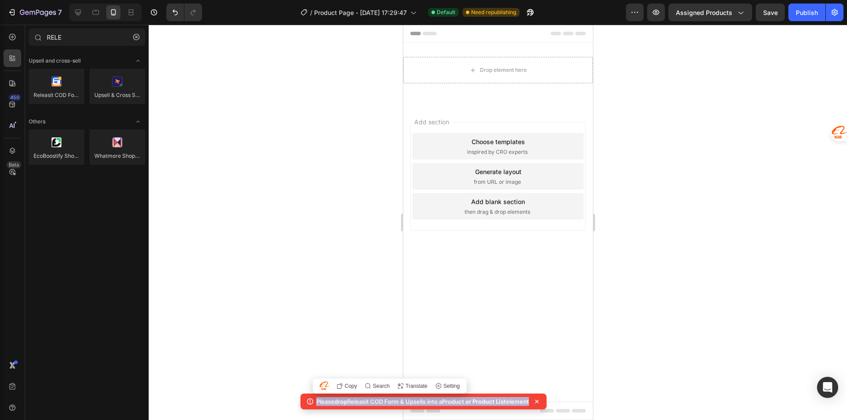
click at [306, 402] on icon at bounding box center [310, 401] width 9 height 9
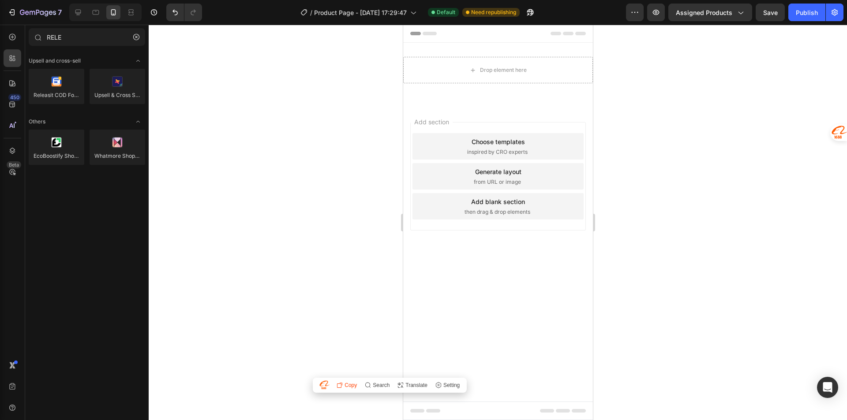
click at [349, 386] on span "Copy" at bounding box center [351, 385] width 12 height 5
click at [494, 142] on div "Choose templates" at bounding box center [497, 141] width 53 height 9
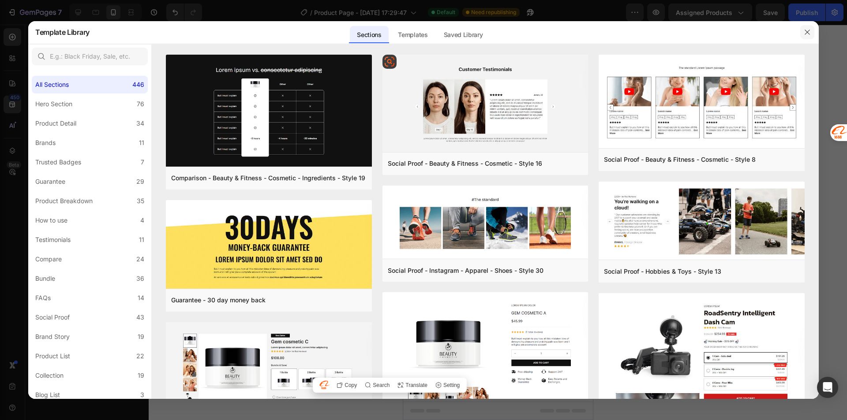
click at [806, 31] on icon "button" at bounding box center [807, 32] width 7 height 7
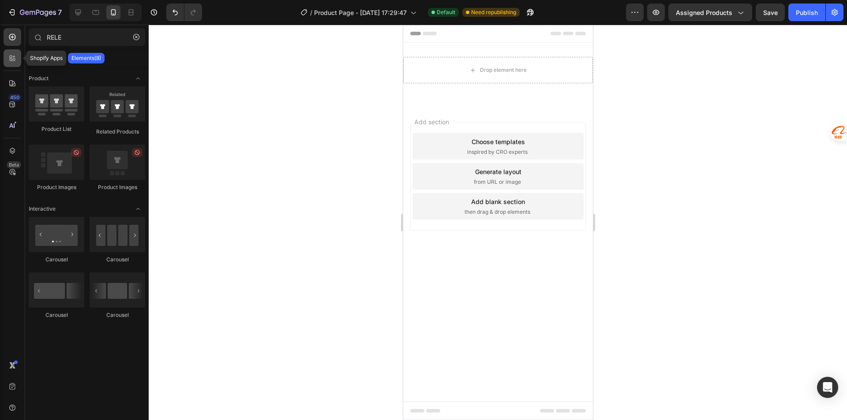
click at [15, 61] on icon at bounding box center [14, 60] width 3 height 3
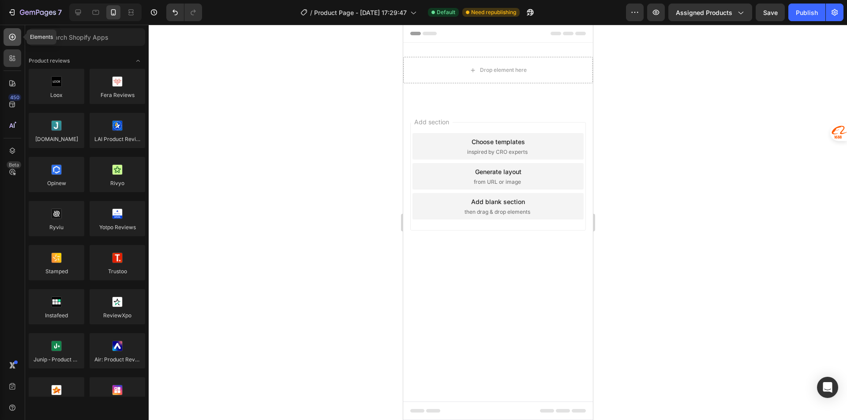
click at [15, 34] on icon at bounding box center [12, 37] width 9 height 9
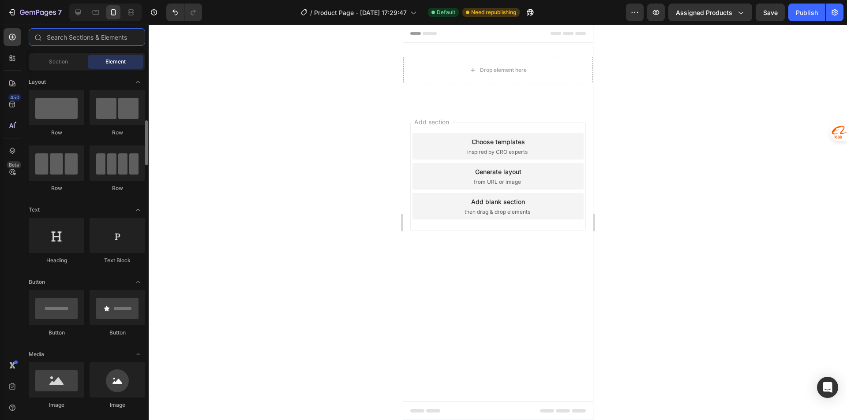
scroll to position [44, 0]
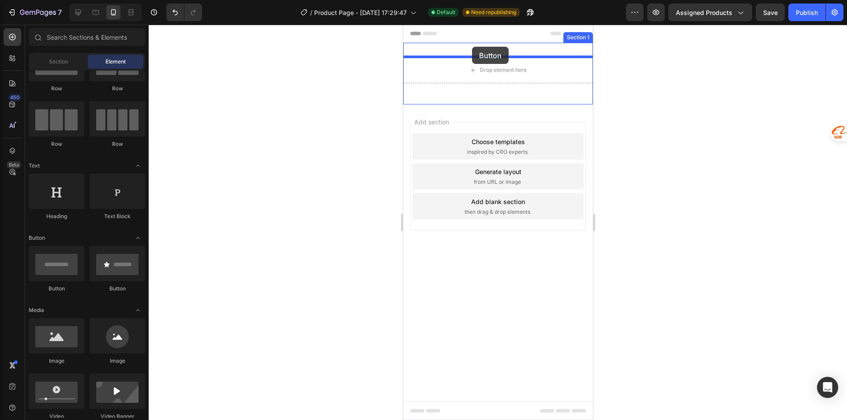
drag, startPoint x: 462, startPoint y: 296, endPoint x: 472, endPoint y: 47, distance: 249.4
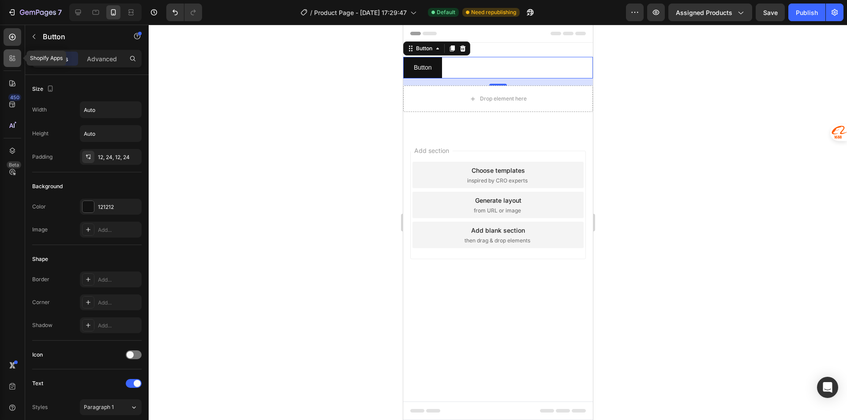
click at [16, 55] on icon at bounding box center [12, 58] width 9 height 9
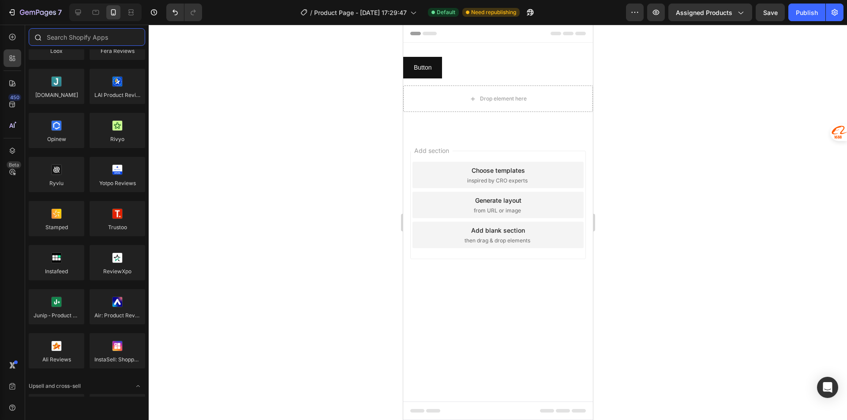
click at [73, 36] on input "text" at bounding box center [87, 37] width 116 height 18
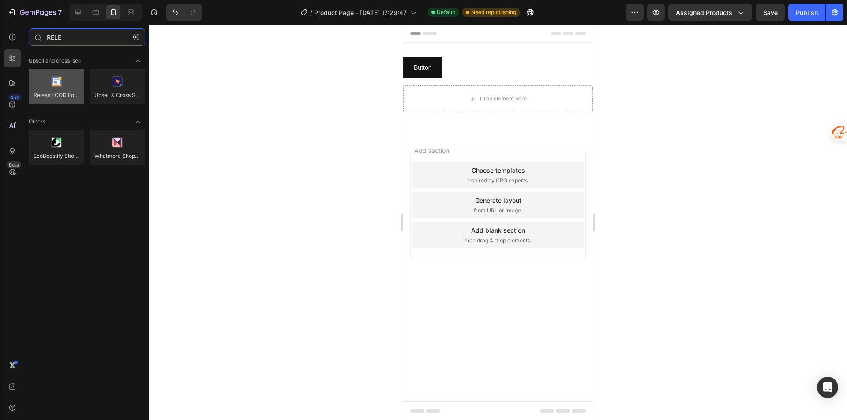
type input "RELE"
click at [72, 89] on div at bounding box center [57, 86] width 56 height 35
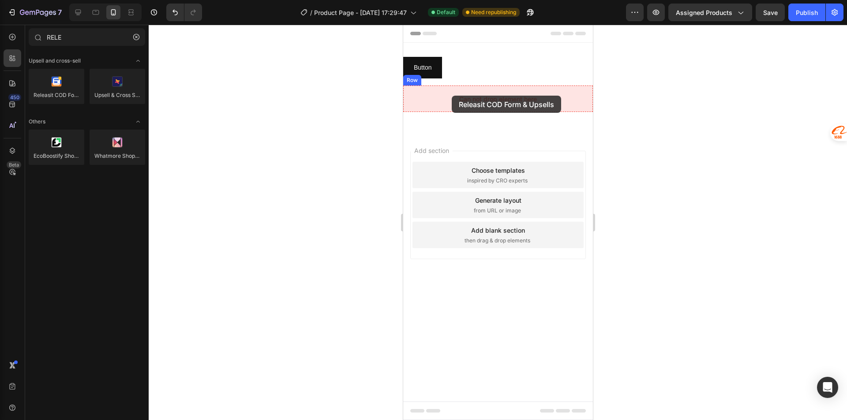
drag, startPoint x: 453, startPoint y: 110, endPoint x: 451, endPoint y: 96, distance: 14.2
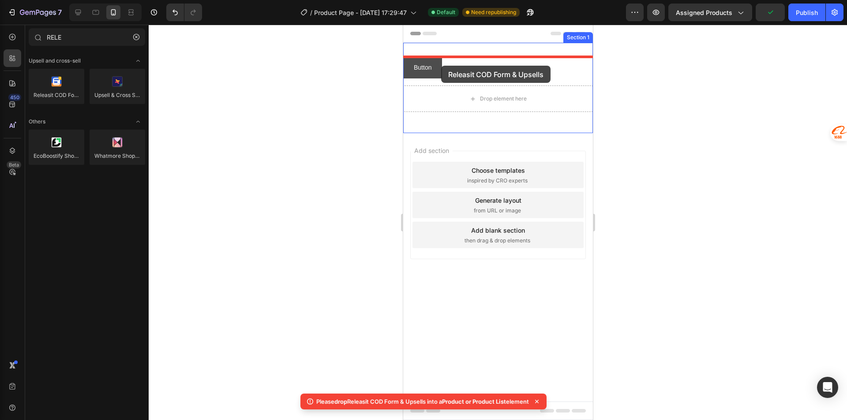
drag, startPoint x: 464, startPoint y: 114, endPoint x: 441, endPoint y: 66, distance: 53.9
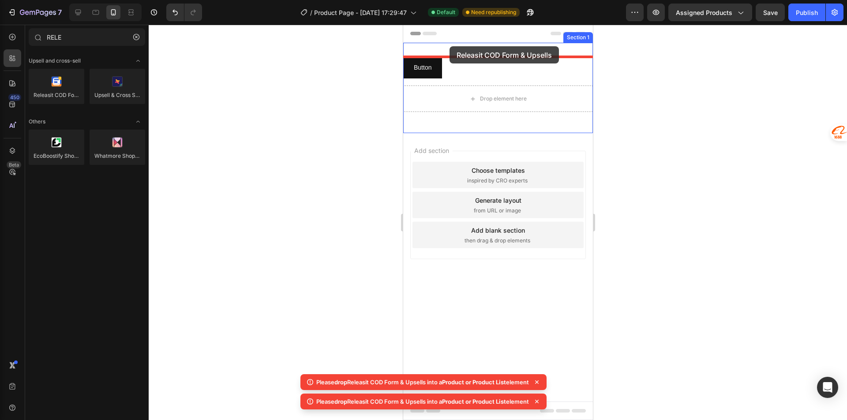
drag, startPoint x: 456, startPoint y: 112, endPoint x: 449, endPoint y: 46, distance: 65.7
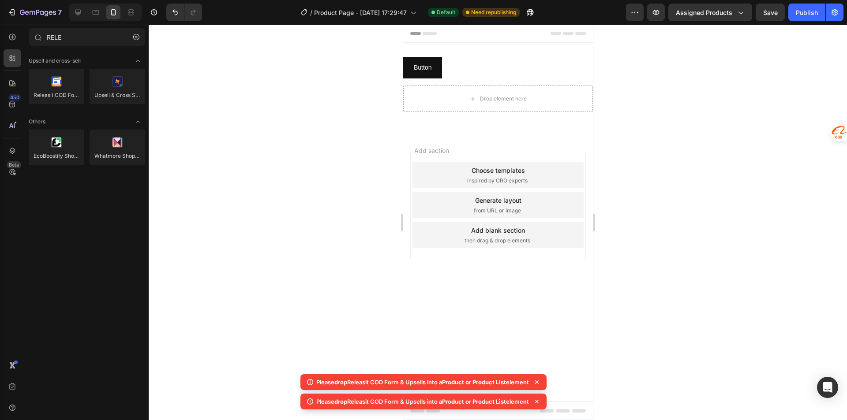
drag, startPoint x: 304, startPoint y: 68, endPoint x: 383, endPoint y: 74, distance: 79.2
click at [304, 68] on div at bounding box center [498, 223] width 698 height 396
click at [431, 67] on button "Button" at bounding box center [422, 68] width 39 height 22
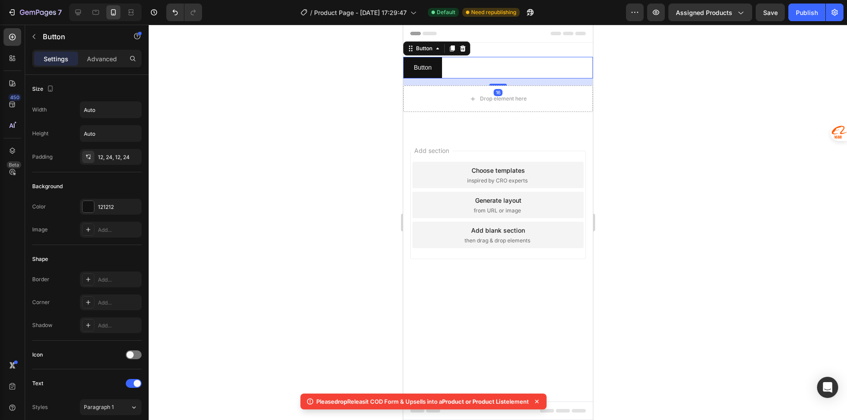
click at [408, 163] on div "Add section Choose templates inspired by CRO experts Generate layout from URL o…" at bounding box center [498, 217] width 190 height 169
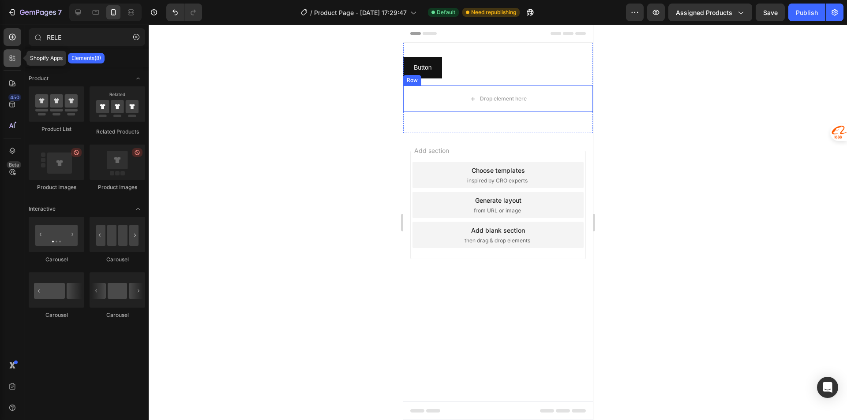
click at [19, 62] on div at bounding box center [13, 58] width 18 height 18
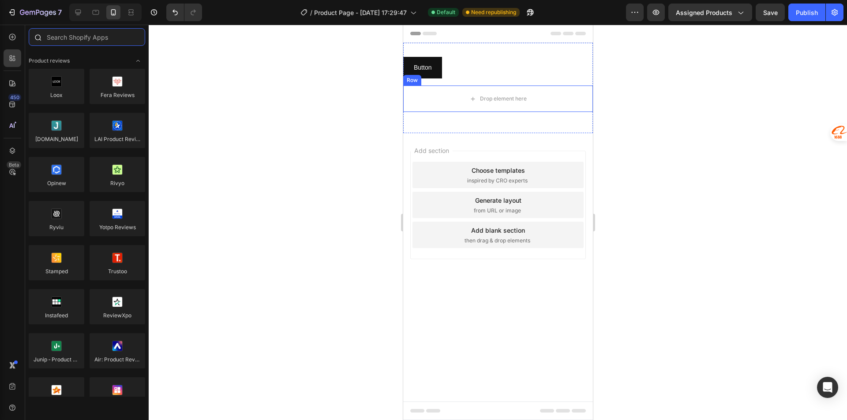
click at [100, 35] on input "text" at bounding box center [87, 37] width 116 height 18
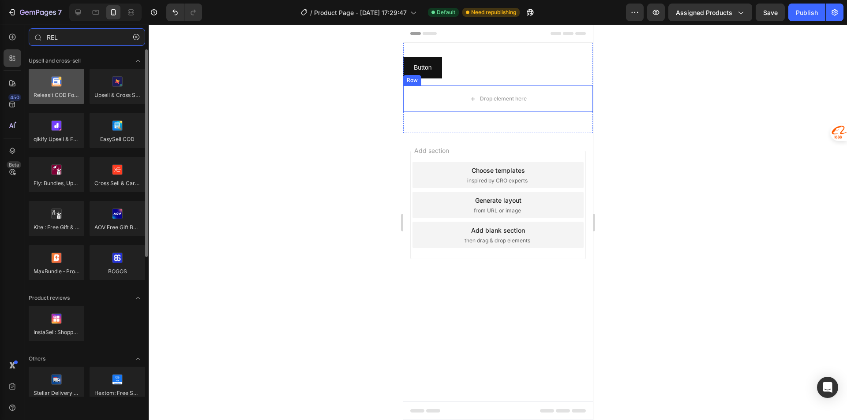
type input "REL"
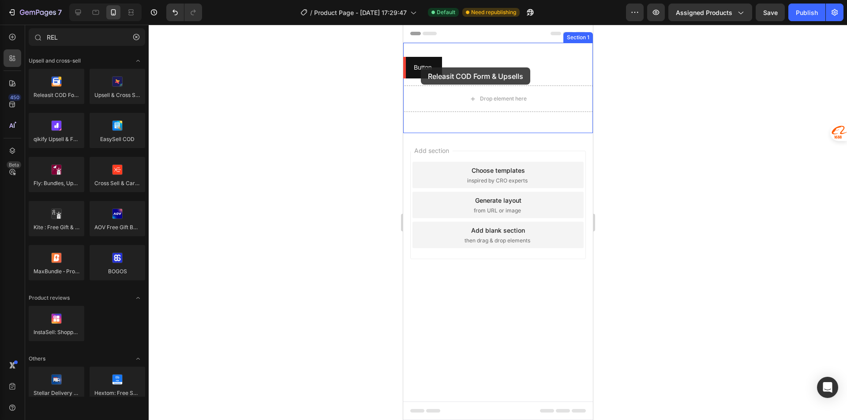
drag, startPoint x: 458, startPoint y: 114, endPoint x: 420, endPoint y: 67, distance: 59.6
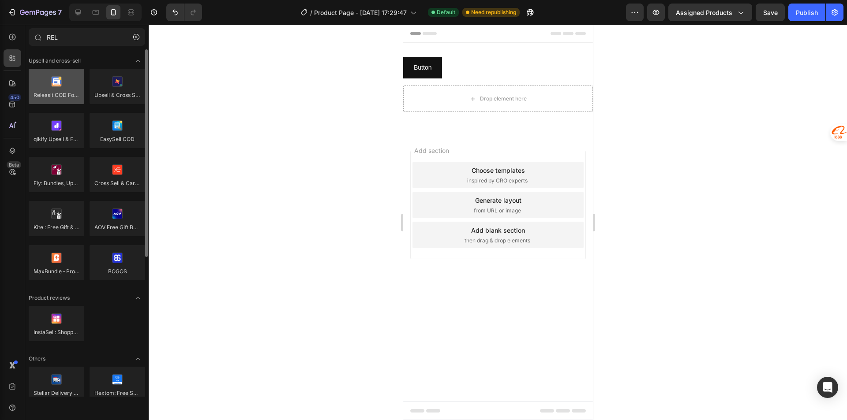
click at [57, 86] on div at bounding box center [57, 86] width 56 height 35
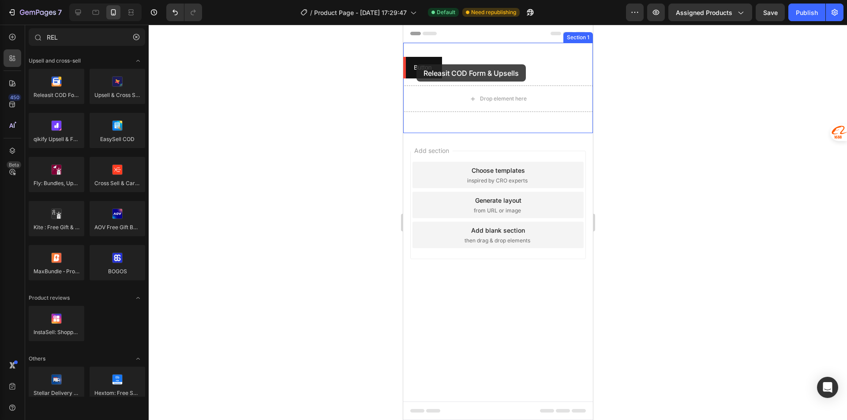
drag, startPoint x: 580, startPoint y: 111, endPoint x: 426, endPoint y: 63, distance: 161.3
click at [135, 38] on icon "button" at bounding box center [136, 37] width 6 height 6
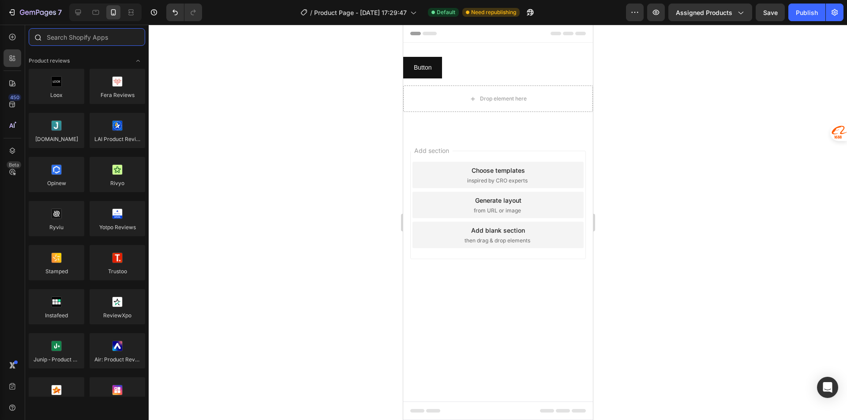
click at [89, 36] on input "text" at bounding box center [87, 37] width 116 height 18
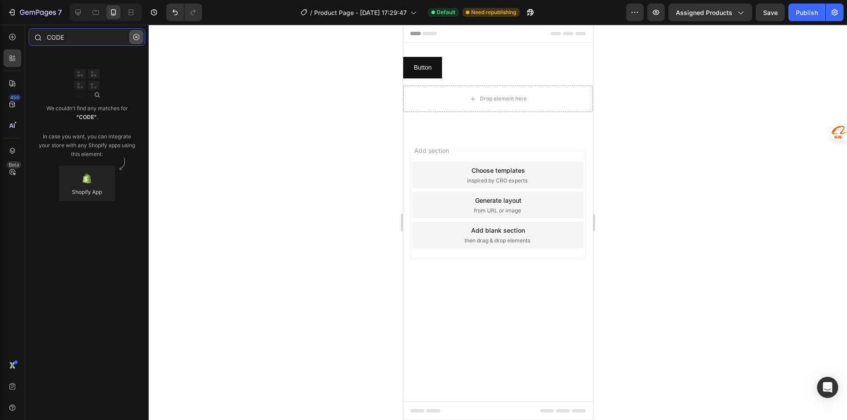
type input "CODE"
click at [141, 35] on button "button" at bounding box center [136, 37] width 14 height 14
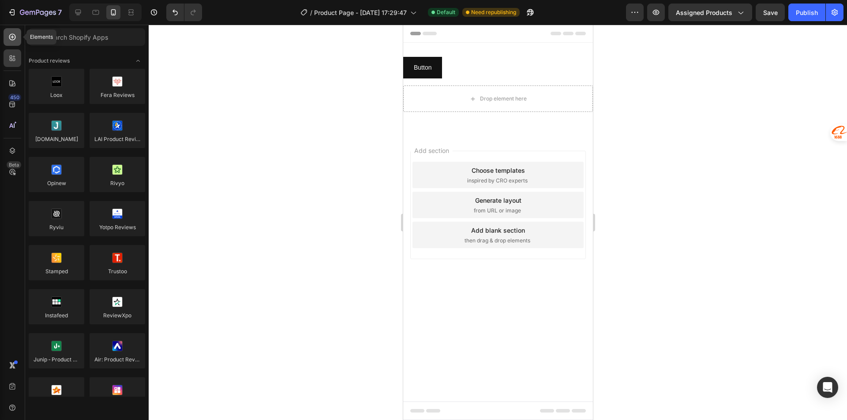
click at [14, 39] on icon at bounding box center [12, 37] width 7 height 7
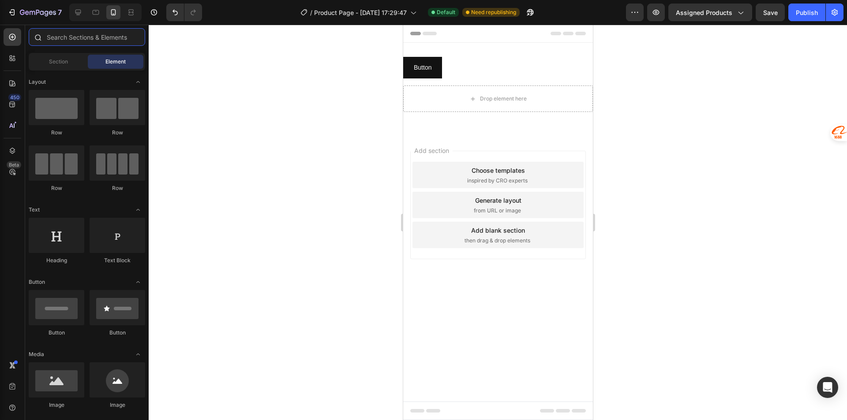
click at [99, 36] on input "text" at bounding box center [87, 37] width 116 height 18
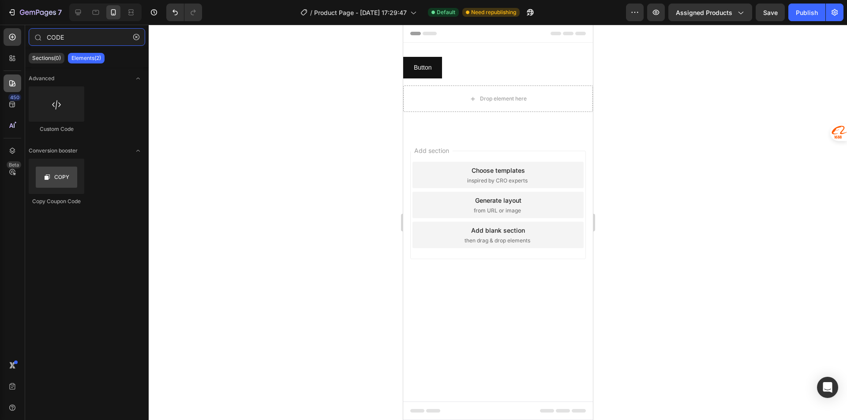
type input "CODE"
click at [11, 84] on icon at bounding box center [12, 83] width 9 height 9
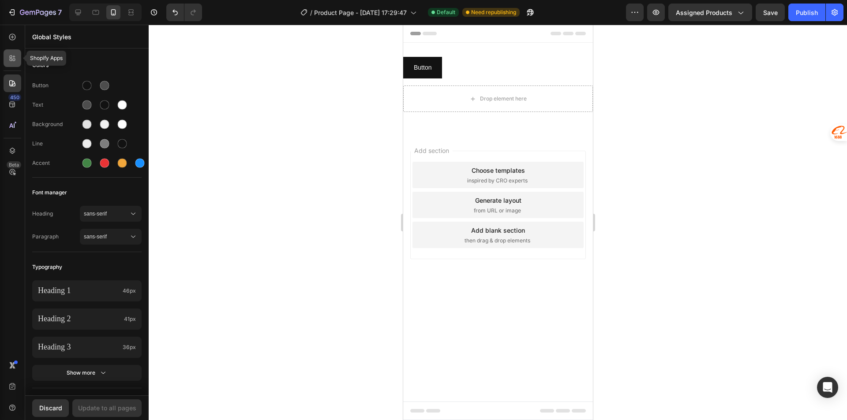
click at [7, 64] on div at bounding box center [13, 58] width 18 height 18
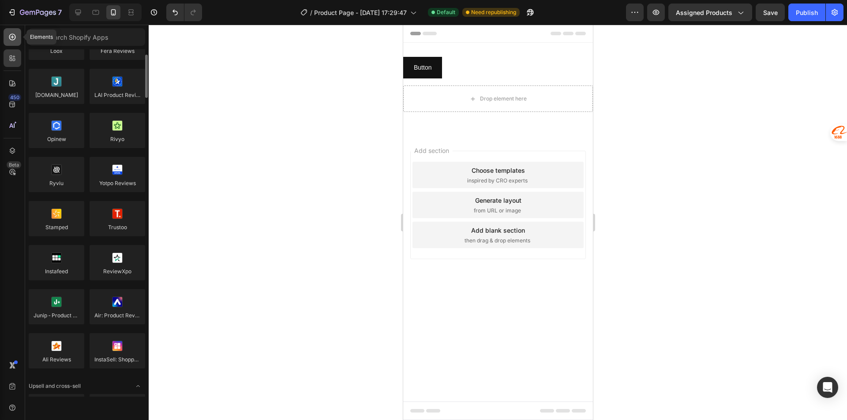
click at [11, 37] on icon at bounding box center [12, 37] width 9 height 9
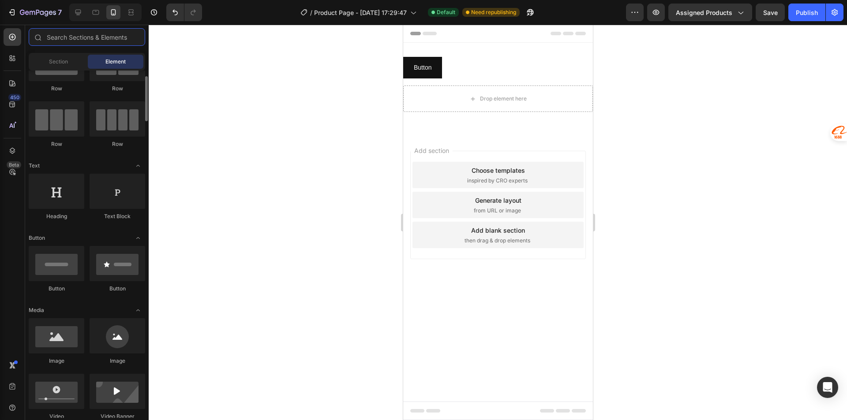
scroll to position [88, 0]
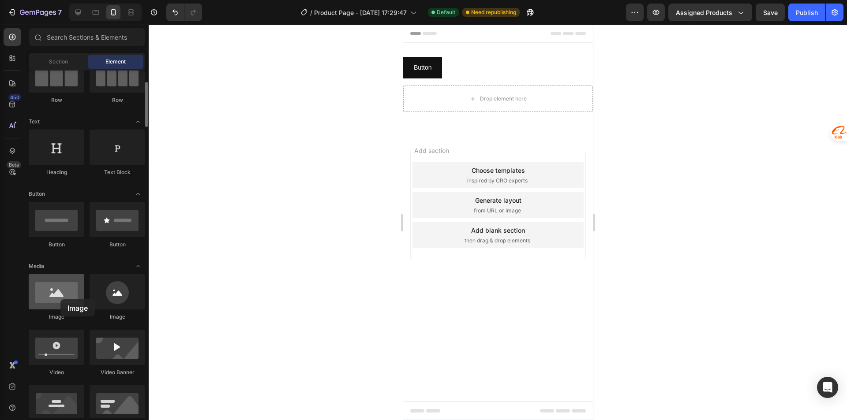
click at [60, 300] on div at bounding box center [57, 291] width 56 height 35
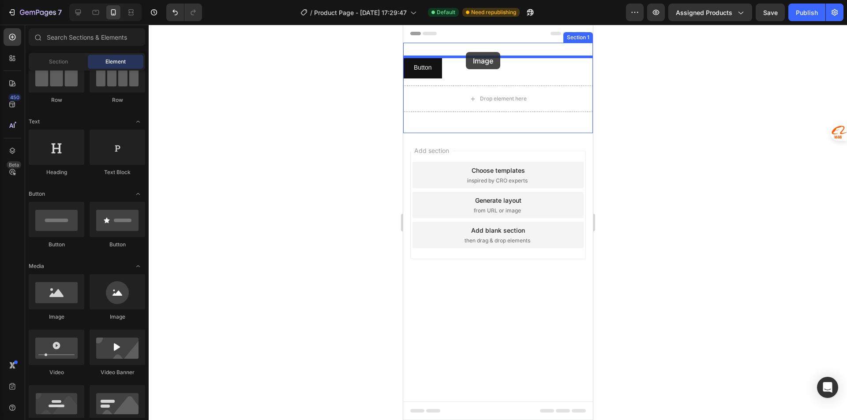
drag, startPoint x: 461, startPoint y: 323, endPoint x: 465, endPoint y: 52, distance: 271.3
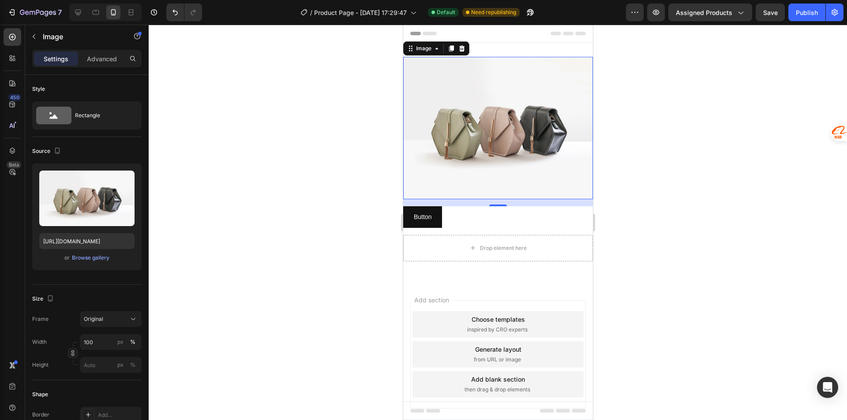
click at [480, 106] on img at bounding box center [498, 128] width 190 height 142
click at [94, 261] on div "Browse gallery" at bounding box center [90, 258] width 37 height 8
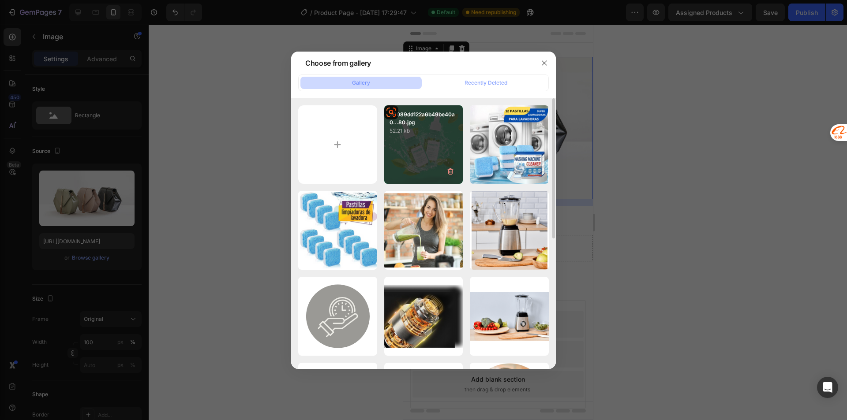
click at [433, 151] on div "33089dd122a6b49be40a0...80.jpg 52.21 kb" at bounding box center [423, 144] width 79 height 79
type input "[URL][DOMAIN_NAME]"
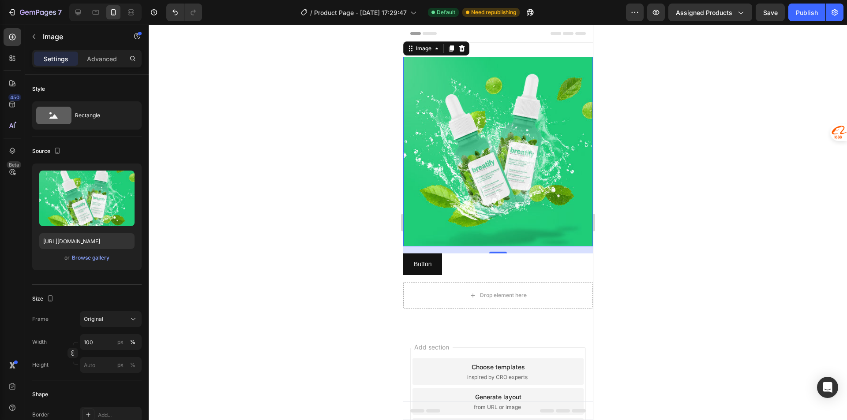
click at [519, 80] on img at bounding box center [498, 152] width 190 height 190
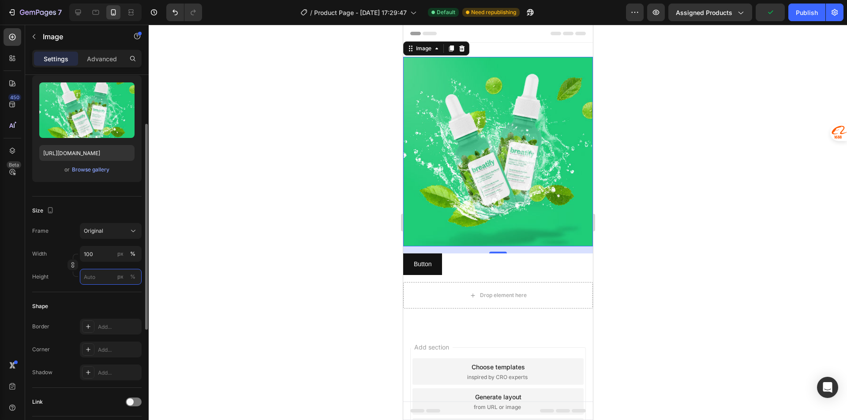
click at [100, 280] on input "px %" at bounding box center [111, 277] width 62 height 16
click at [125, 299] on span "100%" at bounding box center [127, 298] width 15 height 8
type input "100"
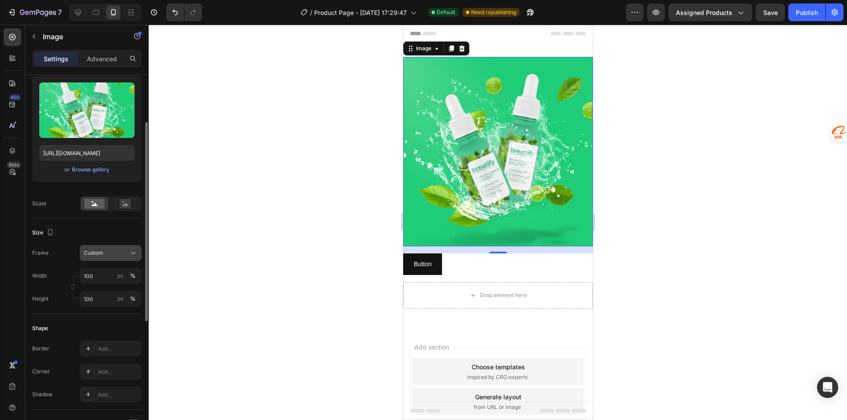
click at [127, 256] on div "Custom" at bounding box center [111, 253] width 54 height 9
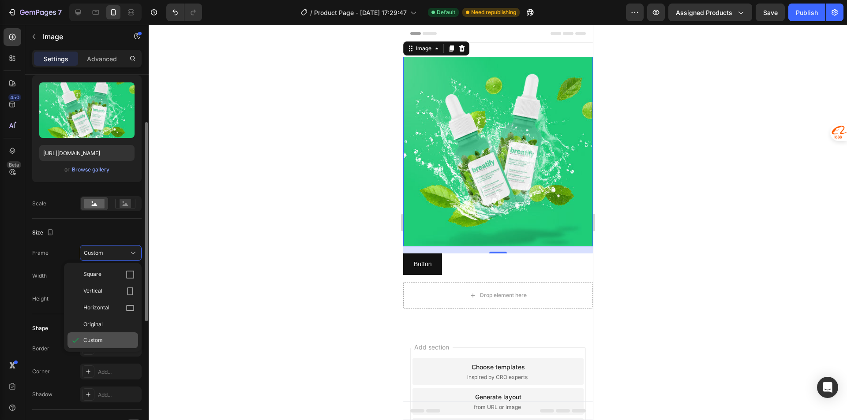
click at [108, 341] on div "Custom" at bounding box center [108, 341] width 51 height 8
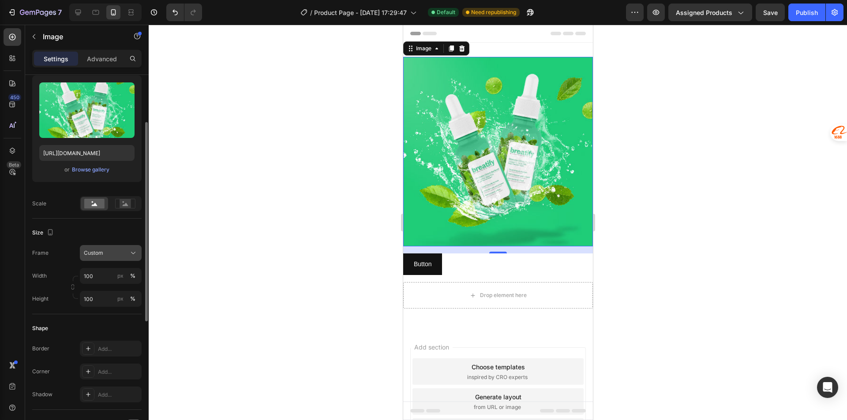
click at [123, 258] on button "Custom" at bounding box center [111, 253] width 62 height 16
click at [77, 229] on div "Size" at bounding box center [86, 233] width 109 height 14
click at [131, 203] on rect at bounding box center [125, 203] width 11 height 9
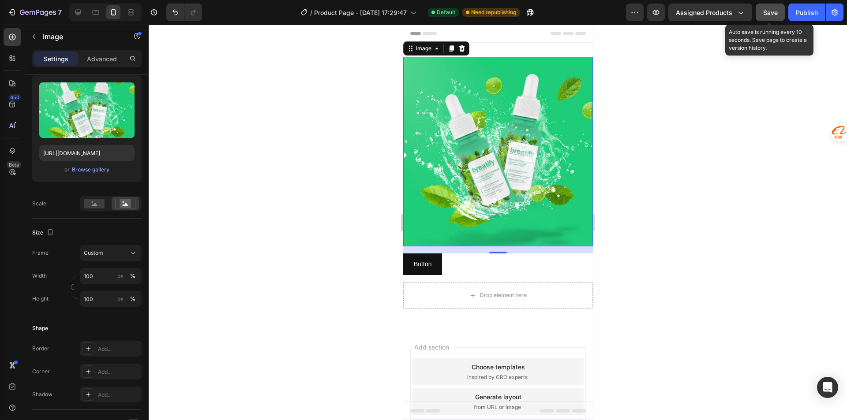
click at [771, 10] on span "Save" at bounding box center [770, 12] width 15 height 7
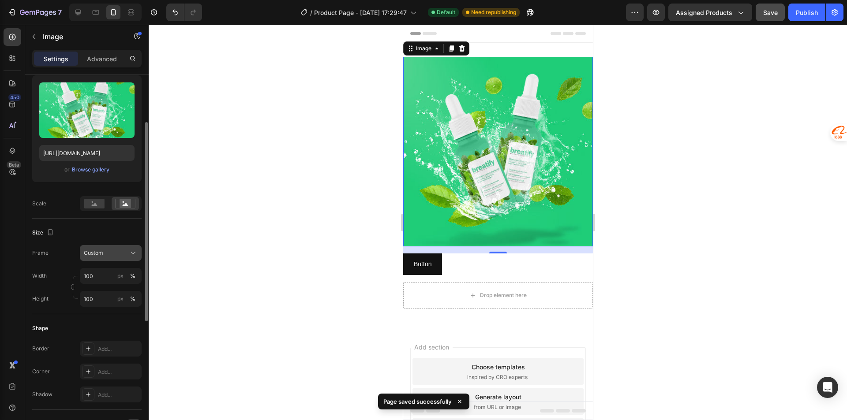
click at [130, 252] on icon at bounding box center [133, 253] width 9 height 9
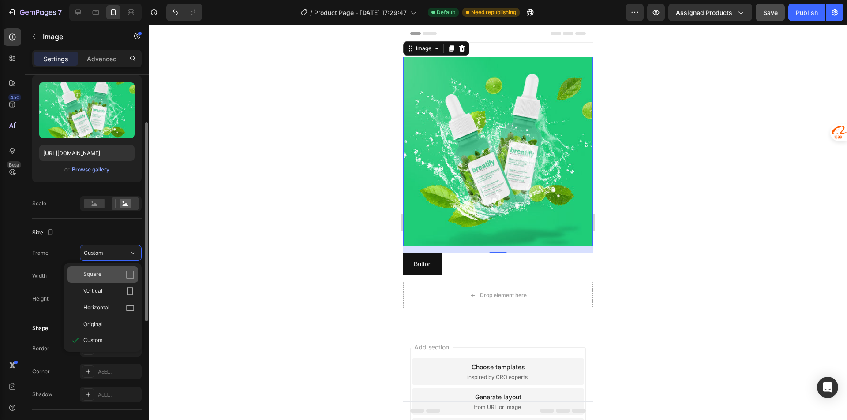
click at [119, 272] on div "Square" at bounding box center [108, 274] width 51 height 9
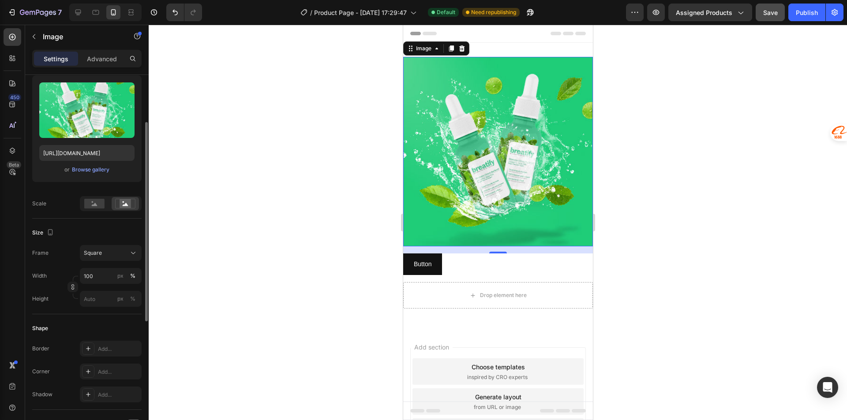
click at [443, 103] on img at bounding box center [498, 152] width 190 height 190
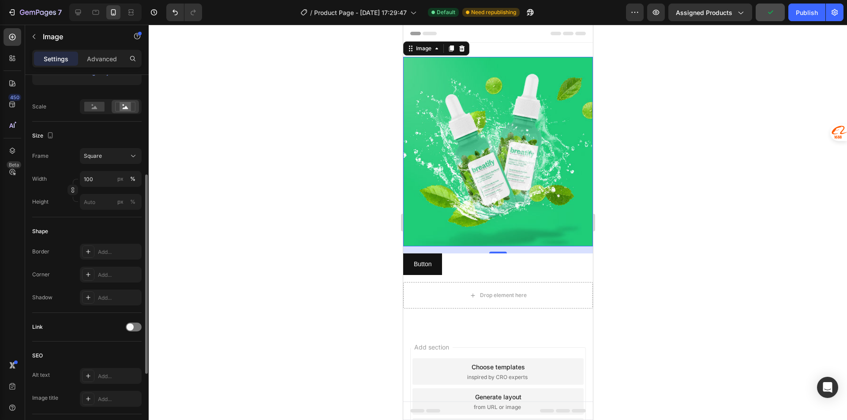
scroll to position [9, 0]
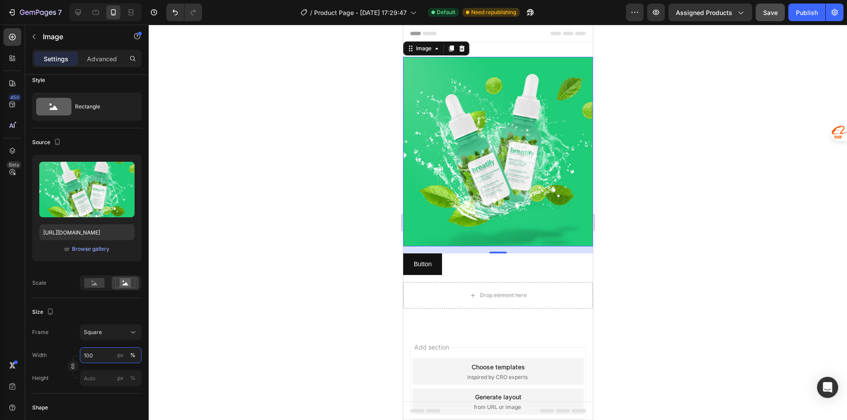
click at [105, 356] on input "100" at bounding box center [111, 356] width 62 height 16
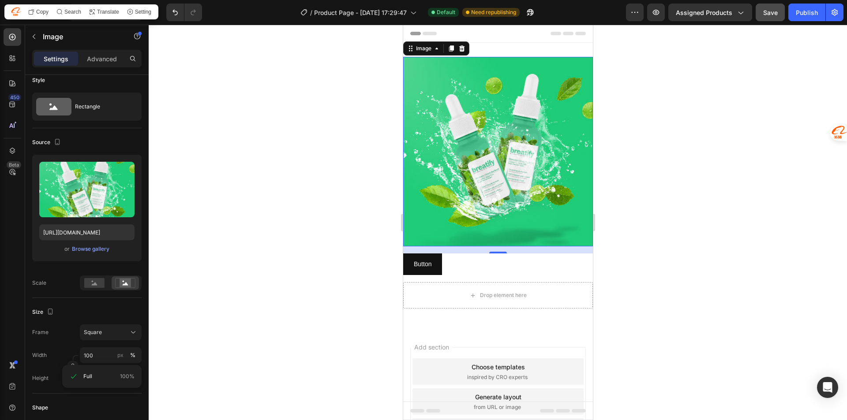
click at [104, 310] on div "Size" at bounding box center [86, 312] width 109 height 14
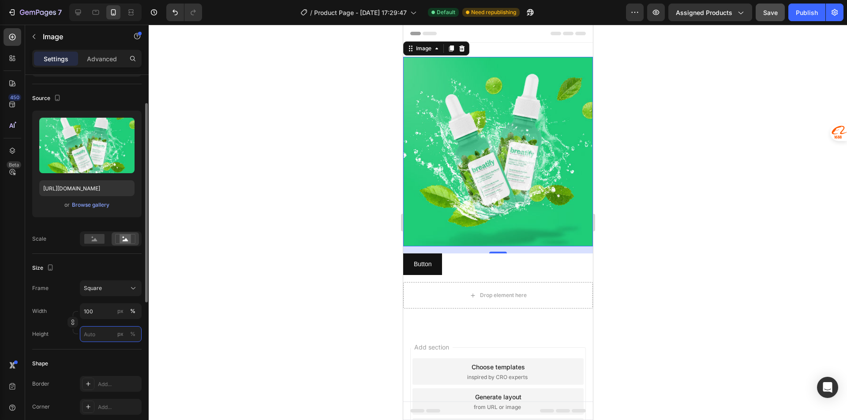
click at [97, 338] on input "px %" at bounding box center [111, 334] width 62 height 16
click at [75, 324] on icon "button" at bounding box center [73, 322] width 6 height 6
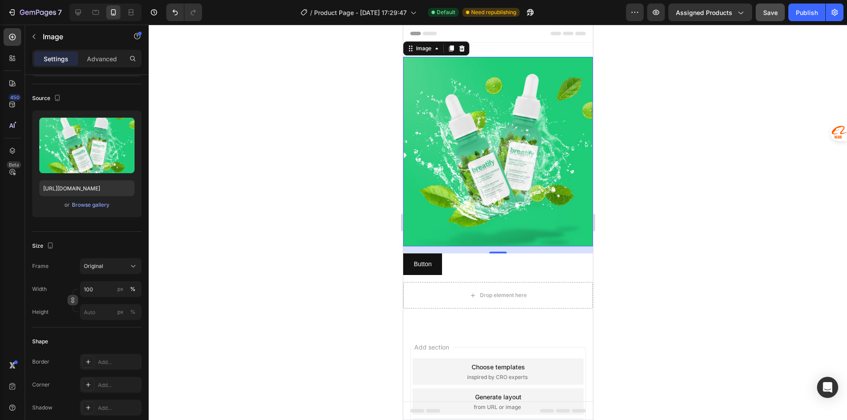
click at [73, 301] on icon "button" at bounding box center [73, 300] width 0 height 3
click at [90, 336] on input "px %" at bounding box center [111, 334] width 62 height 16
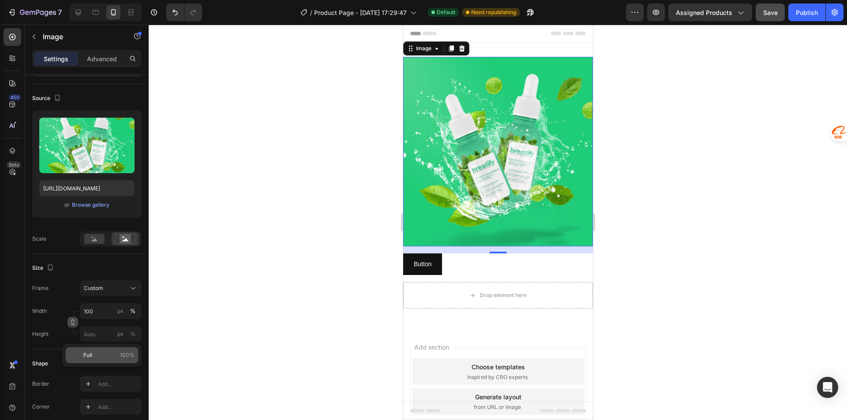
click at [128, 355] on span "100%" at bounding box center [127, 356] width 15 height 8
type input "100"
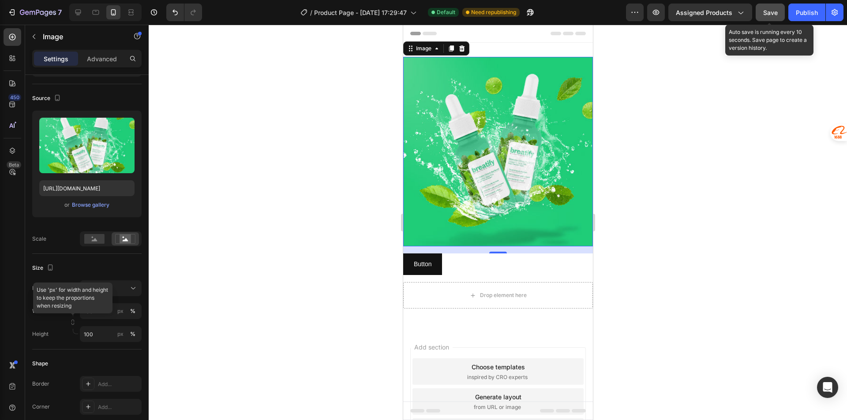
click at [770, 11] on span "Save" at bounding box center [770, 12] width 15 height 7
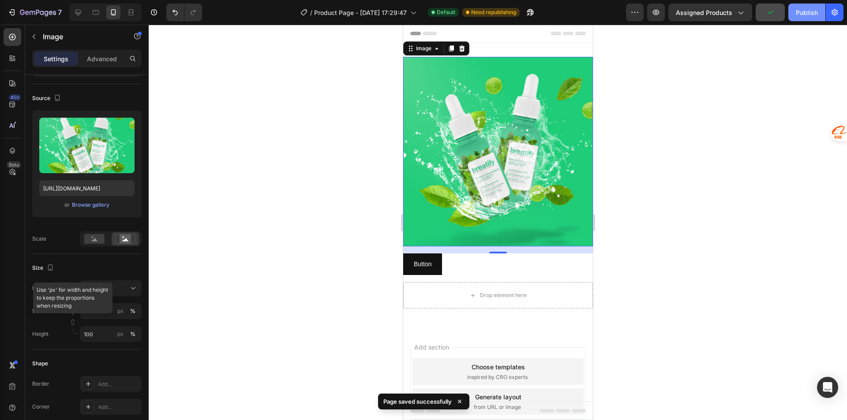
click at [802, 4] on button "Publish" at bounding box center [806, 13] width 37 height 18
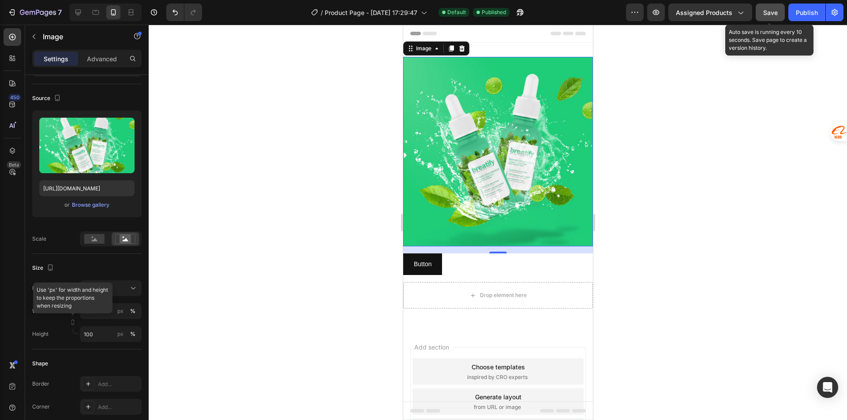
click at [777, 15] on span "Save" at bounding box center [770, 12] width 15 height 7
click at [776, 14] on span "Save" at bounding box center [770, 12] width 15 height 7
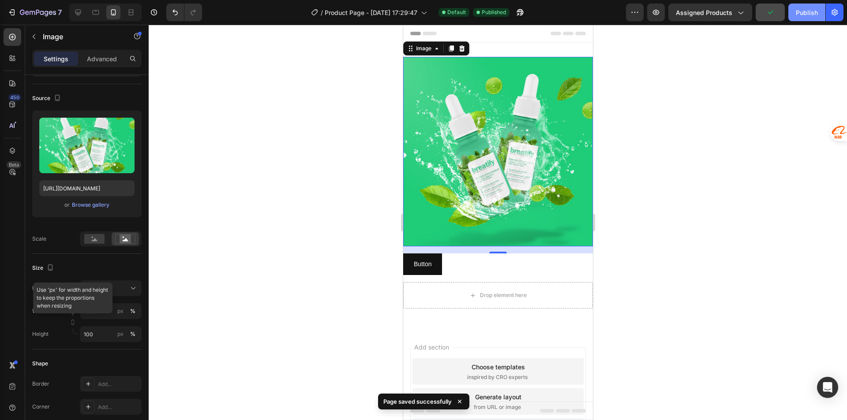
click at [805, 13] on div "Publish" at bounding box center [807, 12] width 22 height 9
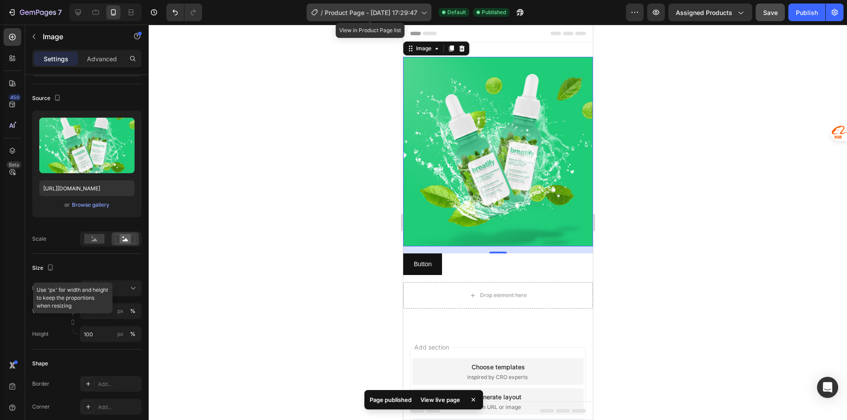
click at [391, 12] on span "Product Page - Aug 26, 17:29:47" at bounding box center [371, 12] width 93 height 9
click at [678, 79] on div at bounding box center [498, 223] width 698 height 396
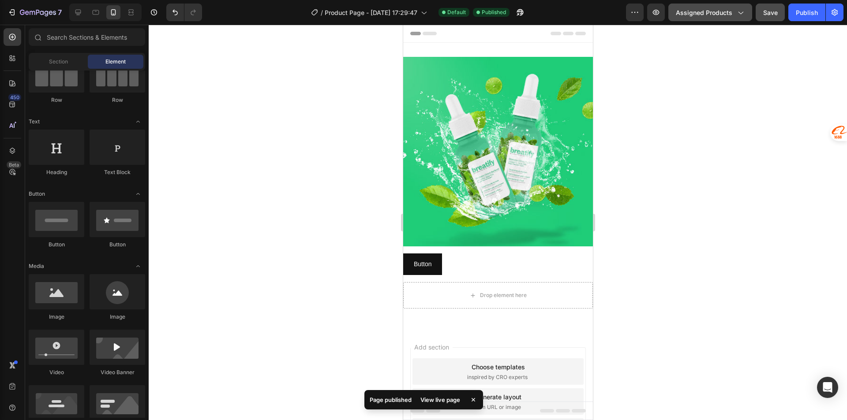
click at [730, 15] on span "Assigned Products" at bounding box center [704, 12] width 56 height 9
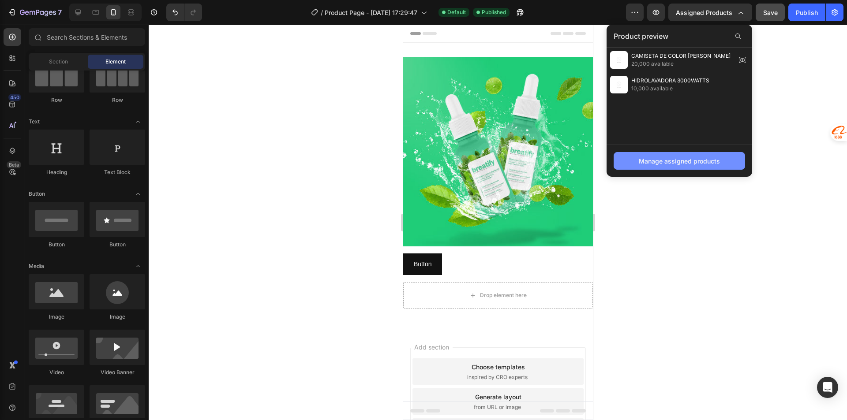
click at [688, 158] on div "Manage assigned products" at bounding box center [679, 161] width 81 height 9
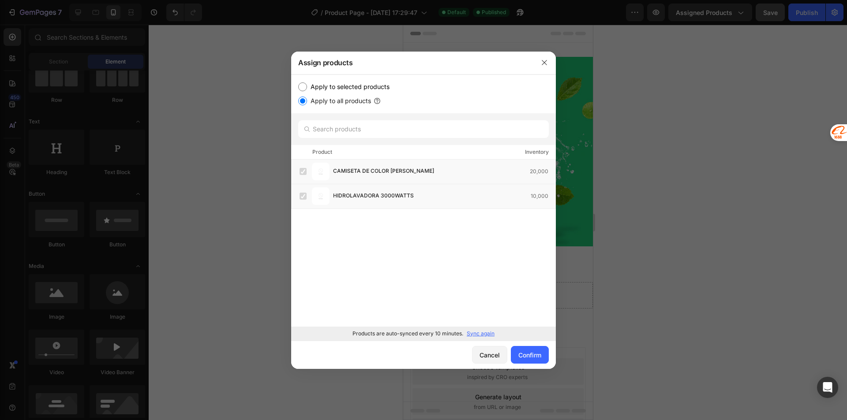
click at [332, 88] on label "Apply to selected products" at bounding box center [348, 87] width 82 height 11
click at [307, 88] on input "Apply to selected products" at bounding box center [302, 86] width 9 height 9
radio input "true"
click at [341, 124] on input "text" at bounding box center [423, 129] width 251 height 18
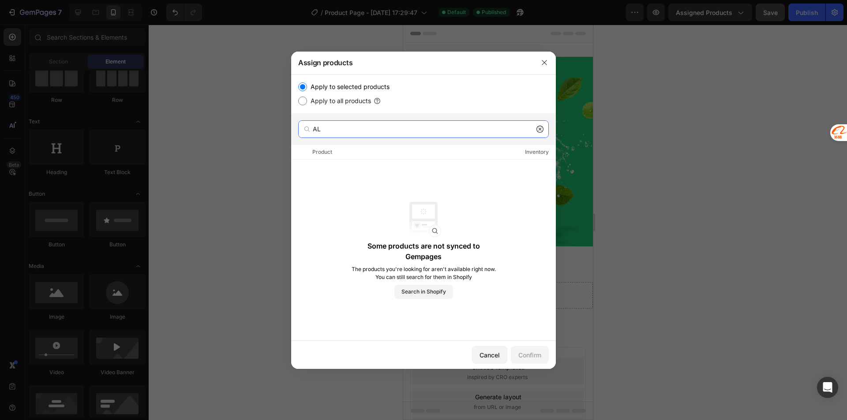
type input "A"
type input "MAL"
click at [346, 206] on div "Some products are not synced to Gempages The products you're looking for aren't…" at bounding box center [423, 251] width 265 height 182
click at [324, 100] on label "Apply to all products" at bounding box center [339, 101] width 64 height 11
click at [307, 100] on input "Apply to all products" at bounding box center [302, 101] width 9 height 9
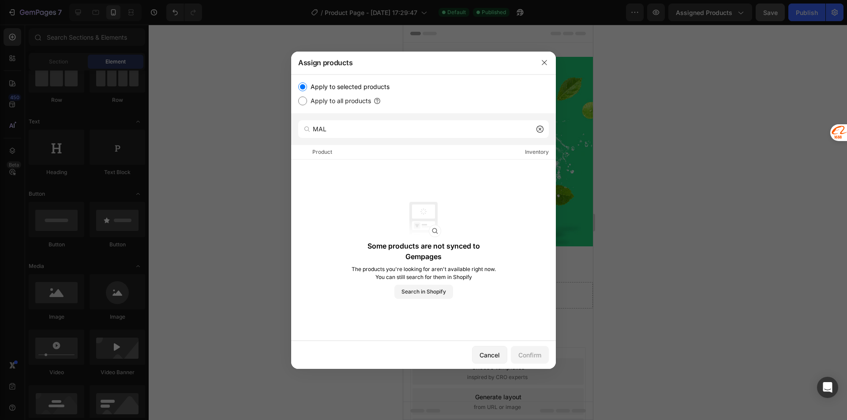
radio input "true"
click at [309, 86] on label "Apply to selected products" at bounding box center [348, 87] width 82 height 11
click at [307, 86] on input "Apply to selected products" at bounding box center [302, 86] width 9 height 9
radio input "true"
click at [309, 86] on label "Apply to selected products" at bounding box center [348, 87] width 82 height 11
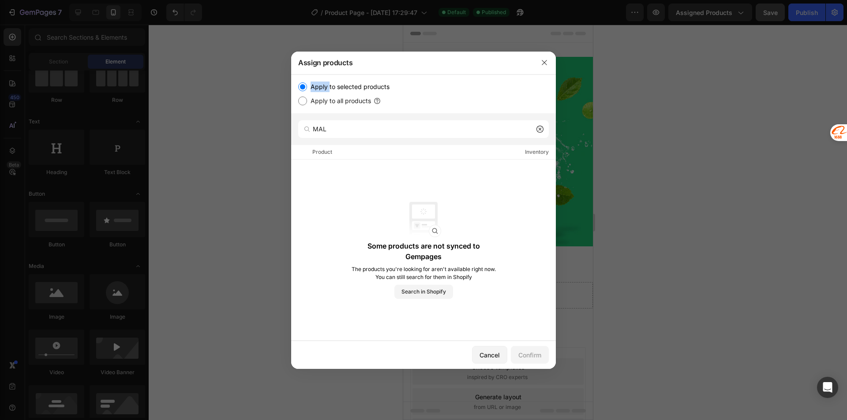
click at [307, 86] on input "Apply to selected products" at bounding box center [302, 86] width 9 height 9
click at [374, 207] on div "Some products are not synced to Gempages The products you're looking for aren't…" at bounding box center [424, 250] width 146 height 97
click at [349, 132] on input "MAL" at bounding box center [423, 129] width 251 height 18
click at [538, 131] on icon at bounding box center [539, 129] width 7 height 7
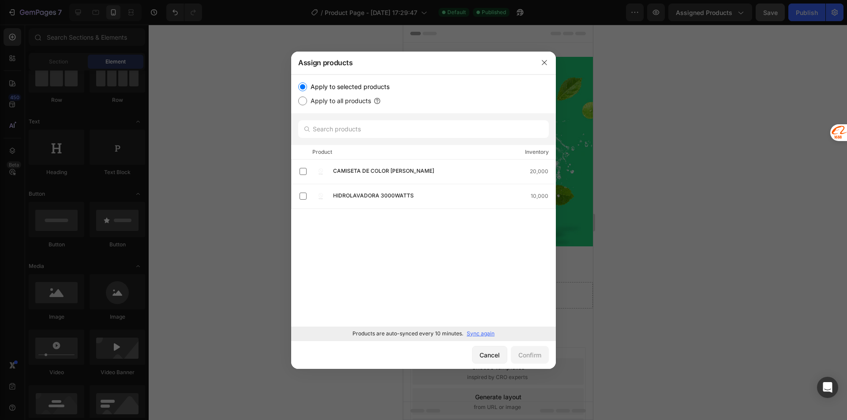
click at [318, 152] on div "Product" at bounding box center [322, 152] width 20 height 9
click at [306, 173] on label at bounding box center [303, 171] width 7 height 7
click at [523, 354] on div "Confirm" at bounding box center [529, 355] width 23 height 9
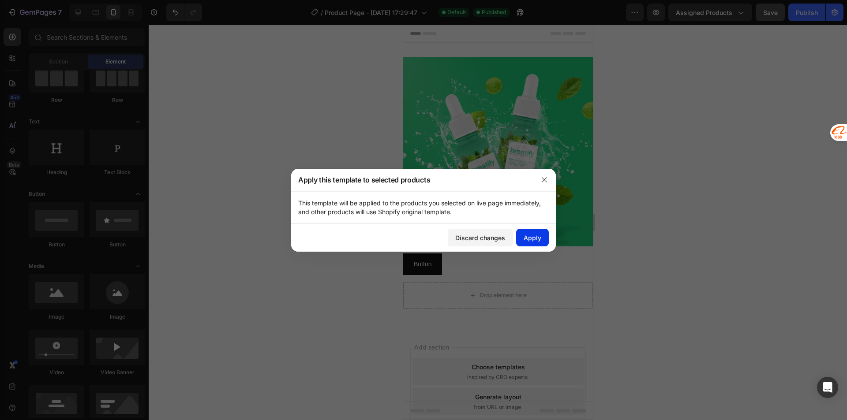
click at [533, 241] on div "Apply" at bounding box center [533, 237] width 18 height 9
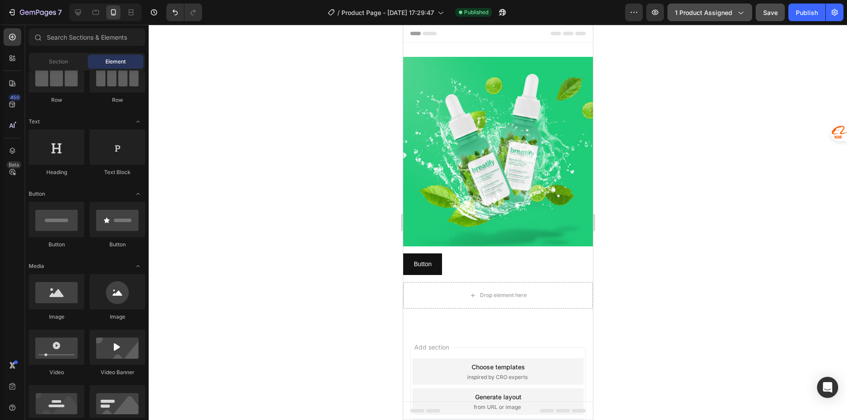
click at [710, 12] on span "1 product assigned" at bounding box center [703, 12] width 57 height 9
click at [708, 251] on div at bounding box center [498, 223] width 698 height 396
click at [30, 12] on icon "button" at bounding box center [32, 13] width 5 height 4
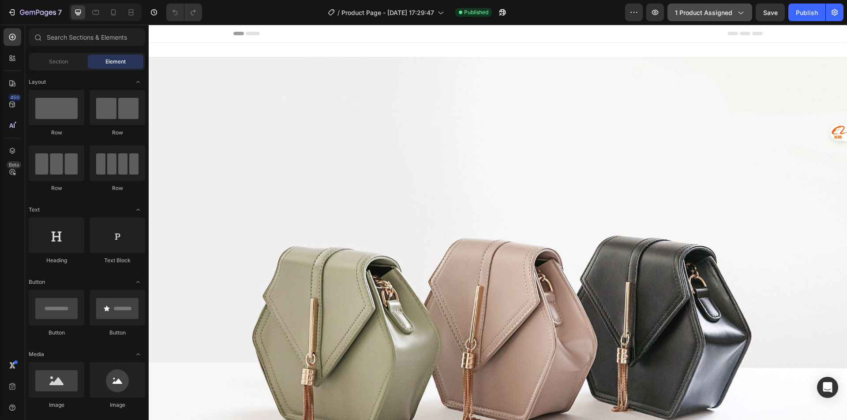
click at [719, 18] on button "1 product assigned" at bounding box center [709, 13] width 85 height 18
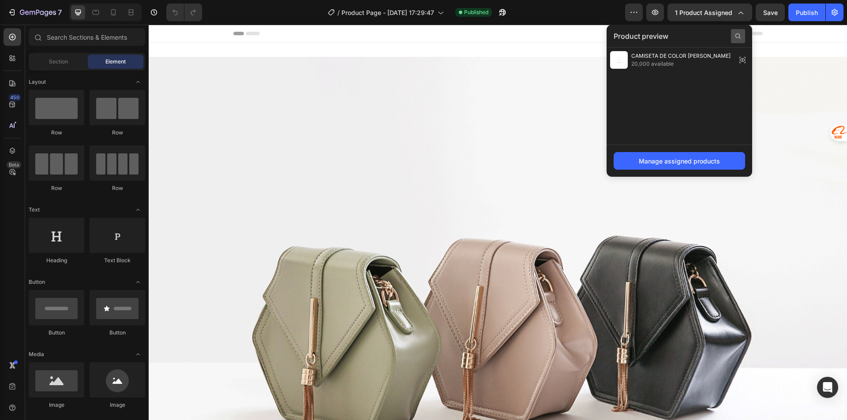
click at [735, 36] on icon at bounding box center [737, 36] width 7 height 7
type input "MAL"
click at [737, 38] on icon at bounding box center [736, 36] width 7 height 7
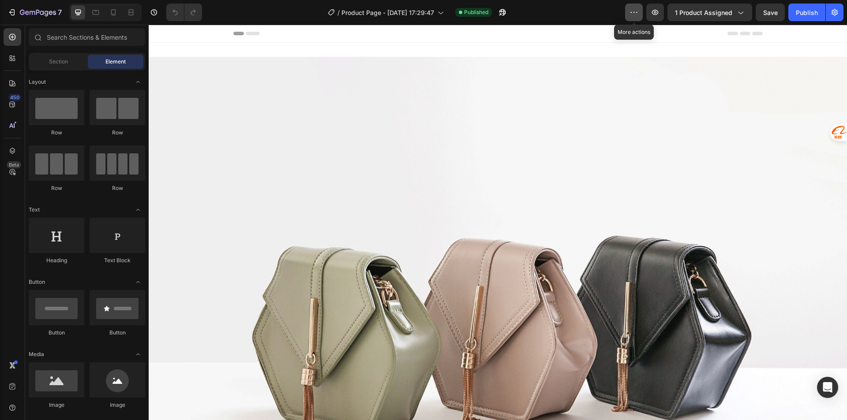
click at [638, 14] on icon "button" at bounding box center [633, 12] width 9 height 9
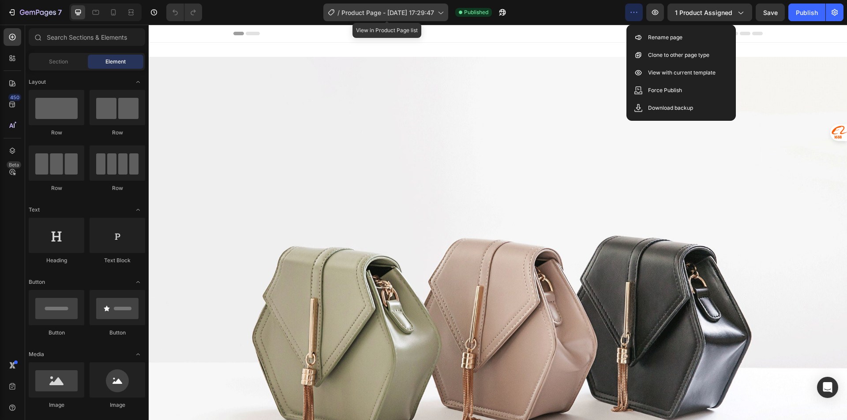
click at [433, 12] on span "Product Page - [DATE] 17:29:47" at bounding box center [387, 12] width 93 height 9
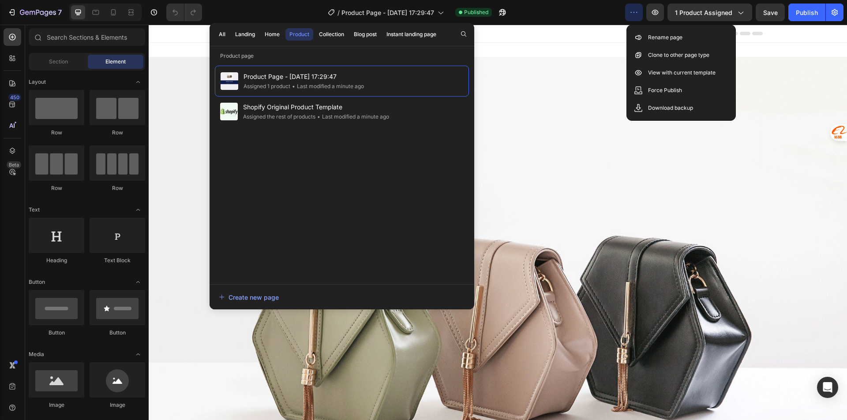
click at [259, 33] on div "All Landing Home Product Collection Blog post Instant landing page" at bounding box center [328, 34] width 236 height 23
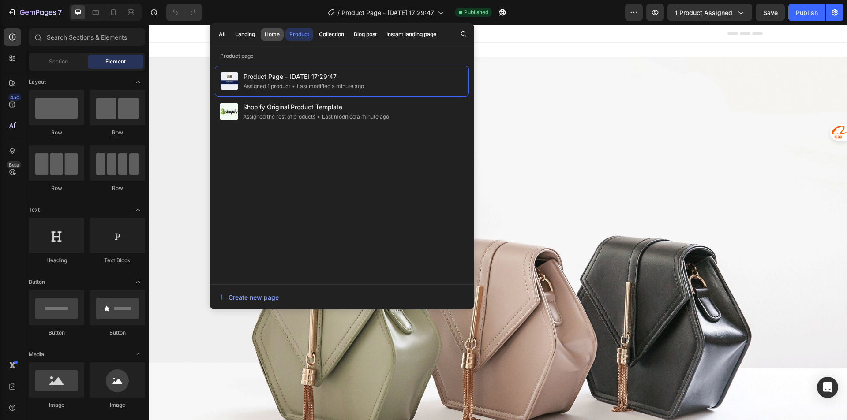
click at [269, 38] on div "Home" at bounding box center [272, 34] width 15 height 8
click at [245, 33] on div "Landing" at bounding box center [245, 34] width 20 height 8
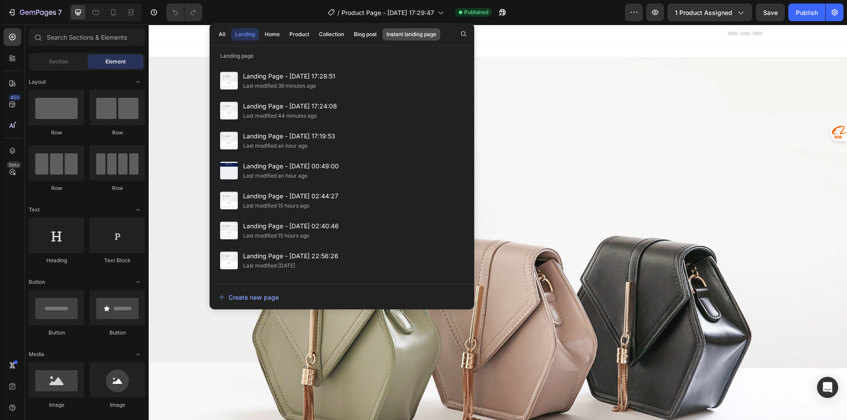
click at [392, 31] on div "Instant landing page" at bounding box center [411, 34] width 50 height 8
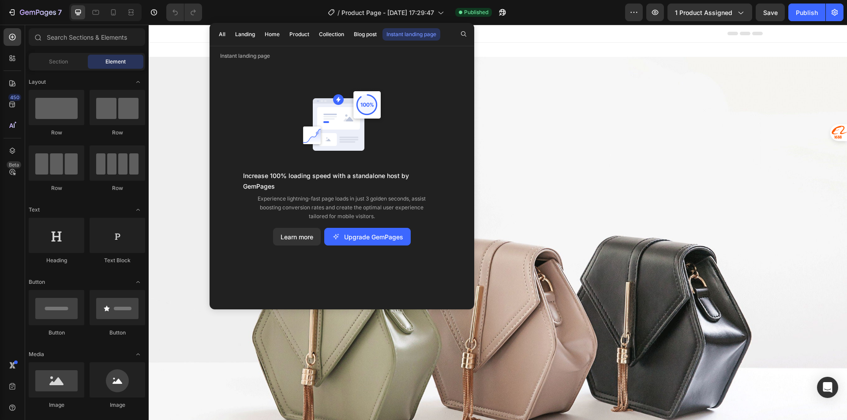
click at [569, 80] on img at bounding box center [498, 319] width 698 height 524
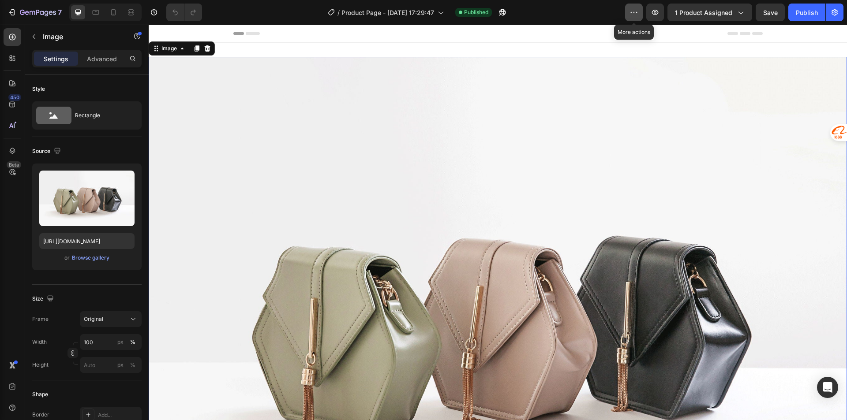
click at [635, 13] on icon "button" at bounding box center [633, 12] width 1 height 1
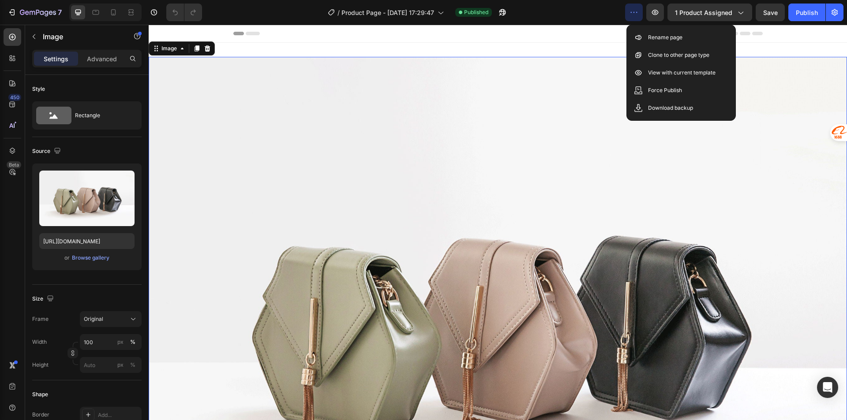
click at [788, 94] on img at bounding box center [498, 319] width 698 height 524
drag, startPoint x: 770, startPoint y: 121, endPoint x: 764, endPoint y: 134, distance: 13.8
click at [769, 128] on img at bounding box center [498, 319] width 698 height 524
click at [498, 130] on img at bounding box center [498, 319] width 698 height 524
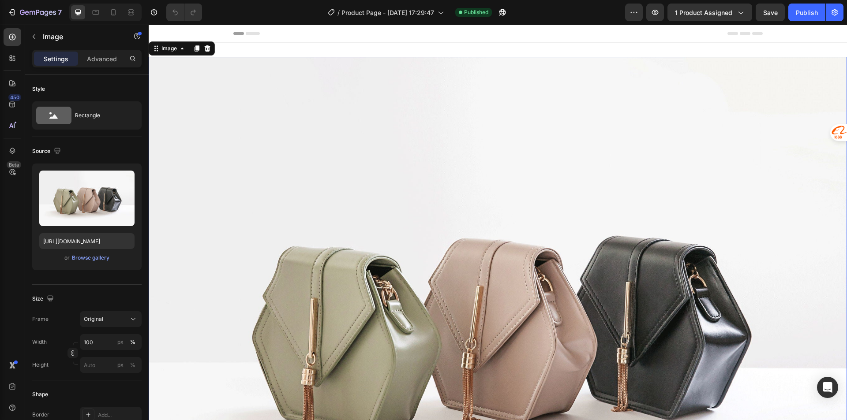
click at [597, 20] on div "/ Product Page - Aug 26, 17:29:47 Published" at bounding box center [417, 13] width 416 height 18
click at [110, 14] on icon at bounding box center [113, 12] width 9 height 9
type input "https://cdn.shopify.com/s/files/1/0952/1165/1354/files/gempages_578991746298413…"
type input "100"
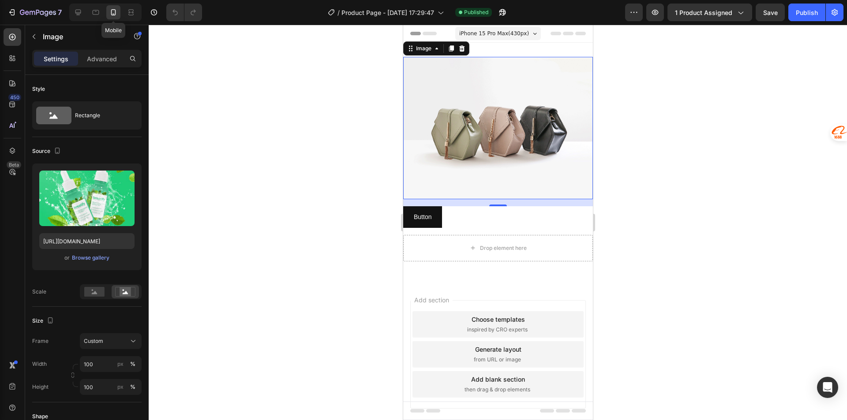
scroll to position [1, 0]
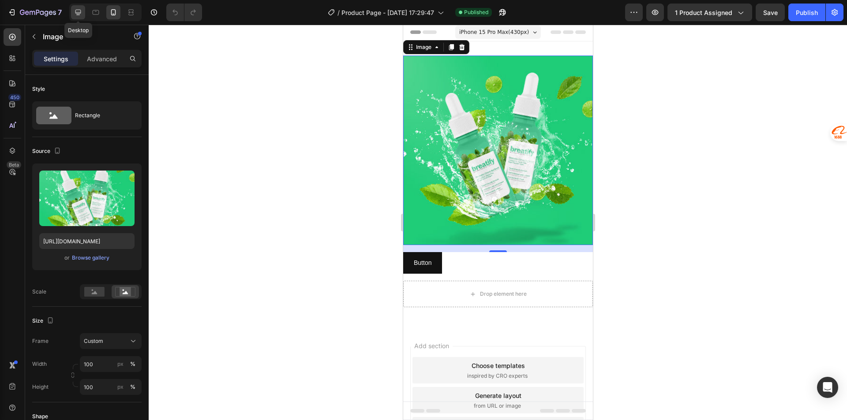
click at [79, 11] on icon at bounding box center [78, 12] width 9 height 9
type input "https://cdn.shopify.com/s/files/1/2005/9307/files/image_demo.jpg"
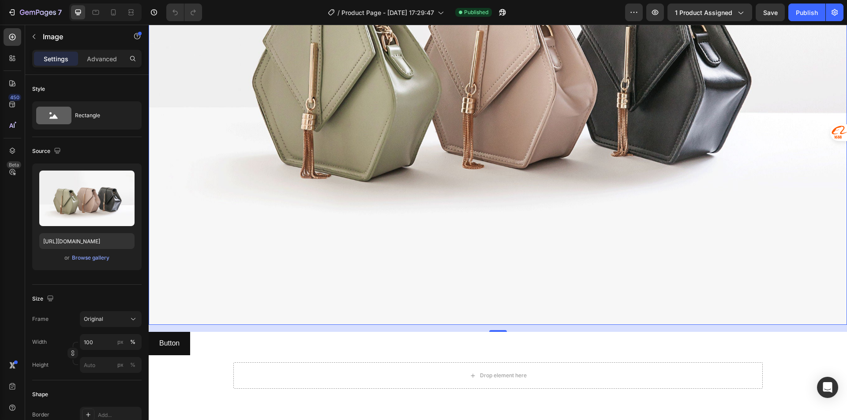
scroll to position [191, 0]
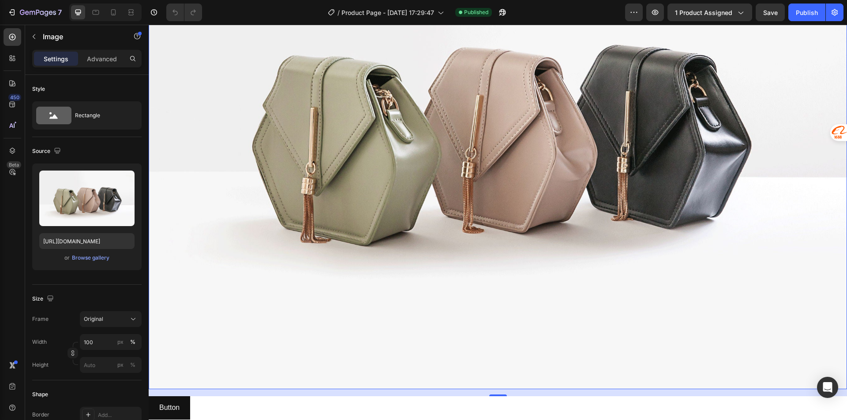
click at [421, 201] on img at bounding box center [498, 128] width 698 height 524
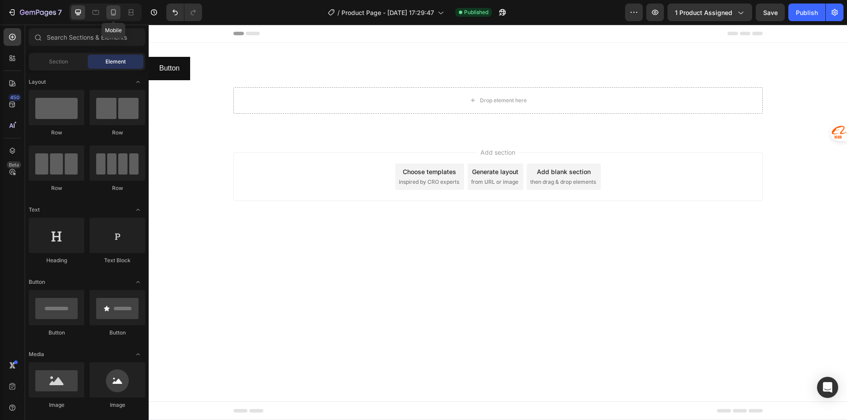
click at [111, 12] on icon at bounding box center [113, 12] width 9 height 9
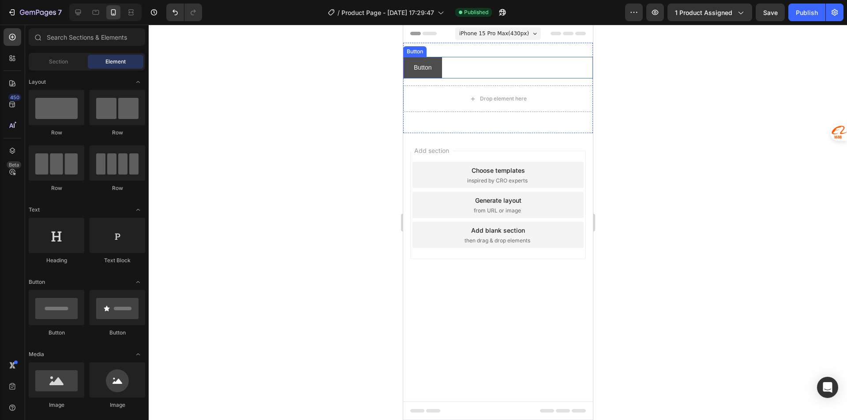
click at [436, 65] on button "Button" at bounding box center [422, 68] width 39 height 22
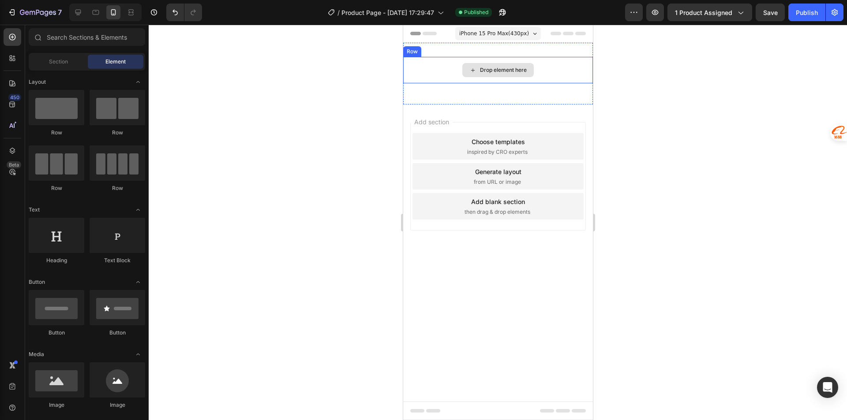
click at [459, 73] on div "Drop element here" at bounding box center [498, 70] width 190 height 26
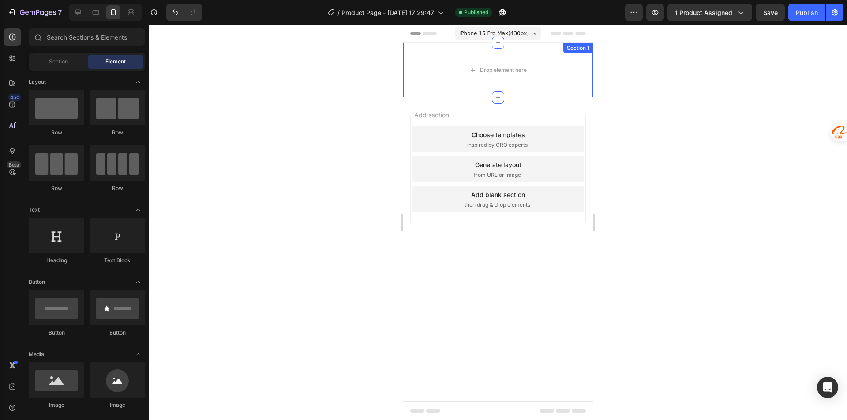
click at [497, 63] on div "Drop element here" at bounding box center [498, 70] width 190 height 26
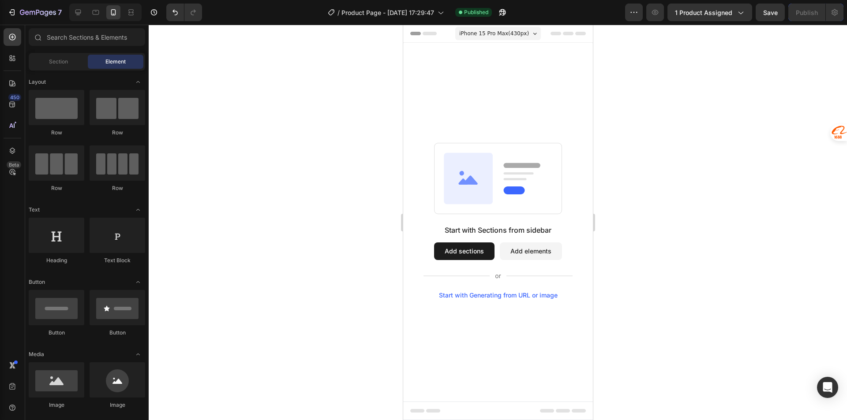
click at [526, 84] on div "Start with Sections from sidebar Add sections Add elements Start with Generatin…" at bounding box center [498, 221] width 190 height 356
click at [510, 113] on div "Start with Sections from sidebar Add sections Add elements Start with Generatin…" at bounding box center [498, 221] width 190 height 356
click at [722, 11] on span "1 product assigned" at bounding box center [703, 12] width 57 height 9
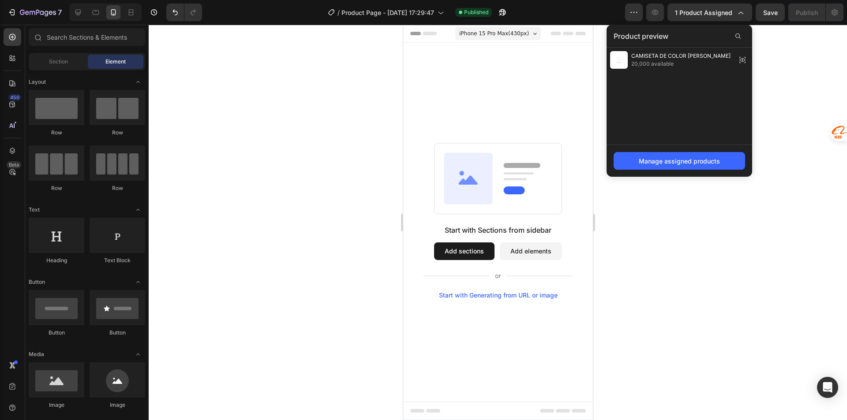
click at [790, 71] on div at bounding box center [498, 223] width 698 height 396
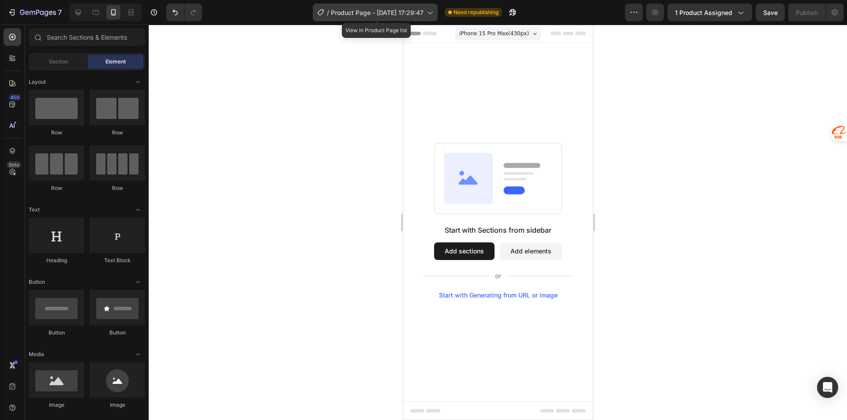
click at [401, 15] on span "Product Page - Aug 26, 17:29:47" at bounding box center [377, 12] width 93 height 9
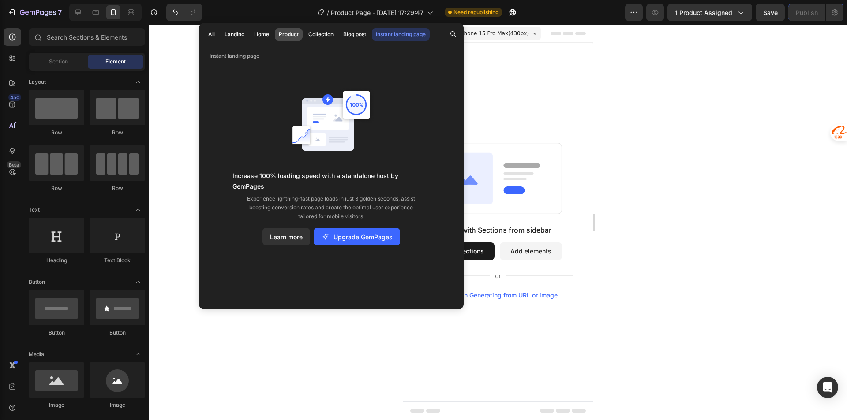
click at [304, 29] on button "Product" at bounding box center [320, 34] width 33 height 12
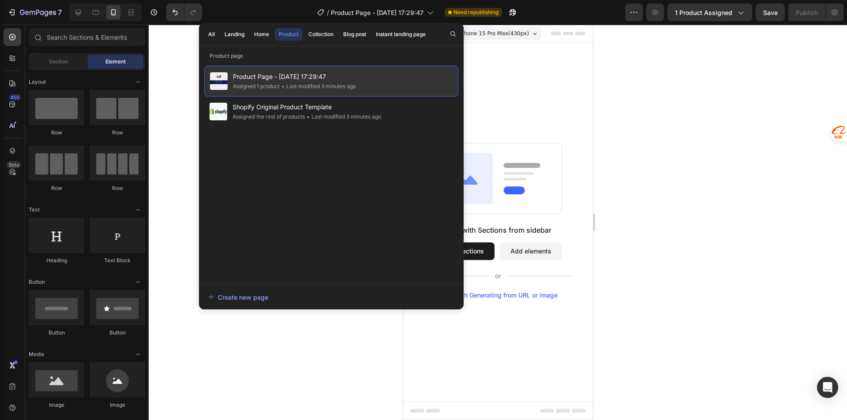
click at [287, 85] on div "• Last modified 3 minutes ago" at bounding box center [318, 86] width 76 height 9
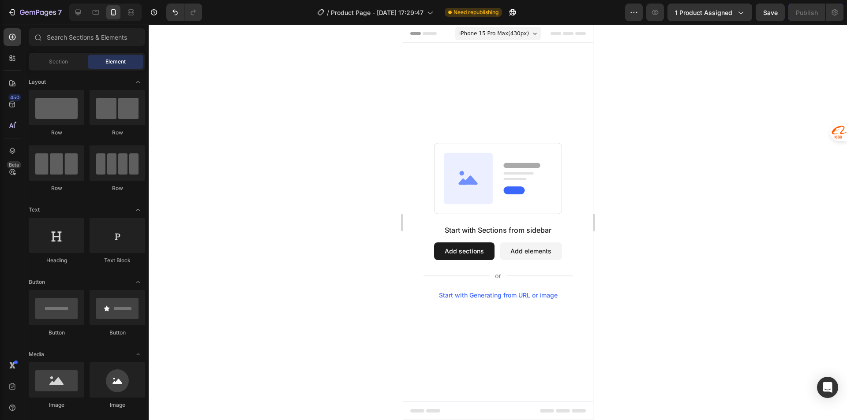
click at [509, 139] on div "Start with Sections from sidebar Add sections Add elements Start with Generatin…" at bounding box center [498, 221] width 190 height 356
click at [12, 87] on icon at bounding box center [12, 83] width 9 height 9
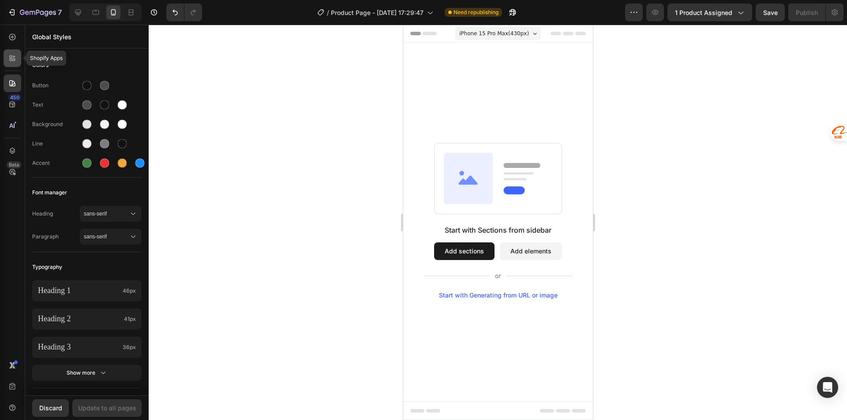
click at [8, 55] on icon at bounding box center [12, 58] width 9 height 9
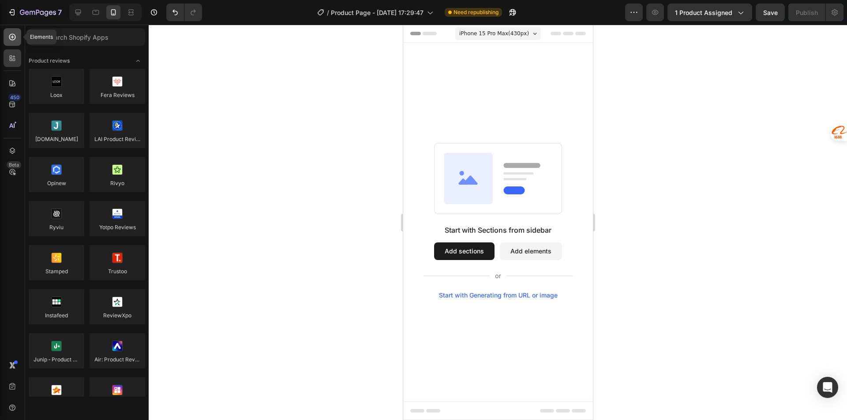
click at [8, 35] on icon at bounding box center [12, 37] width 9 height 9
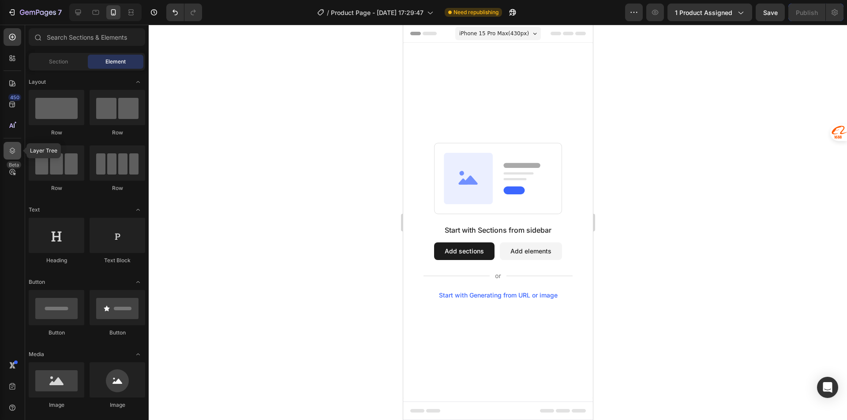
click at [10, 152] on icon at bounding box center [13, 151] width 6 height 6
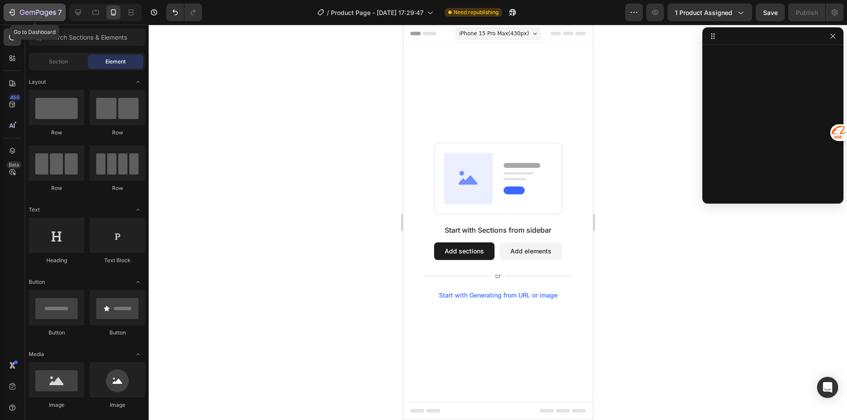
click at [33, 11] on icon "button" at bounding box center [38, 12] width 36 height 7
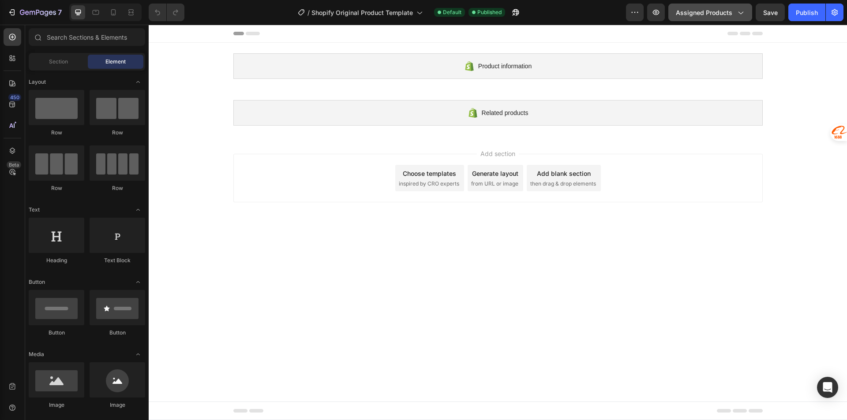
click at [723, 13] on span "Assigned Products" at bounding box center [704, 12] width 56 height 9
click at [721, 15] on div "7 / Shopify Original Product Template Default Published Preview Assigned Produc…" at bounding box center [423, 12] width 847 height 25
click at [736, 11] on div "7 / Shopify Original Product Template Default Published Preview Assigned Produc…" at bounding box center [423, 12] width 847 height 25
click at [744, 12] on div "7 / Shopify Original Product Template Default Published Preview Assigned Produc…" at bounding box center [423, 12] width 847 height 25
click at [700, 13] on div "7 / Shopify Original Product Template Default Published Preview Assigned Produc…" at bounding box center [423, 12] width 847 height 25
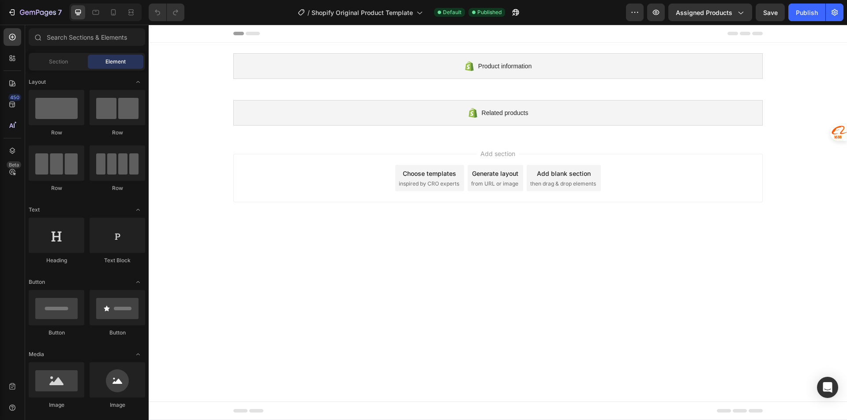
click at [724, 11] on div "7 / Shopify Original Product Template Default Published Preview Assigned Produc…" at bounding box center [423, 12] width 847 height 25
drag, startPoint x: 729, startPoint y: 10, endPoint x: 742, endPoint y: 11, distance: 13.3
click at [730, 10] on div "7 / Shopify Original Product Template Default Published Preview Assigned Produc…" at bounding box center [423, 12] width 847 height 25
click at [745, 11] on div "7 / Shopify Original Product Template Default Published Preview Assigned Produc…" at bounding box center [423, 12] width 847 height 25
drag, startPoint x: 689, startPoint y: 20, endPoint x: 696, endPoint y: 18, distance: 6.4
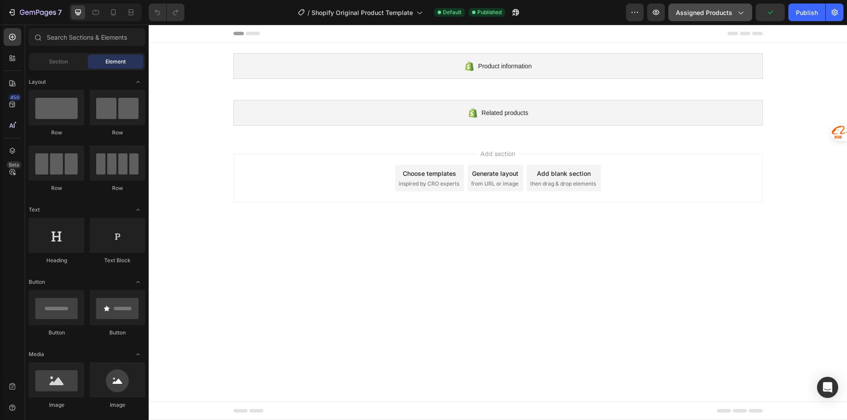
click at [690, 20] on button "Assigned Products" at bounding box center [710, 13] width 84 height 18
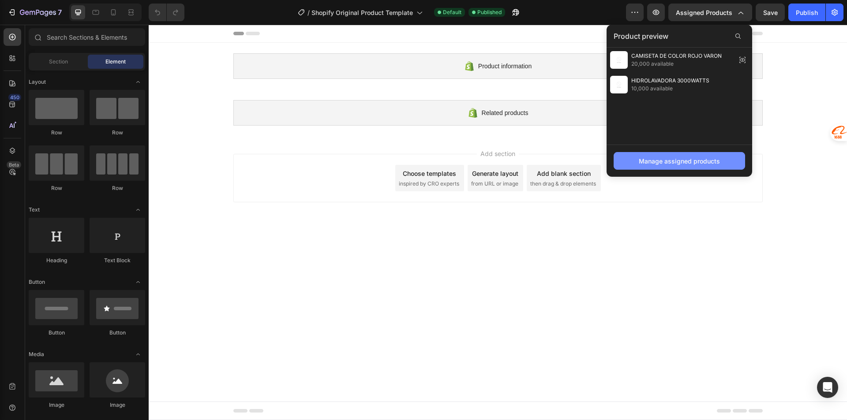
click at [690, 164] on div "Manage assigned products" at bounding box center [679, 161] width 81 height 9
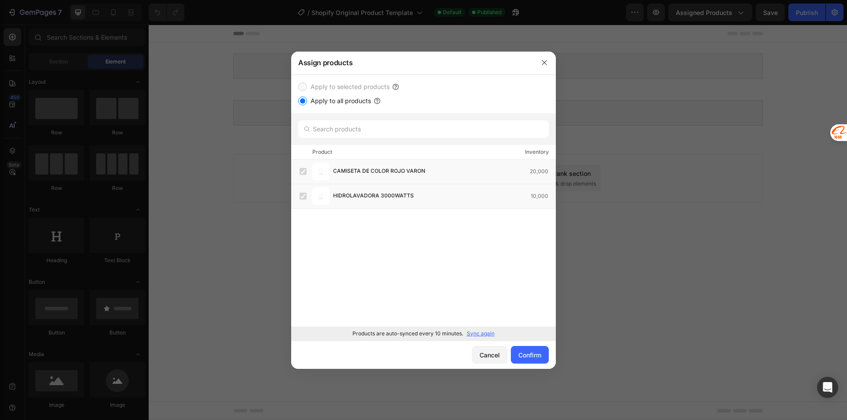
click at [304, 100] on input "Apply to all products" at bounding box center [302, 101] width 9 height 9
click at [543, 60] on icon "button" at bounding box center [544, 62] width 7 height 7
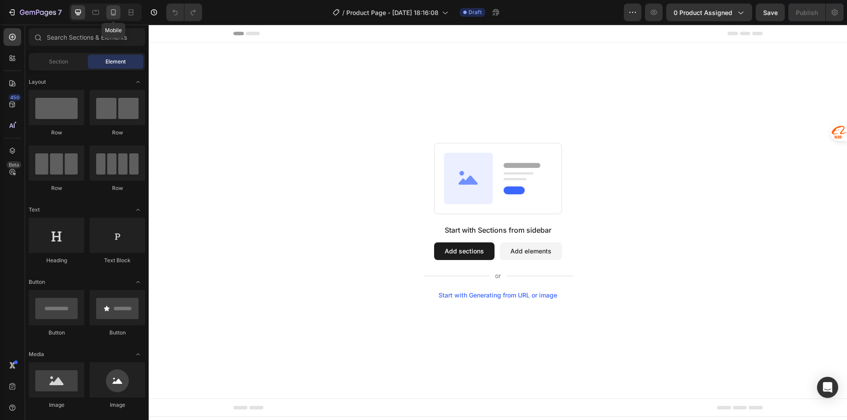
click at [114, 15] on icon at bounding box center [113, 12] width 5 height 6
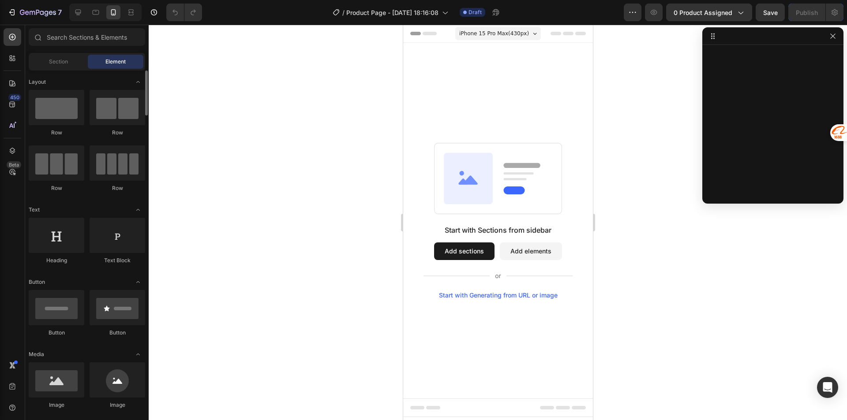
scroll to position [88, 0]
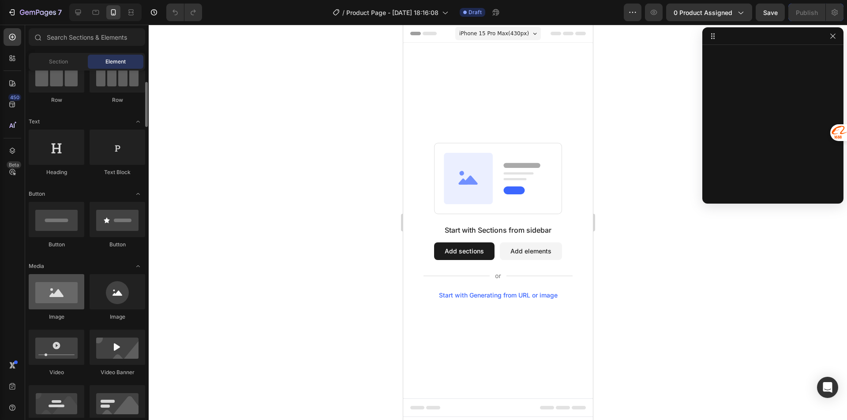
click at [66, 308] on div at bounding box center [57, 291] width 56 height 35
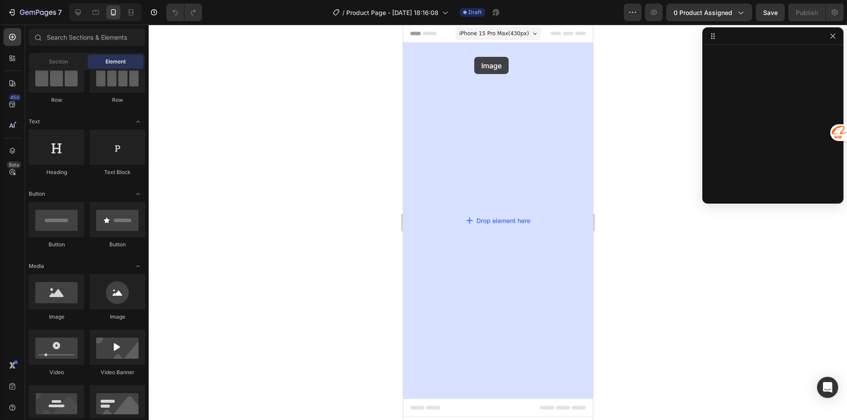
drag, startPoint x: 452, startPoint y: 325, endPoint x: 474, endPoint y: 57, distance: 268.6
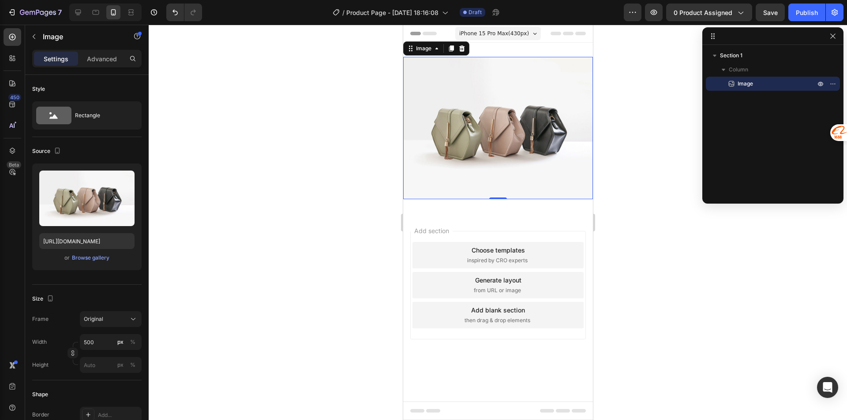
click at [534, 109] on img at bounding box center [498, 128] width 190 height 142
click at [86, 256] on div "Browse gallery" at bounding box center [90, 258] width 37 height 8
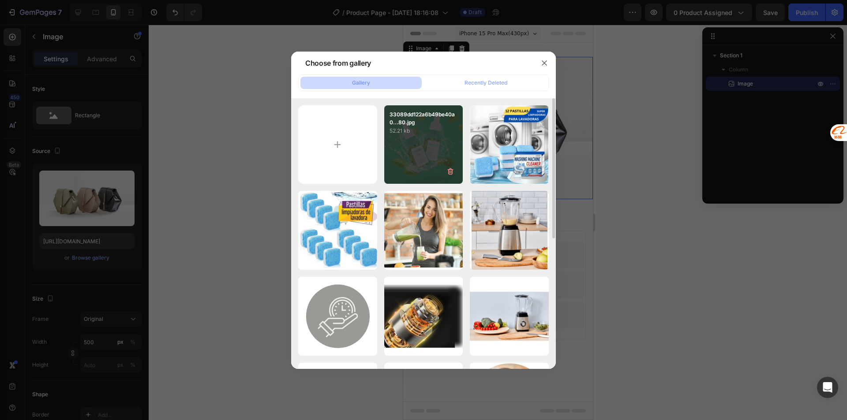
click at [443, 131] on p "52.21 kb" at bounding box center [423, 131] width 68 height 9
type input "[URL][DOMAIN_NAME]"
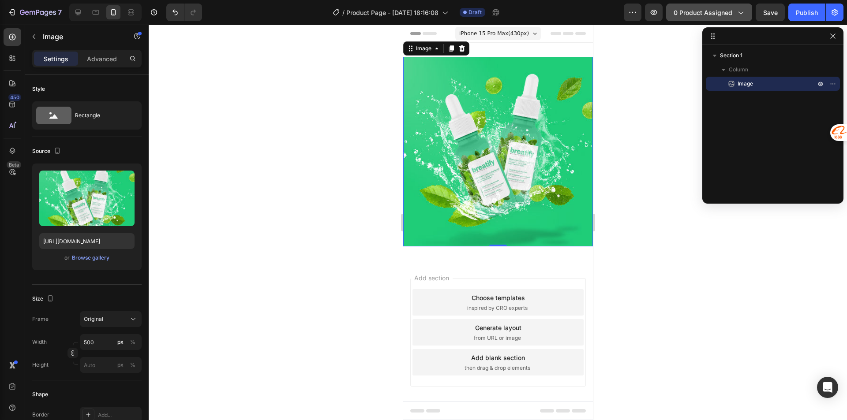
click at [741, 13] on icon "button" at bounding box center [740, 12] width 9 height 9
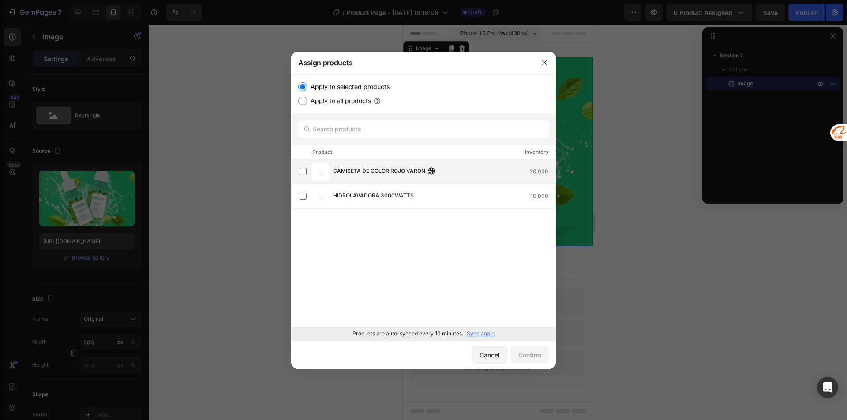
drag, startPoint x: 313, startPoint y: 150, endPoint x: 315, endPoint y: 160, distance: 10.0
click at [313, 152] on div "Product" at bounding box center [322, 152] width 20 height 9
click at [314, 159] on div "Product Inventory" at bounding box center [423, 152] width 265 height 15
click at [317, 150] on div "Product" at bounding box center [322, 152] width 20 height 9
click at [303, 168] on label at bounding box center [303, 171] width 7 height 7
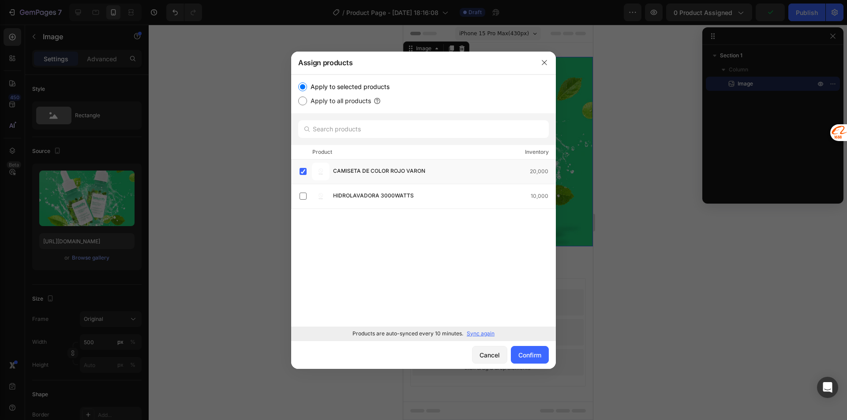
click at [322, 154] on div "Product" at bounding box center [322, 152] width 20 height 9
click at [484, 356] on div "Cancel" at bounding box center [489, 355] width 20 height 9
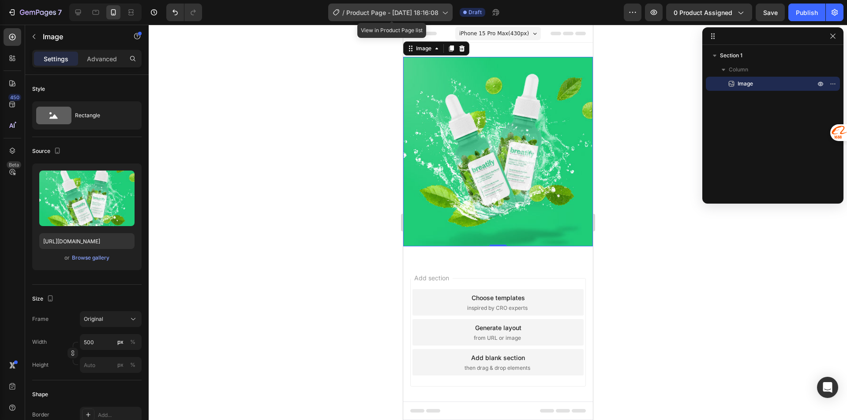
click at [448, 15] on icon at bounding box center [444, 12] width 9 height 9
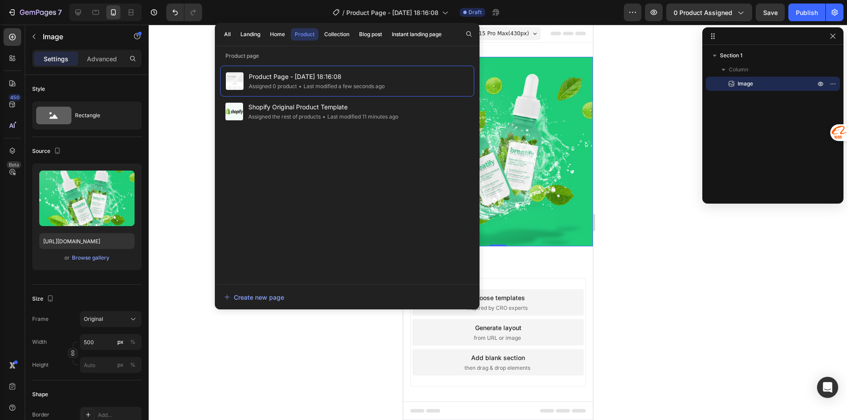
click at [689, 66] on div at bounding box center [498, 223] width 698 height 396
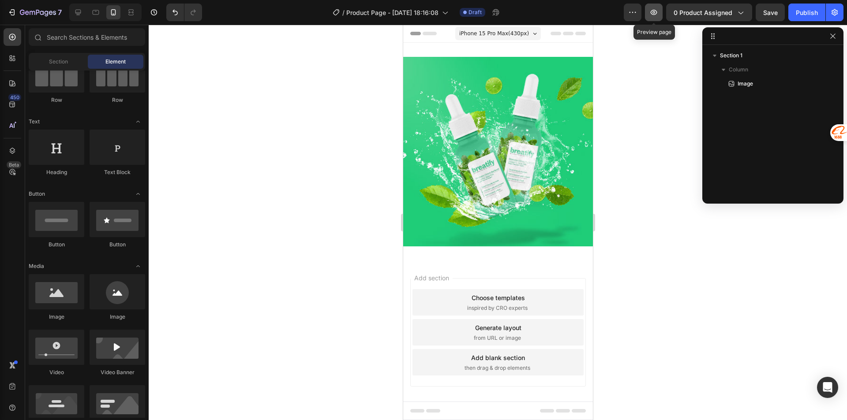
click at [658, 11] on icon "button" at bounding box center [653, 12] width 9 height 9
click at [660, 14] on button "button" at bounding box center [654, 13] width 18 height 18
click at [639, 11] on button "button" at bounding box center [633, 13] width 18 height 18
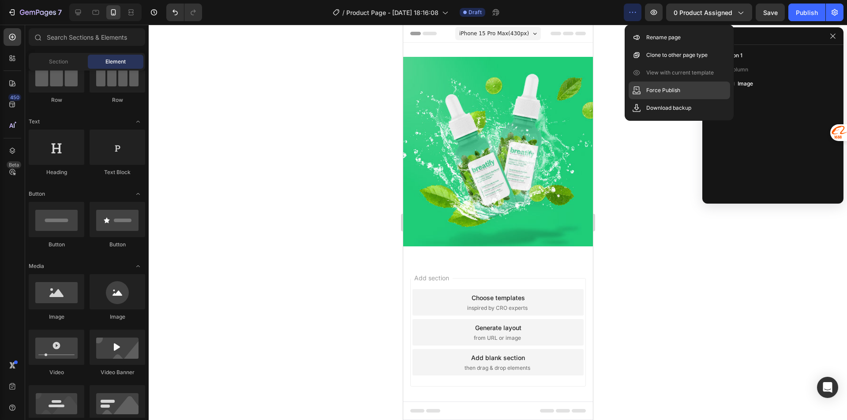
click at [677, 88] on p "Force Publish" at bounding box center [663, 90] width 34 height 9
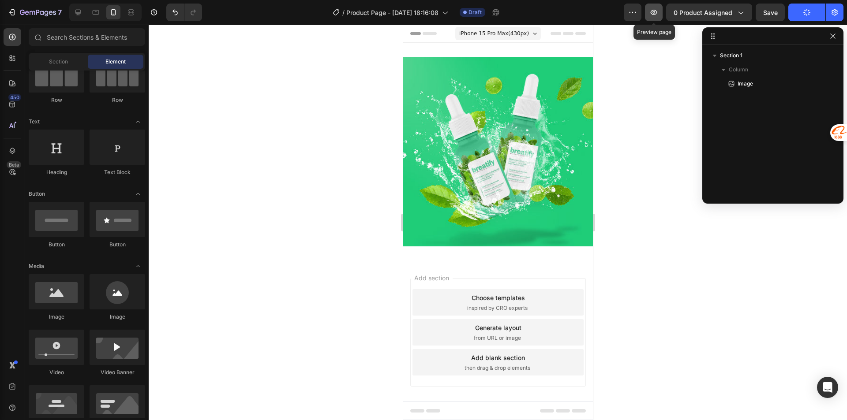
click at [655, 15] on icon "button" at bounding box center [654, 12] width 7 height 5
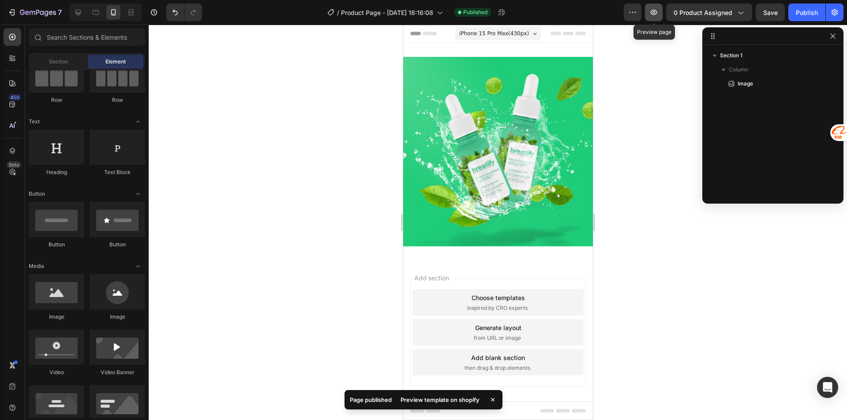
click at [657, 14] on icon "button" at bounding box center [654, 12] width 7 height 5
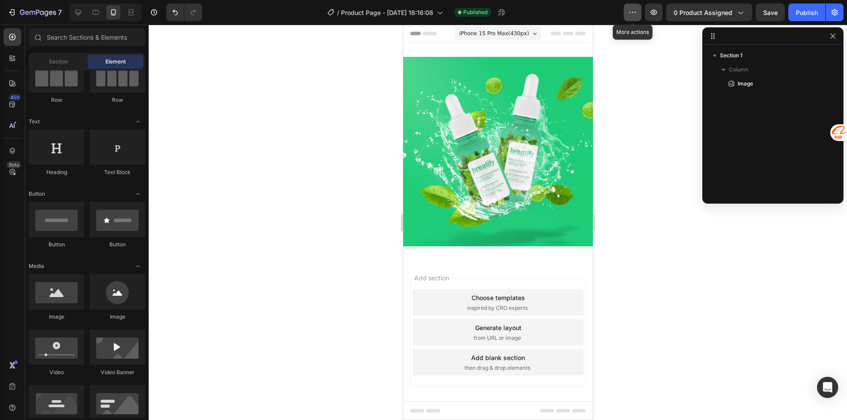
click at [636, 11] on icon "button" at bounding box center [632, 12] width 9 height 9
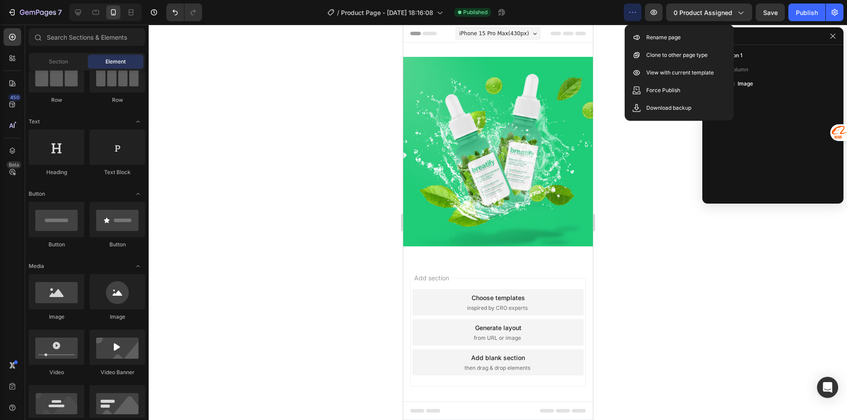
click at [682, 187] on div at bounding box center [498, 223] width 698 height 396
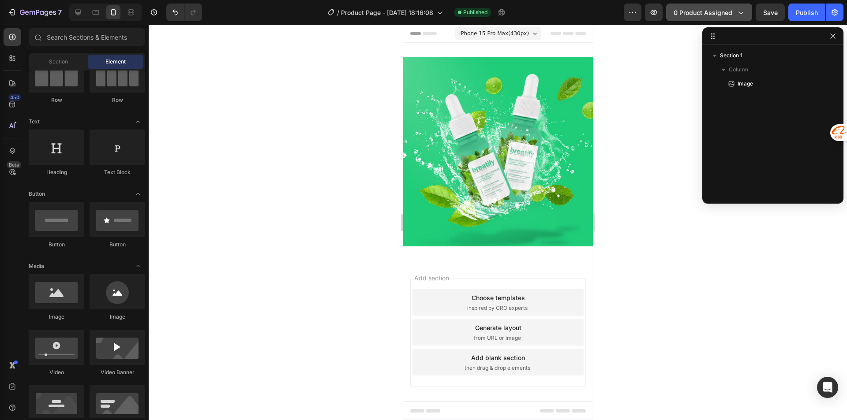
click at [723, 16] on span "0 product assigned" at bounding box center [703, 12] width 59 height 9
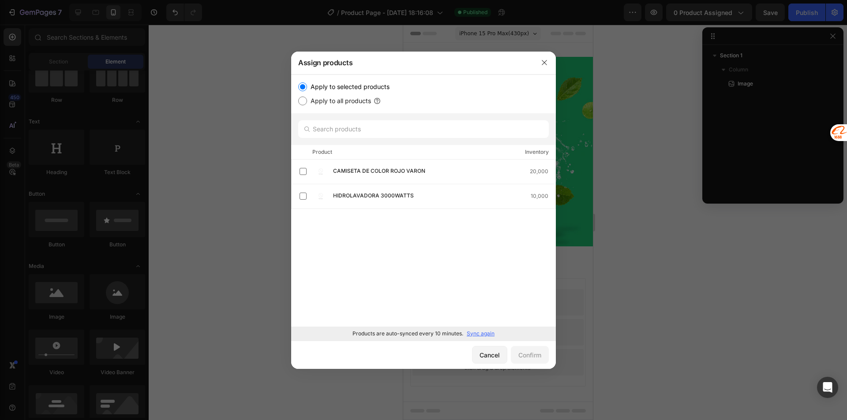
click at [322, 152] on div "Product" at bounding box center [322, 152] width 20 height 9
click at [488, 356] on div "Cancel" at bounding box center [489, 355] width 20 height 9
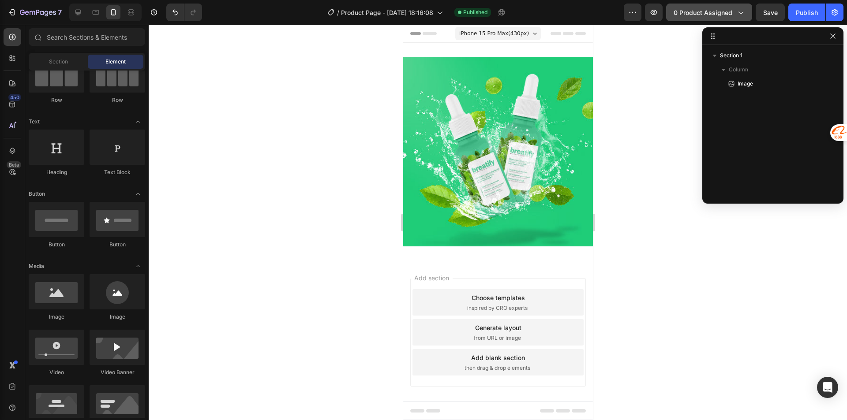
click at [700, 15] on span "0 product assigned" at bounding box center [703, 12] width 59 height 9
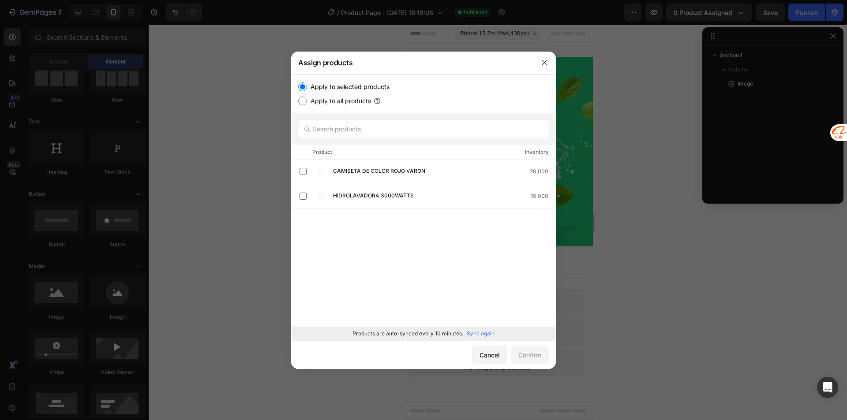
click at [537, 153] on div "Inventory" at bounding box center [537, 152] width 24 height 9
click at [325, 154] on div "Product" at bounding box center [322, 152] width 20 height 9
click at [322, 132] on input "text" at bounding box center [423, 129] width 251 height 18
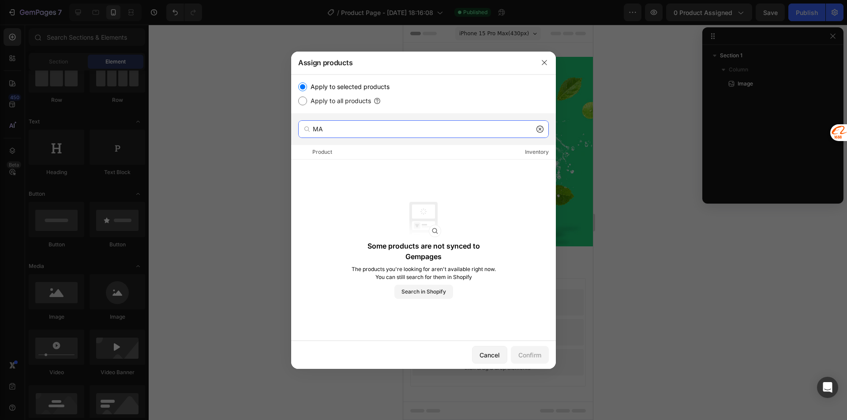
type input "M"
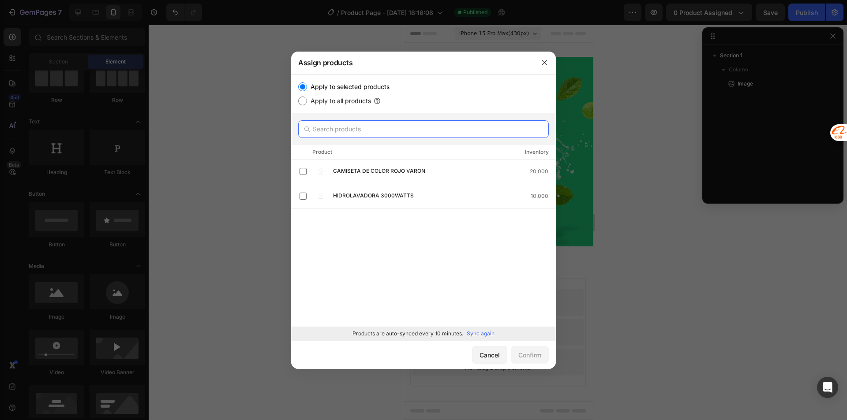
click at [355, 126] on input "text" at bounding box center [423, 129] width 251 height 18
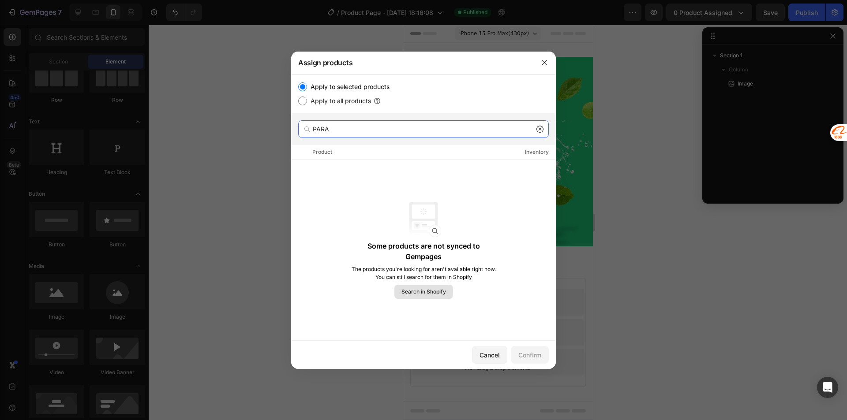
type input "PARA"
click at [431, 291] on span "Search in Shopify" at bounding box center [423, 292] width 45 height 8
click at [439, 289] on span "Search in Shopify" at bounding box center [423, 292] width 45 height 8
click at [484, 356] on div "Cancel" at bounding box center [489, 355] width 20 height 9
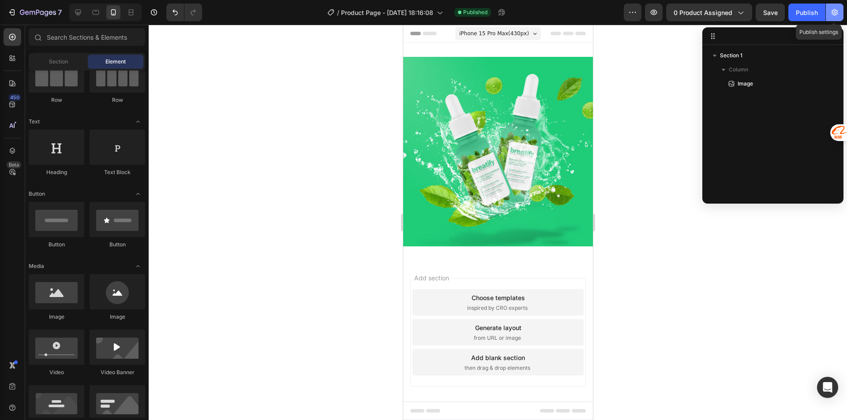
click at [836, 13] on icon "button" at bounding box center [834, 12] width 9 height 9
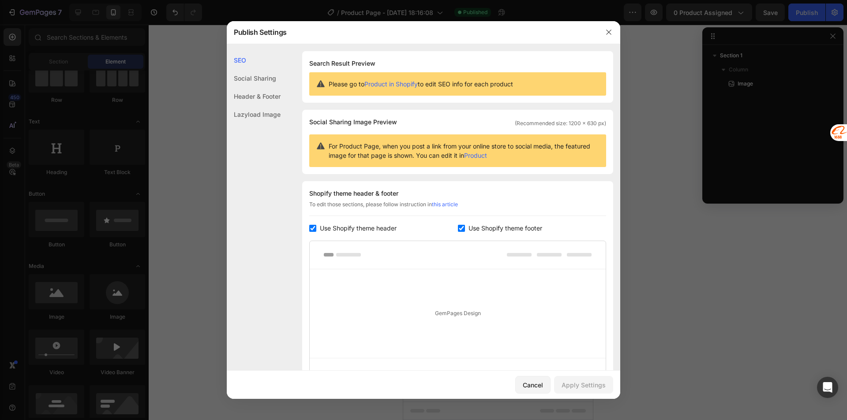
click at [267, 115] on div "Lazyload Image" at bounding box center [254, 114] width 54 height 18
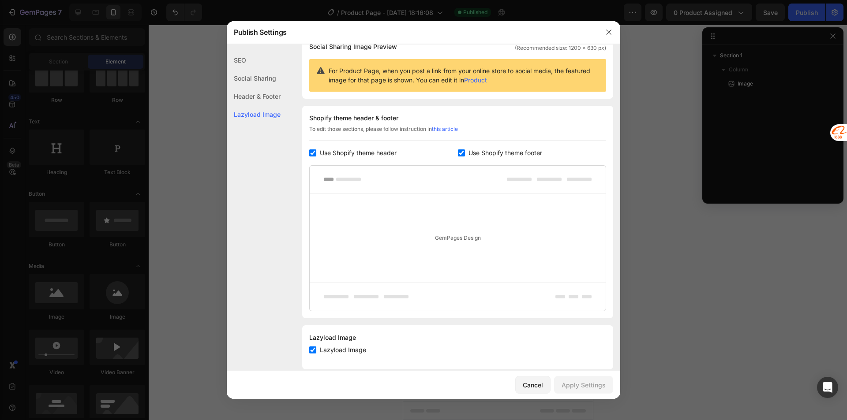
scroll to position [88, 0]
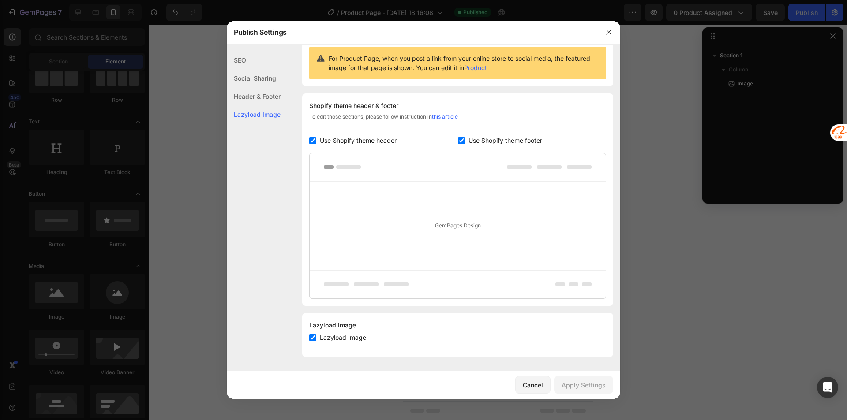
click at [259, 105] on div "Header & Footer" at bounding box center [254, 114] width 54 height 18
drag, startPoint x: 336, startPoint y: 139, endPoint x: 344, endPoint y: 144, distance: 8.7
click at [338, 142] on span "Use Shopify theme header" at bounding box center [358, 140] width 77 height 11
checkbox input "false"
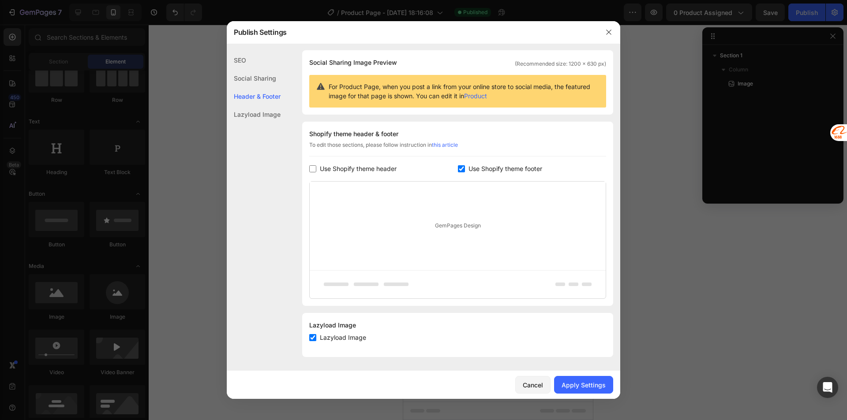
scroll to position [60, 0]
click at [459, 166] on div "Shopify theme header & footer To edit those sections, please follow instruction…" at bounding box center [457, 214] width 311 height 184
click at [465, 170] on label "Use Shopify theme footer" at bounding box center [503, 169] width 77 height 11
checkbox input "false"
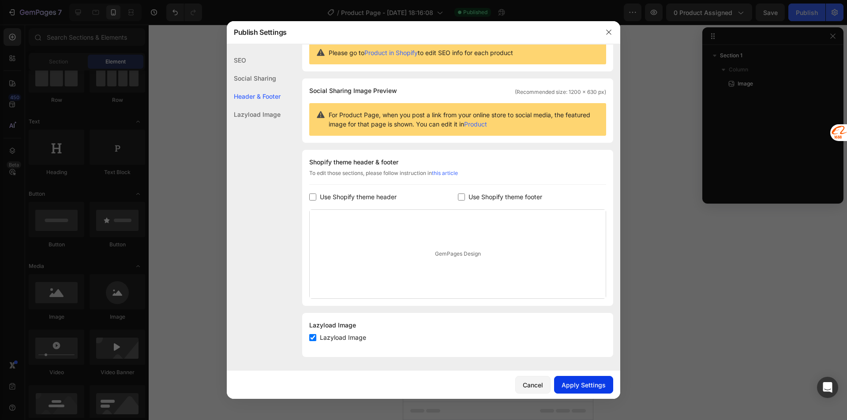
click at [588, 391] on button "Apply Settings" at bounding box center [583, 385] width 59 height 18
click at [609, 33] on icon "button" at bounding box center [608, 32] width 5 height 5
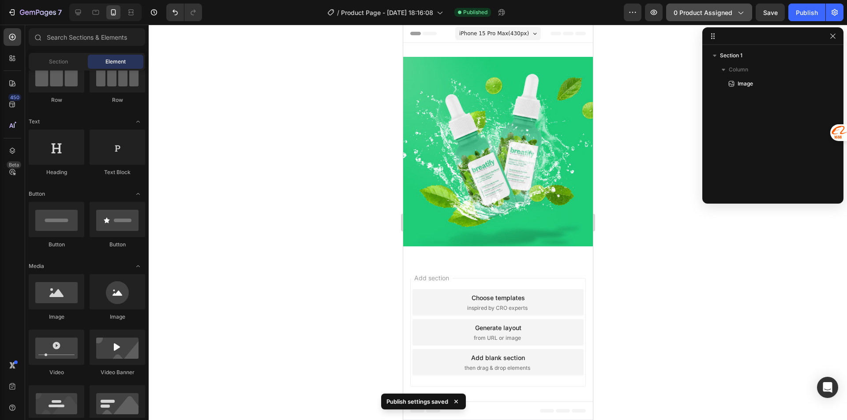
click at [693, 15] on span "0 product assigned" at bounding box center [703, 12] width 59 height 9
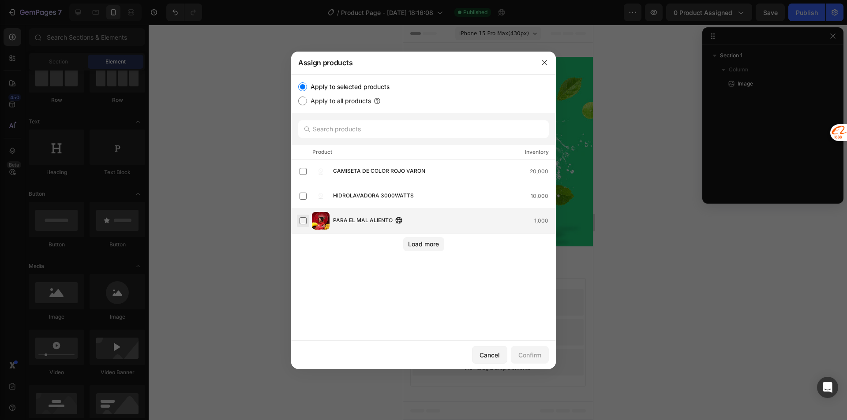
click at [304, 221] on label at bounding box center [303, 220] width 7 height 7
click at [528, 355] on div "Confirm" at bounding box center [529, 355] width 23 height 9
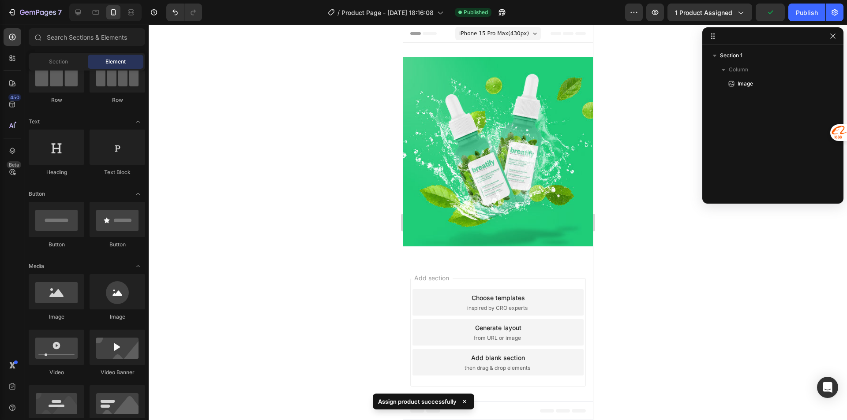
click at [495, 72] on img at bounding box center [498, 152] width 190 height 190
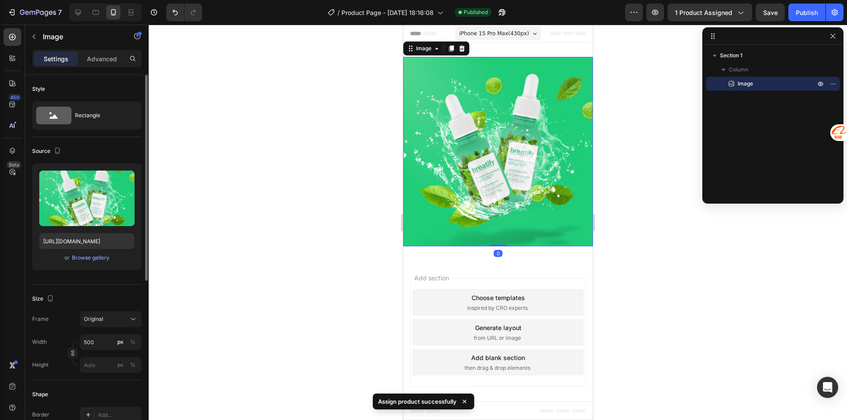
scroll to position [88, 0]
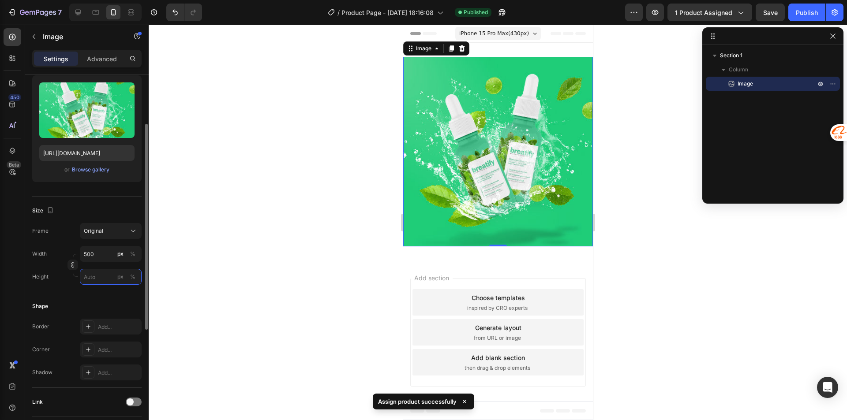
click at [96, 281] on input "px %" at bounding box center [111, 277] width 62 height 16
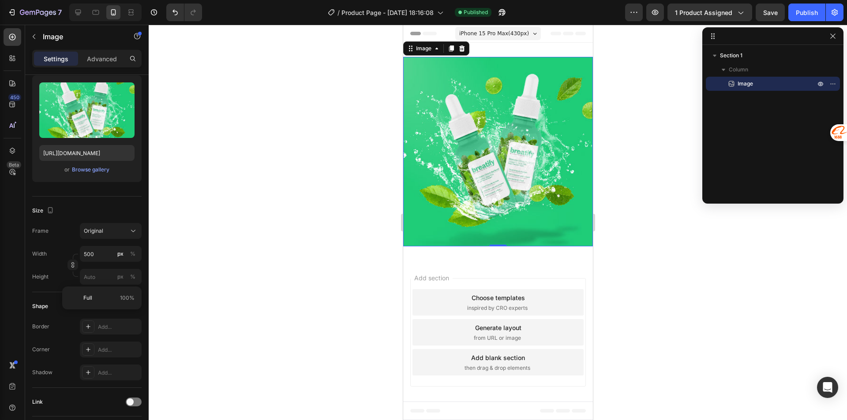
click at [195, 253] on div at bounding box center [498, 223] width 698 height 396
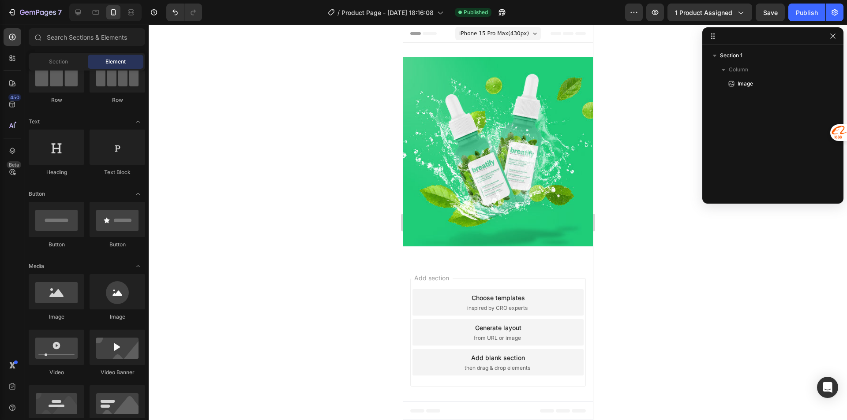
click at [419, 176] on img at bounding box center [498, 152] width 190 height 190
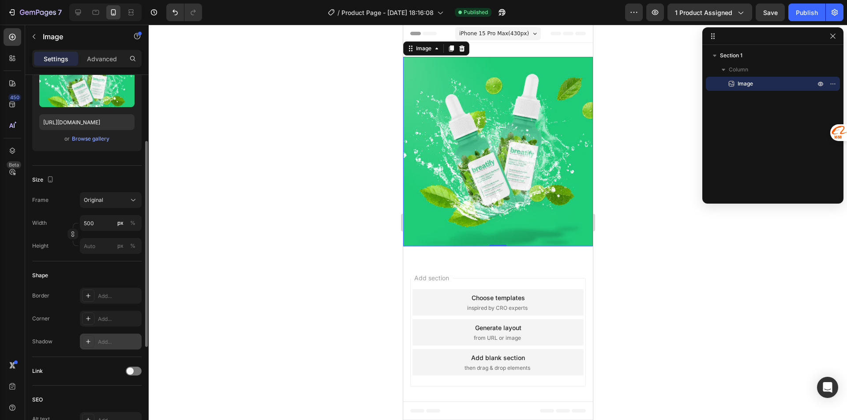
scroll to position [0, 0]
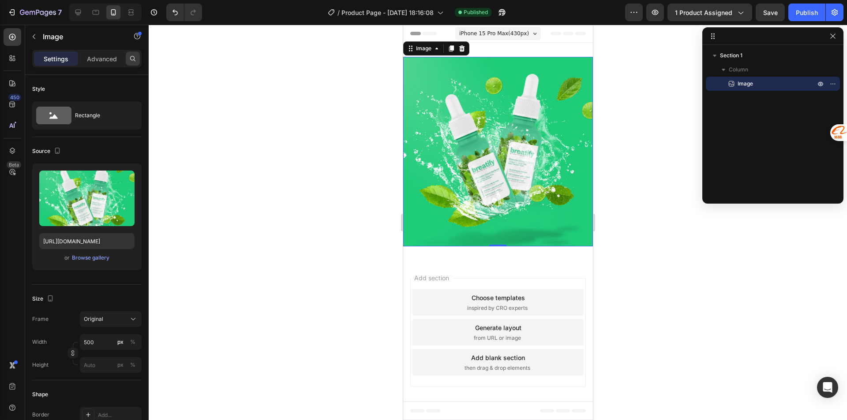
click at [133, 58] on icon at bounding box center [132, 58] width 7 height 7
click at [108, 58] on input "text" at bounding box center [86, 59] width 109 height 18
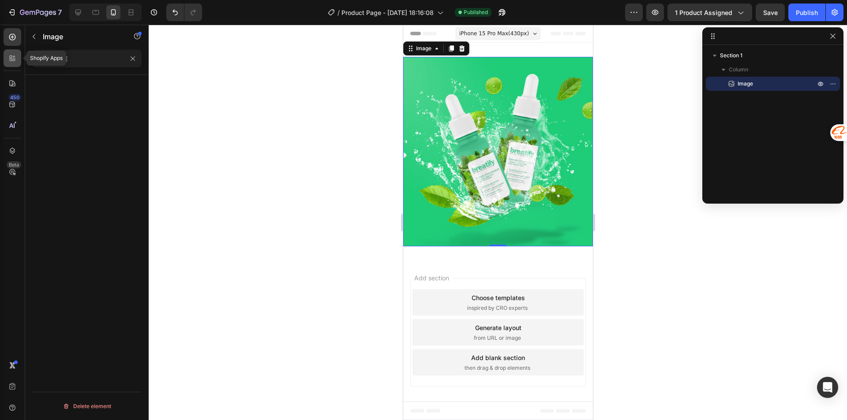
type input "CODE"
click at [11, 55] on icon at bounding box center [12, 58] width 9 height 9
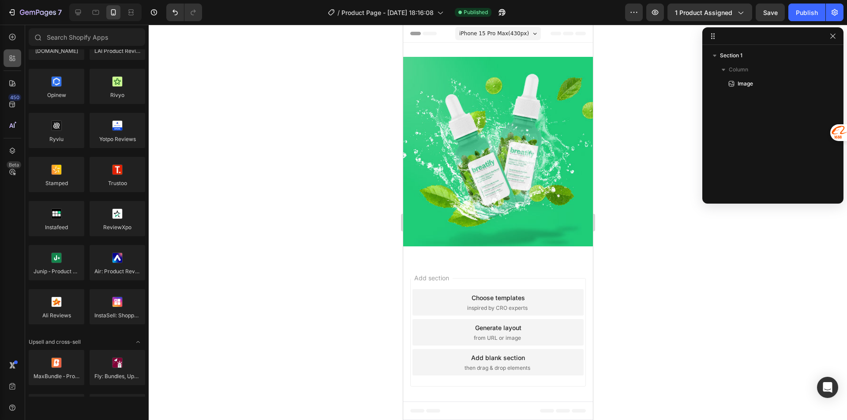
click at [9, 58] on icon at bounding box center [12, 58] width 9 height 9
click at [11, 41] on icon at bounding box center [12, 37] width 9 height 9
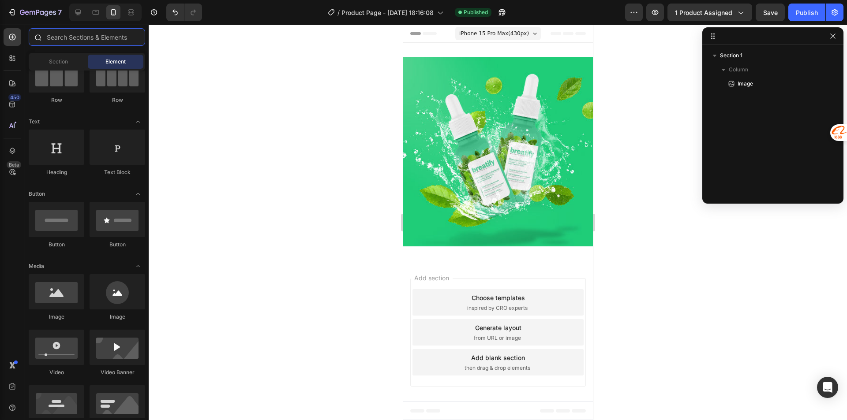
click at [73, 35] on input "text" at bounding box center [87, 37] width 116 height 18
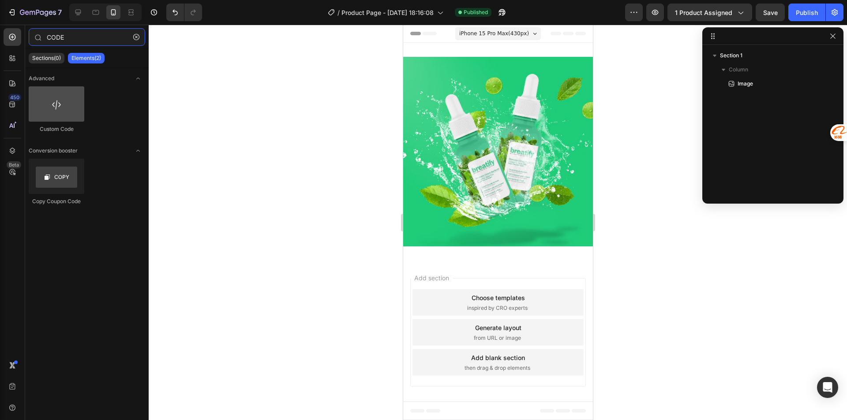
type input "CODE"
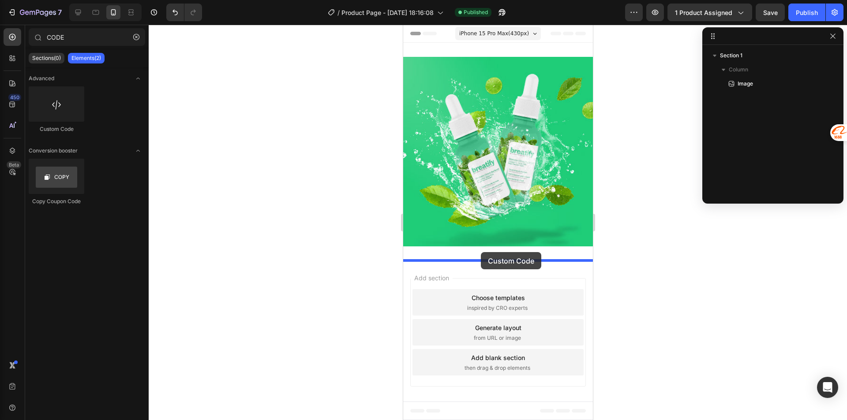
drag, startPoint x: 463, startPoint y: 135, endPoint x: 481, endPoint y: 248, distance: 115.3
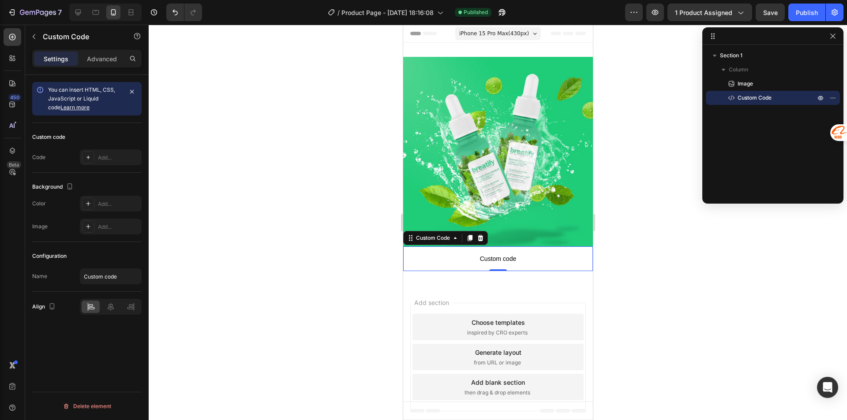
click at [515, 254] on span "Custom code" at bounding box center [498, 259] width 190 height 11
click at [502, 254] on span "Custom code" at bounding box center [498, 259] width 190 height 11
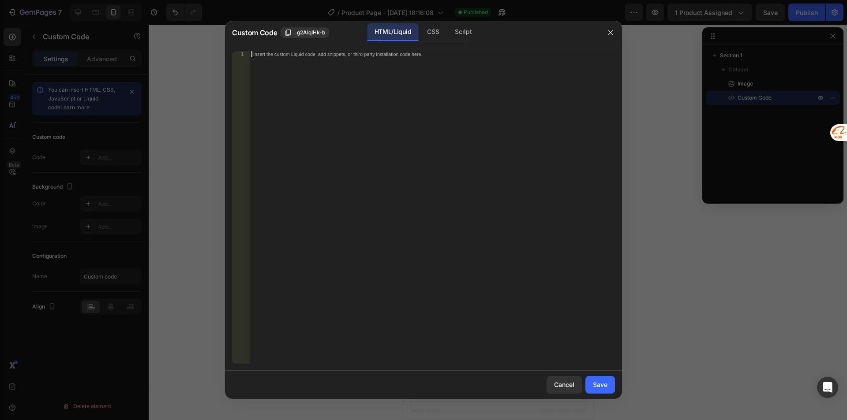
click at [503, 251] on div "Insert the custom Liquid code, add snippets, or third-party installation code h…" at bounding box center [432, 213] width 365 height 325
click at [302, 75] on div "Insert the custom Liquid code, add snippets, or third-party installation code h…" at bounding box center [432, 213] width 365 height 325
click at [316, 64] on div "Insert the custom Liquid code, add snippets, or third-party installation code h…" at bounding box center [432, 213] width 365 height 325
paste textarea "<div class="_rsi-cod-form-is-gempage"></div><div class="_rsi-cod-form-gempages-…"
type textarea "<div class="_rsi-cod-form-is-gempage"></div><div class="_rsi-cod-form-gempages-…"
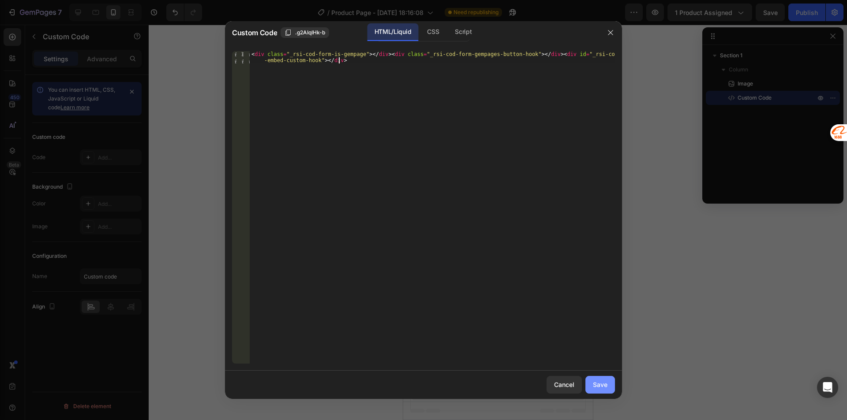
click at [601, 386] on div "Save" at bounding box center [600, 384] width 15 height 9
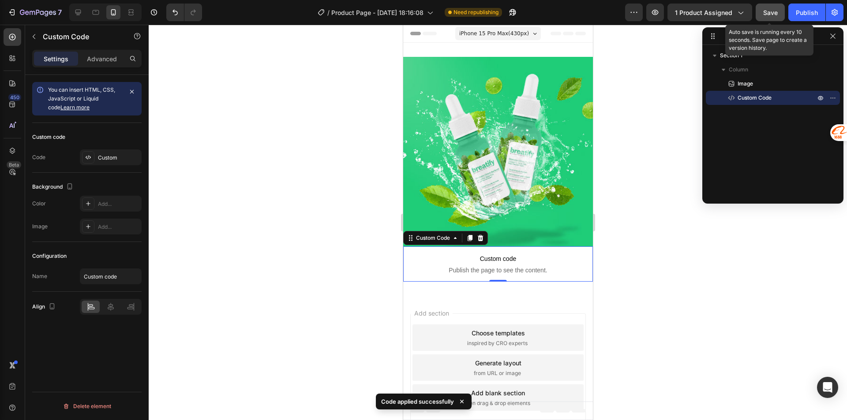
click at [769, 11] on span "Save" at bounding box center [770, 12] width 15 height 7
click at [798, 13] on div "Publish" at bounding box center [807, 12] width 22 height 9
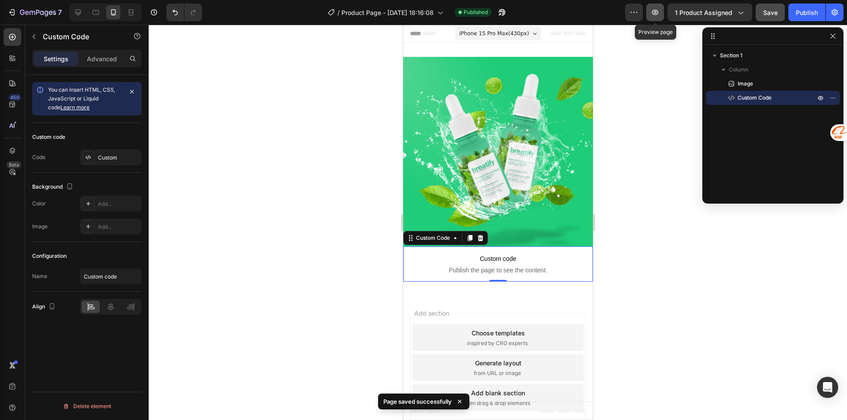
click at [657, 14] on icon "button" at bounding box center [655, 12] width 9 height 9
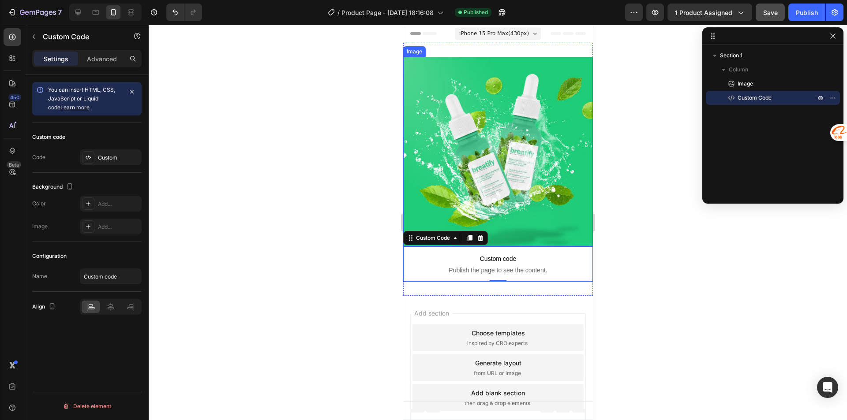
click at [495, 110] on img at bounding box center [498, 152] width 190 height 190
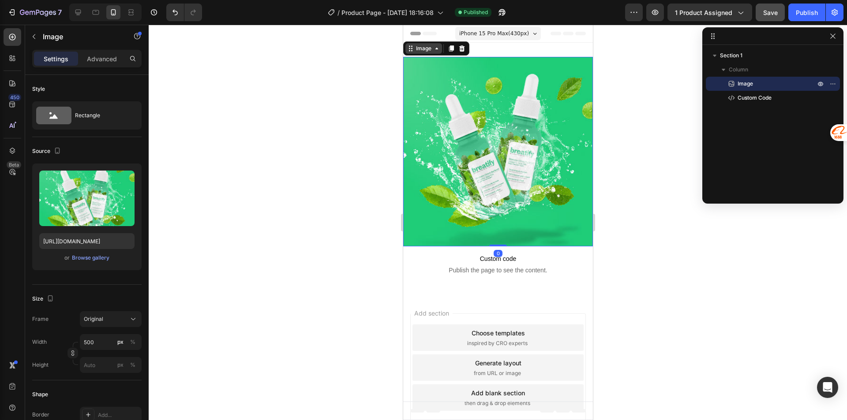
click at [433, 51] on icon at bounding box center [436, 48] width 7 height 7
click at [437, 54] on div "Image Section" at bounding box center [436, 48] width 66 height 14
click at [437, 50] on icon at bounding box center [436, 48] width 7 height 7
click at [419, 49] on div "Image" at bounding box center [423, 49] width 19 height 8
click at [521, 50] on div "Image Section 0 Custom code Publish the page to see the content. Custom Code Se…" at bounding box center [498, 169] width 190 height 253
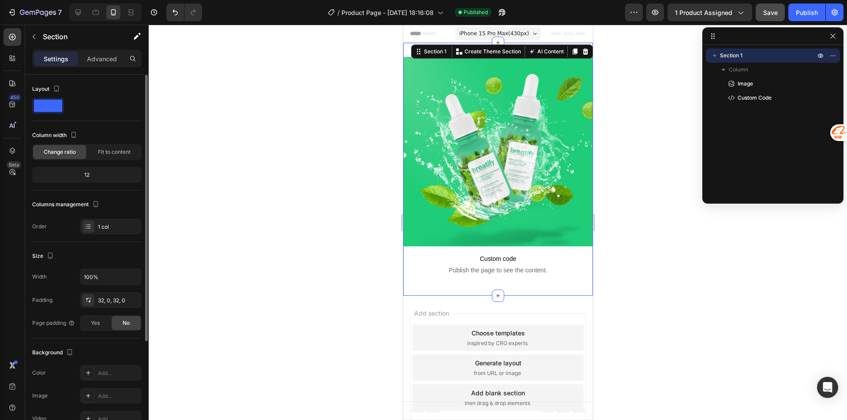
click at [90, 177] on div "12" at bounding box center [87, 175] width 106 height 12
click at [86, 174] on div "12" at bounding box center [87, 175] width 106 height 12
click at [104, 153] on span "Fit to content" at bounding box center [114, 152] width 33 height 8
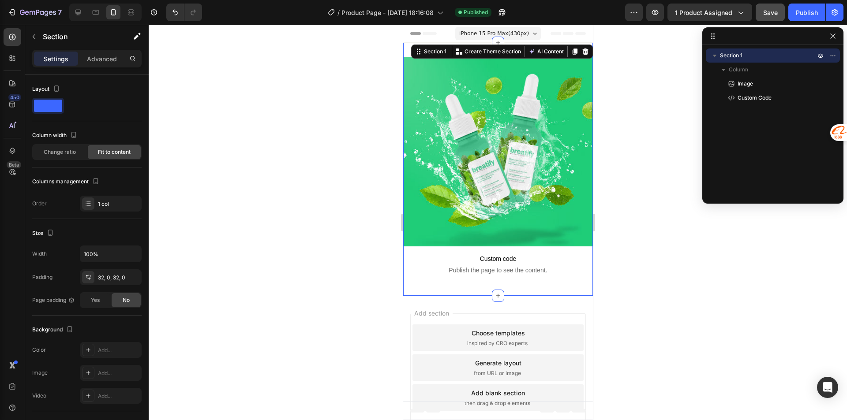
click at [678, 92] on div at bounding box center [498, 223] width 698 height 396
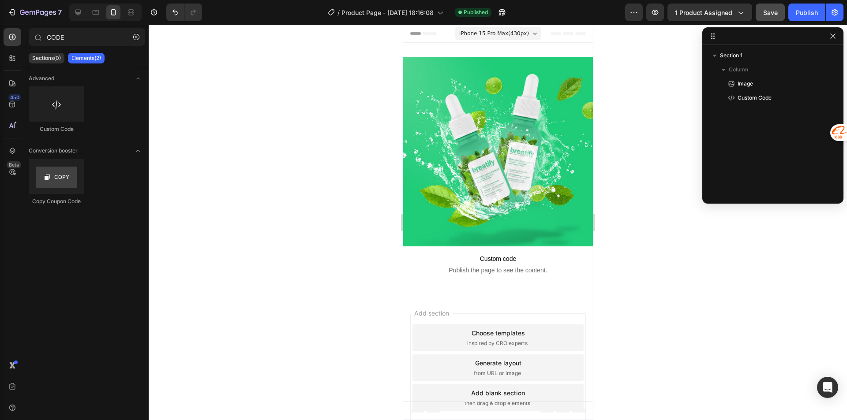
click at [543, 92] on img at bounding box center [498, 152] width 190 height 190
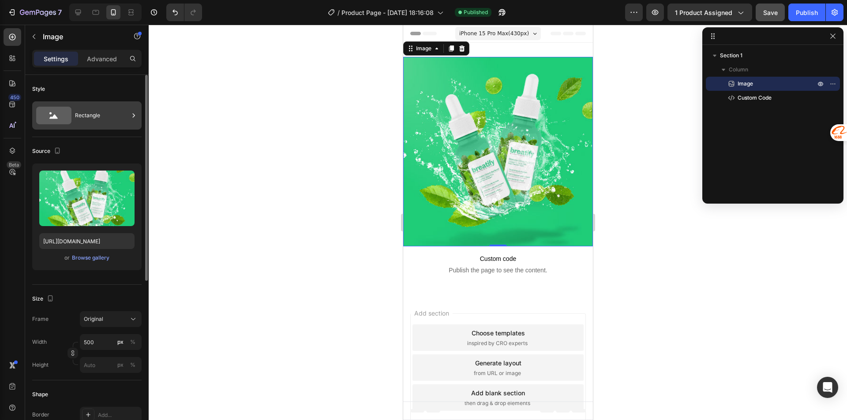
click at [109, 116] on div "Rectangle" at bounding box center [102, 115] width 54 height 20
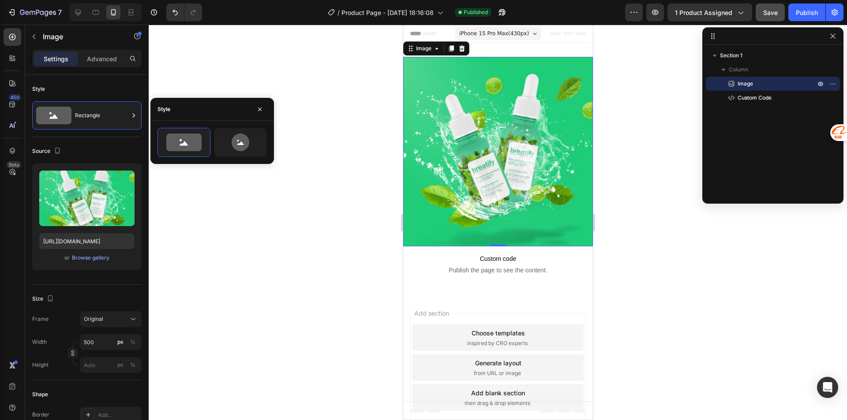
click at [476, 127] on img at bounding box center [498, 152] width 190 height 190
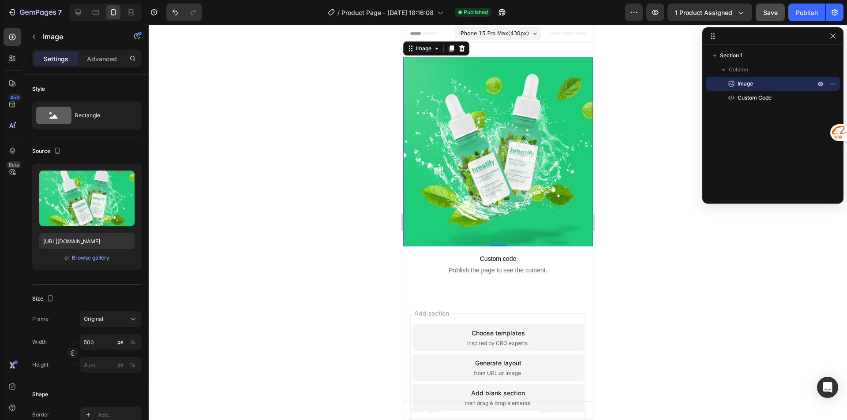
click at [476, 127] on img at bounding box center [498, 152] width 190 height 190
click at [540, 50] on div "Image 0 Custom code Publish the page to see the content. Custom Code Section 1" at bounding box center [498, 169] width 190 height 253
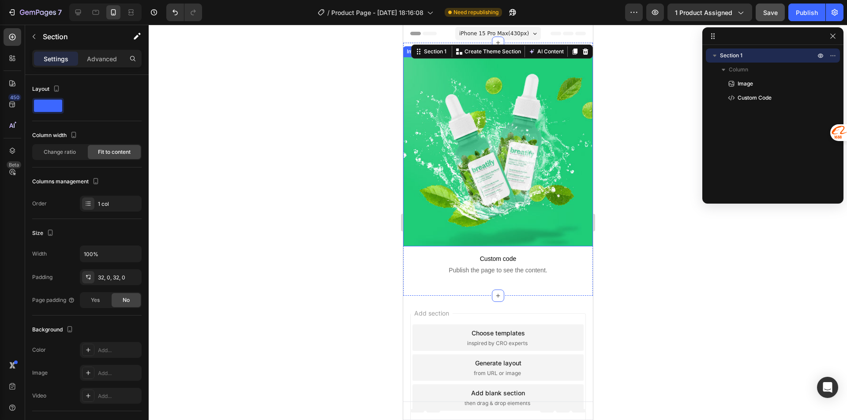
click at [444, 88] on img at bounding box center [498, 152] width 190 height 190
click at [539, 46] on div "Image Custom code Publish the page to see the content. Custom Code Section 1 Yo…" at bounding box center [498, 169] width 190 height 253
click at [97, 299] on span "Yes" at bounding box center [95, 300] width 9 height 8
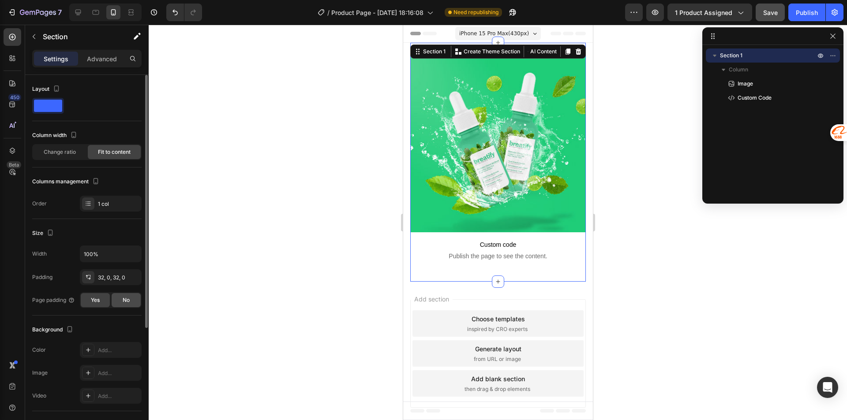
click at [124, 301] on span "No" at bounding box center [126, 300] width 7 height 8
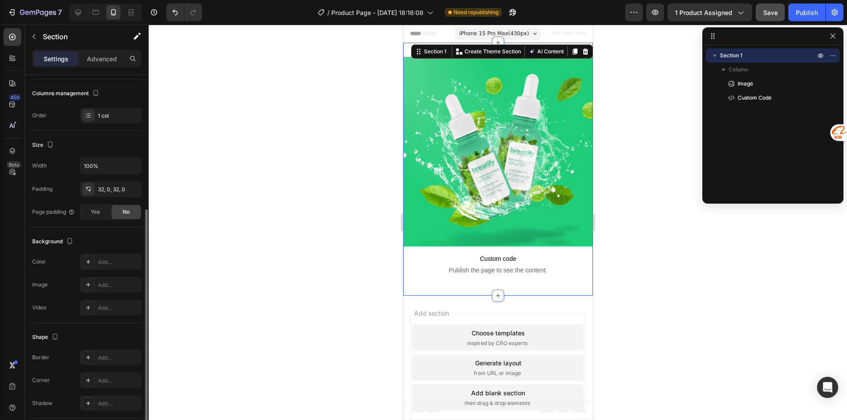
scroll to position [172, 0]
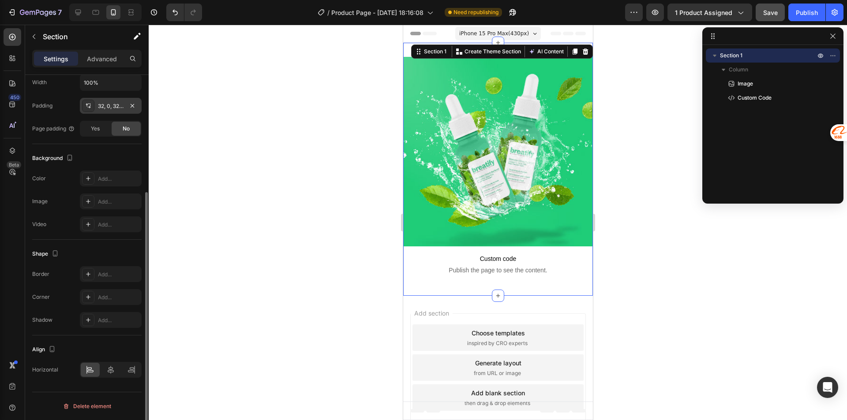
click at [101, 109] on div "32, 0, 32, 0" at bounding box center [111, 106] width 26 height 8
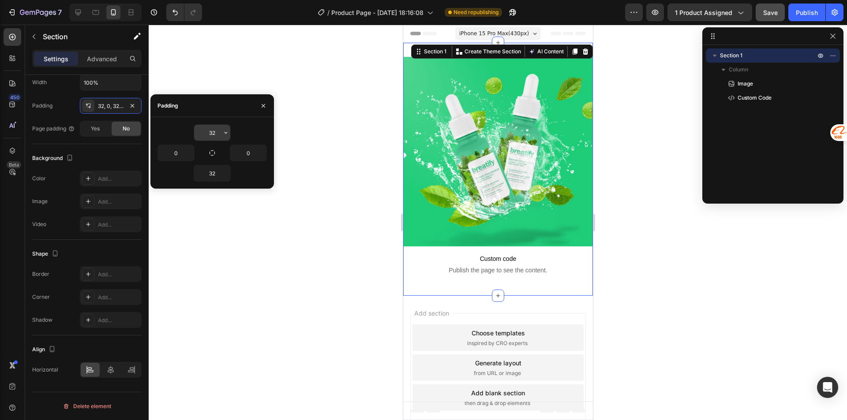
click at [216, 131] on input "32" at bounding box center [212, 133] width 36 height 16
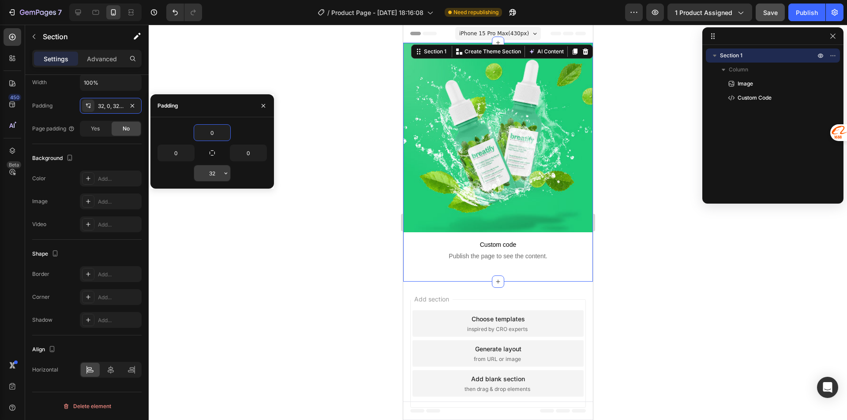
type input "0"
click at [215, 173] on input "32" at bounding box center [212, 173] width 36 height 16
type input "0"
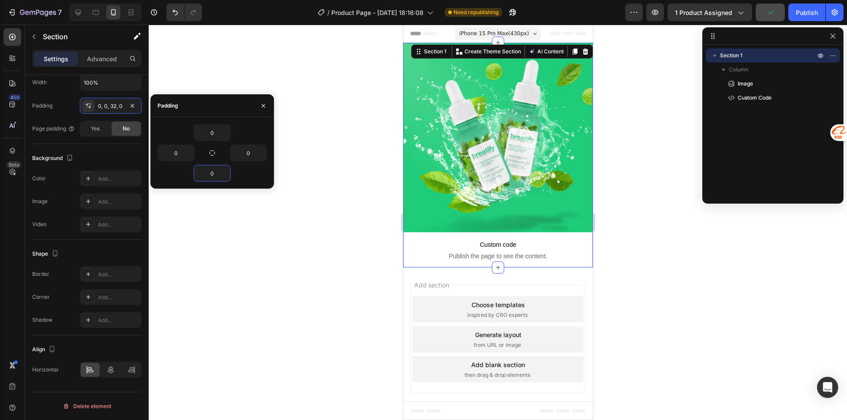
click at [305, 164] on div at bounding box center [498, 223] width 698 height 396
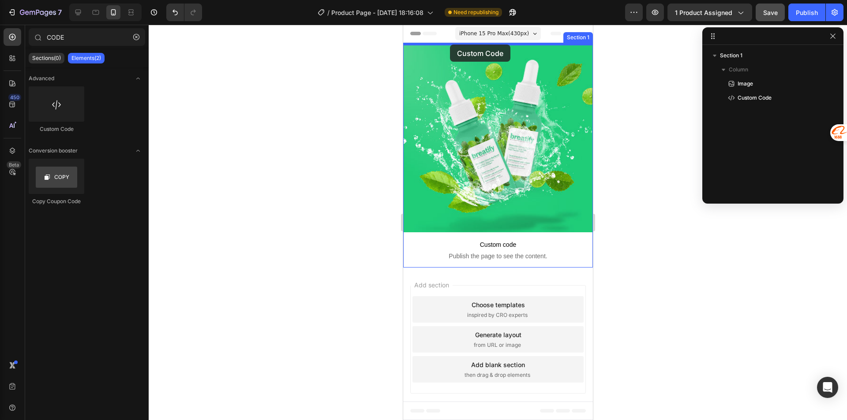
drag, startPoint x: 462, startPoint y: 129, endPoint x: 449, endPoint y: 45, distance: 85.6
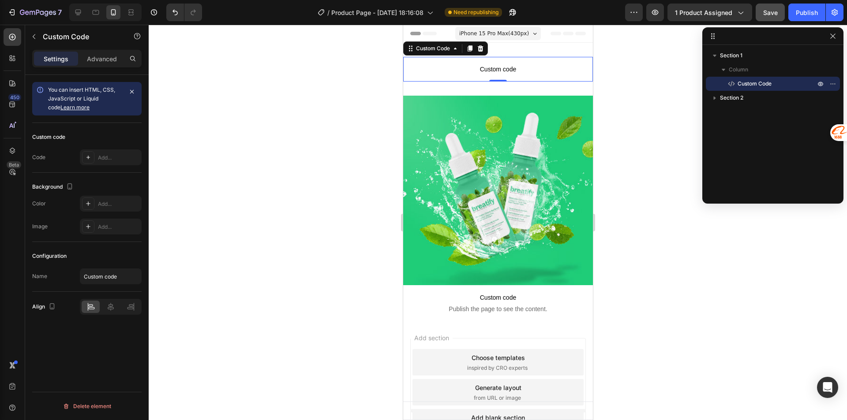
click at [461, 75] on p "Custom code" at bounding box center [498, 69] width 190 height 25
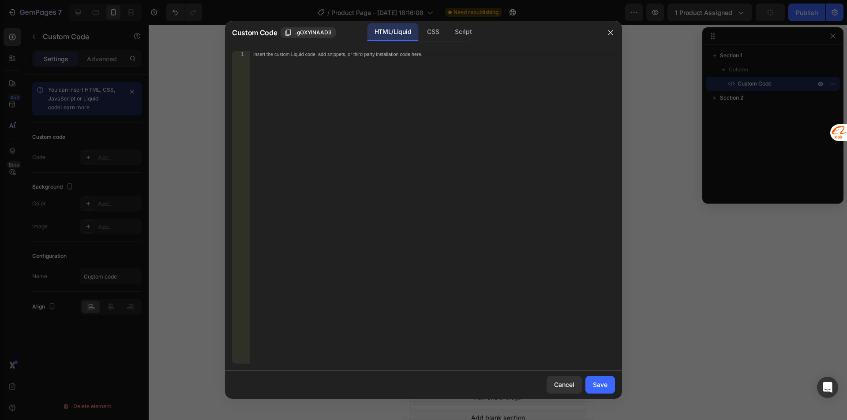
click at [364, 64] on div "Insert the custom Liquid code, add snippets, or third-party installation code h…" at bounding box center [432, 213] width 365 height 325
paste textarea "<div class="_rsi-cod-form-is-gempage"></div><div class="_rsi-cod-form-gempages-…"
type textarea "<div class="_rsi-cod-form-is-gempage"></div><div class="_rsi-cod-form-gempages-…"
click at [600, 388] on div "Save" at bounding box center [600, 384] width 15 height 9
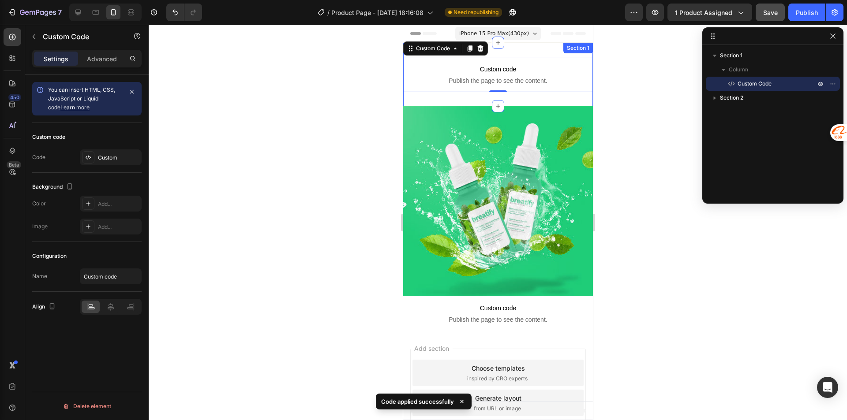
click at [464, 99] on div "Custom code Publish the page to see the content. Custom Code 0 Section 1" at bounding box center [498, 75] width 190 height 64
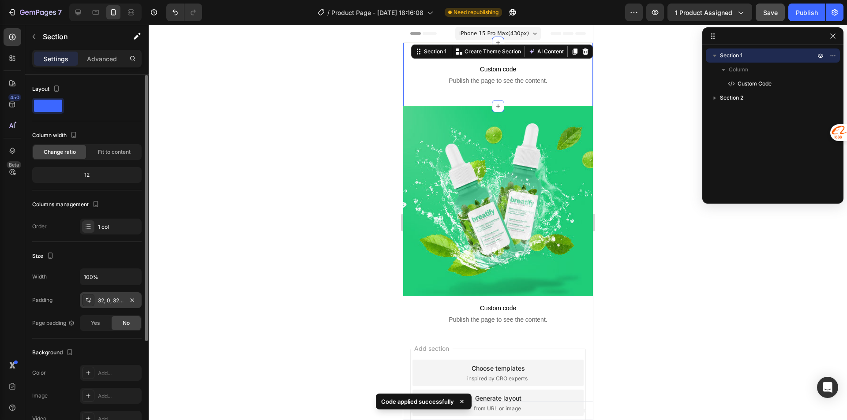
click at [109, 305] on div "32, 0, 32, 0" at bounding box center [111, 300] width 62 height 16
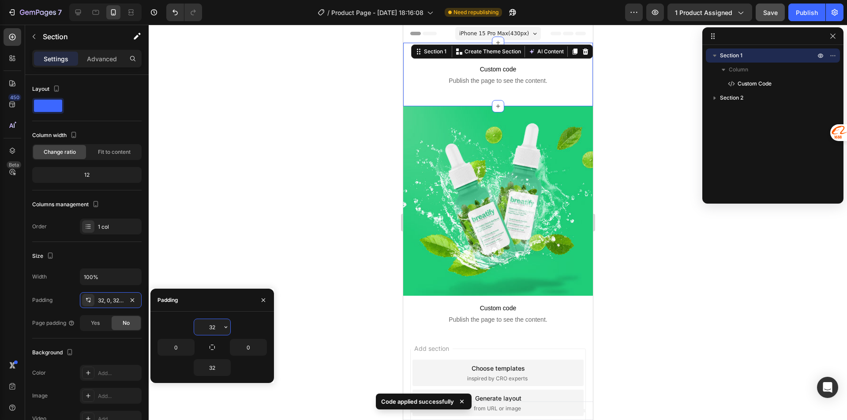
click at [214, 332] on input "32" at bounding box center [212, 327] width 36 height 16
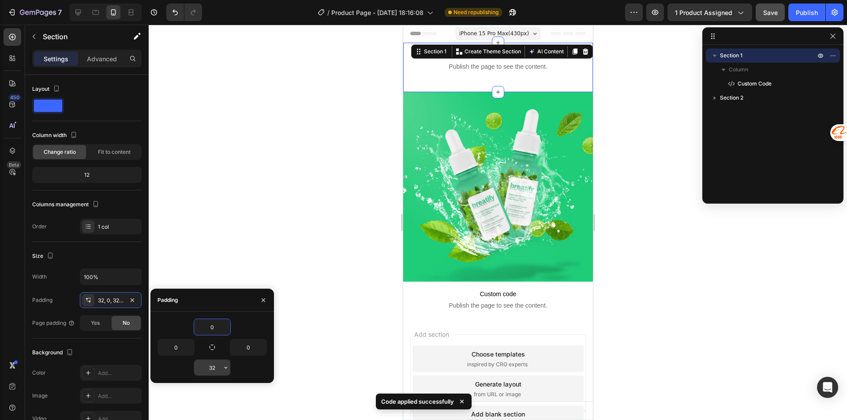
type input "0"
click at [214, 365] on input "32" at bounding box center [212, 368] width 36 height 16
type input "0"
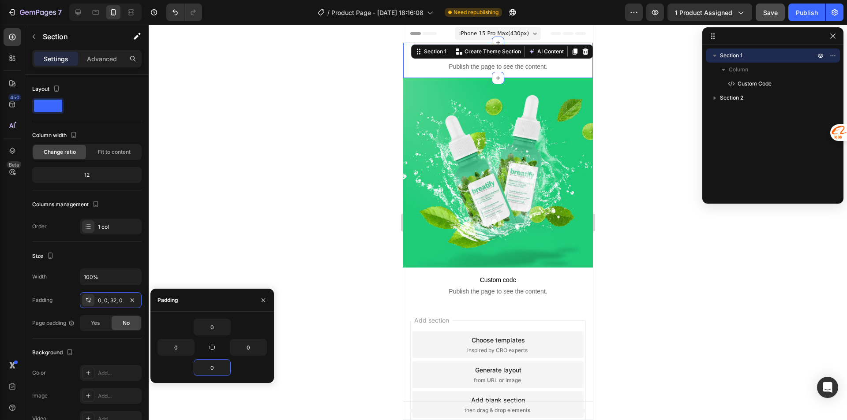
click at [264, 277] on div at bounding box center [498, 223] width 698 height 396
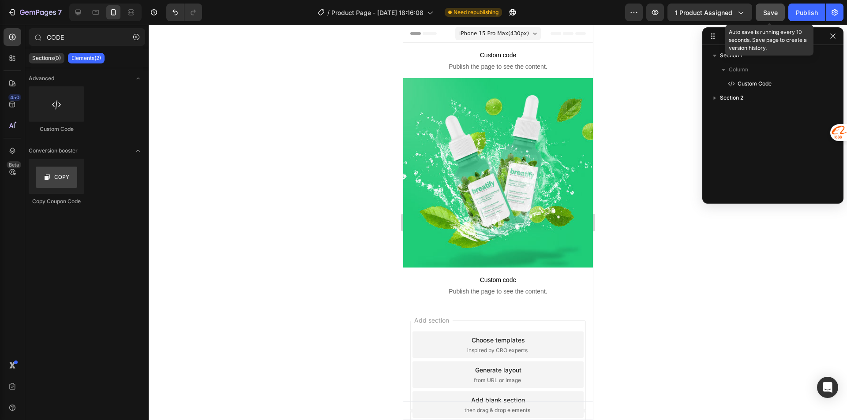
click at [764, 14] on span "Save" at bounding box center [770, 12] width 15 height 7
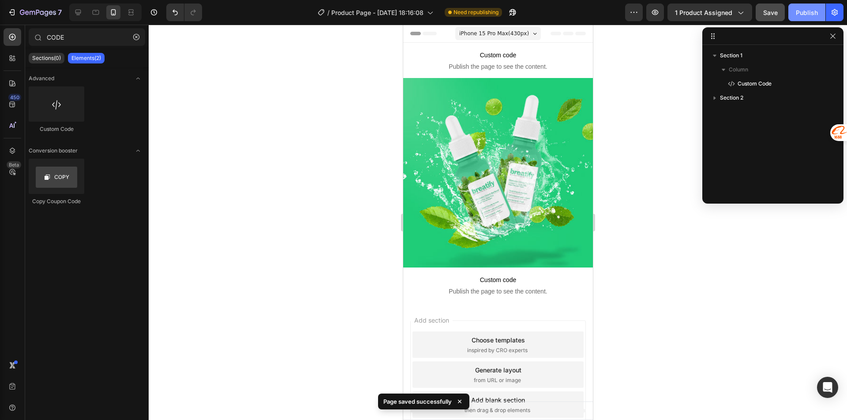
click at [808, 11] on div "Publish" at bounding box center [807, 12] width 22 height 9
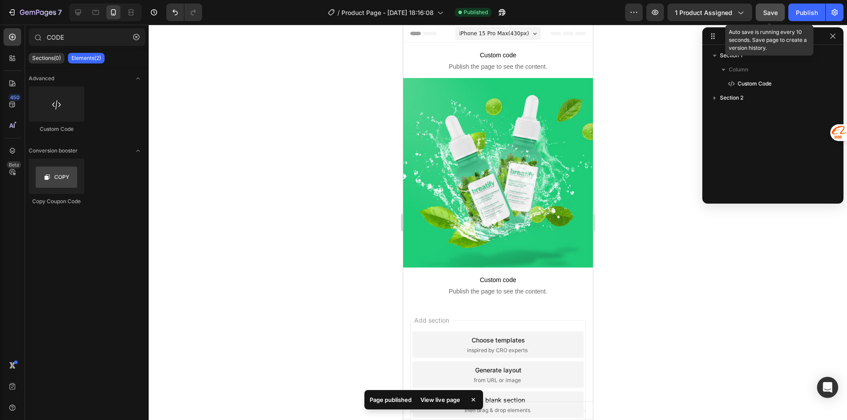
click at [775, 15] on span "Save" at bounding box center [770, 12] width 15 height 7
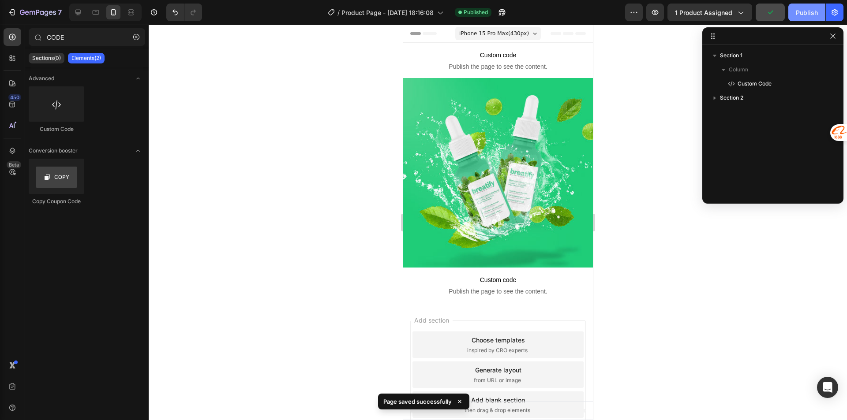
click at [803, 14] on div "Publish" at bounding box center [807, 12] width 22 height 9
click at [657, 9] on icon "button" at bounding box center [655, 12] width 9 height 9
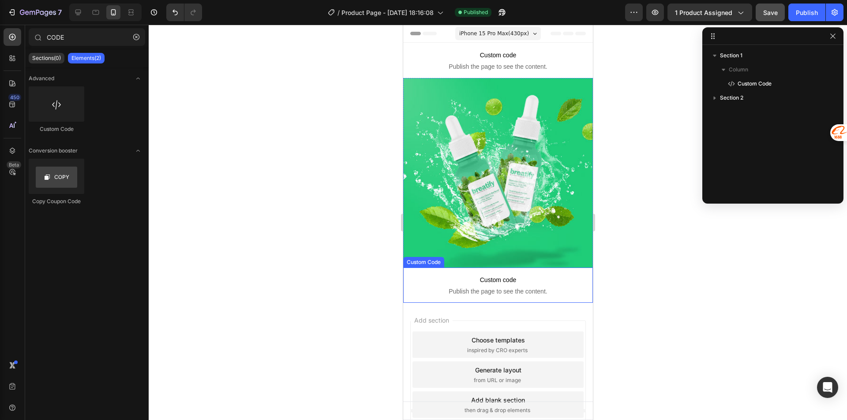
click at [439, 277] on span "Custom code" at bounding box center [498, 280] width 190 height 11
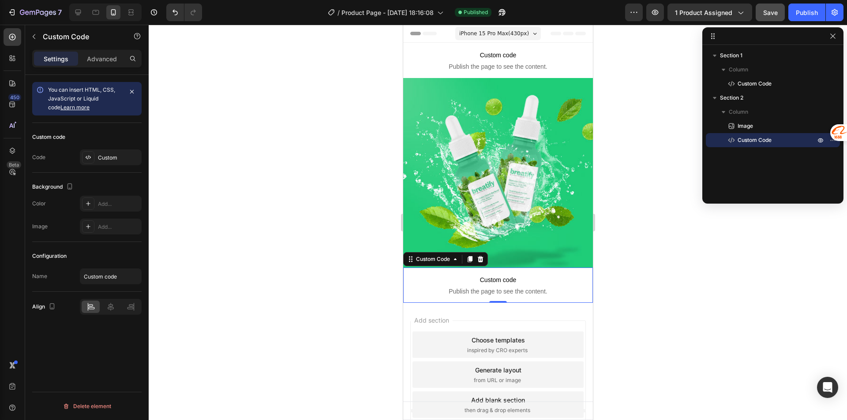
click at [433, 290] on p "Custom code Publish the page to see the content." at bounding box center [498, 285] width 190 height 35
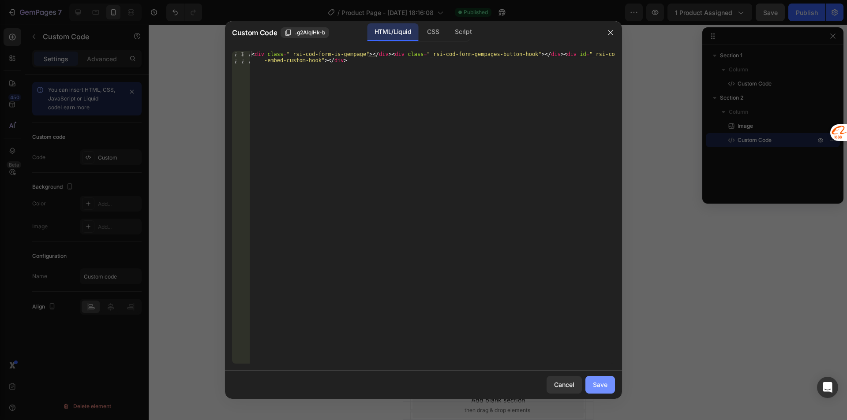
click at [595, 378] on button "Save" at bounding box center [600, 385] width 30 height 18
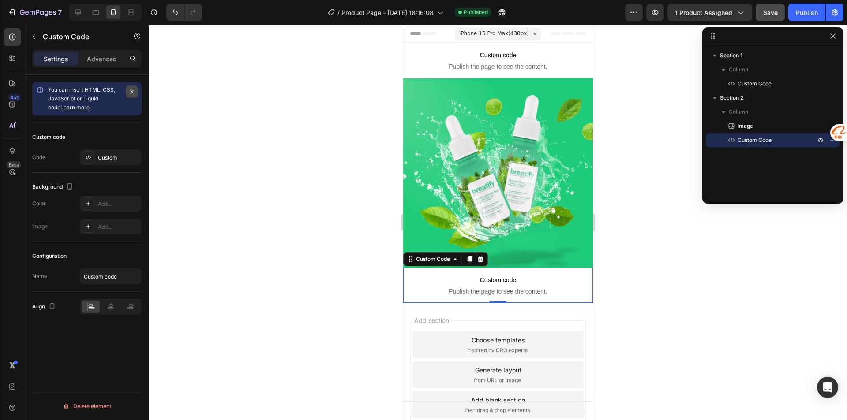
click at [132, 89] on icon "button" at bounding box center [131, 91] width 7 height 7
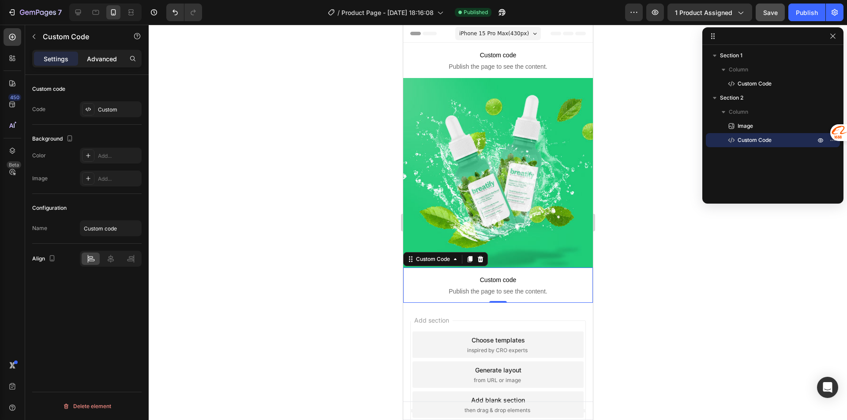
click at [101, 60] on p "Advanced" at bounding box center [102, 58] width 30 height 9
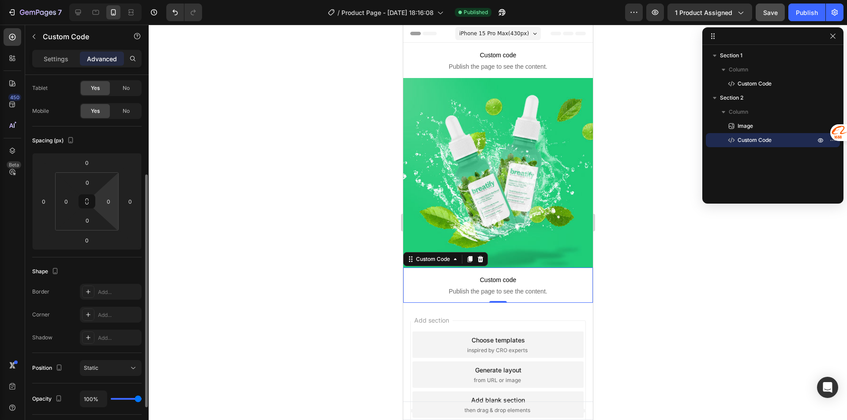
scroll to position [132, 0]
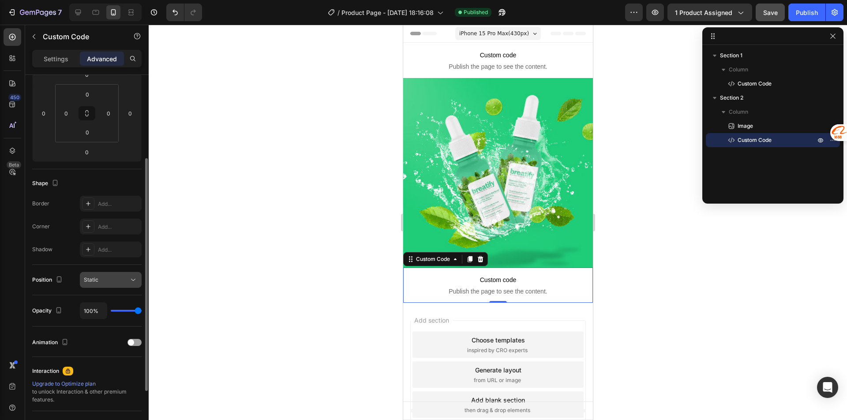
click at [126, 280] on div "Static" at bounding box center [106, 280] width 45 height 8
click at [186, 257] on div at bounding box center [498, 223] width 698 height 396
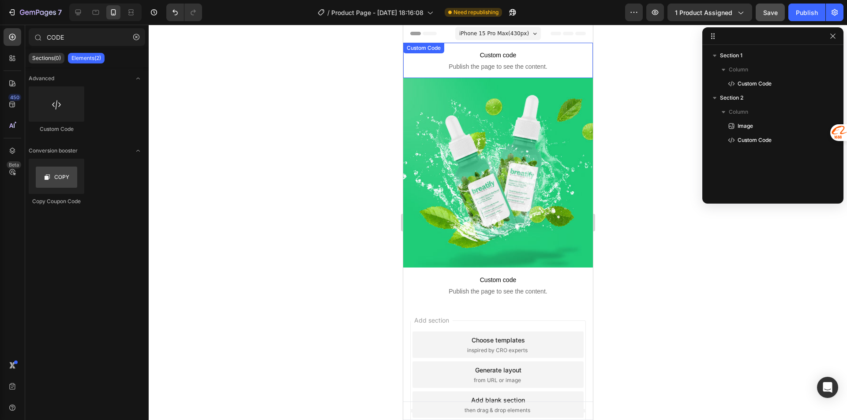
click at [496, 59] on span "Custom code" at bounding box center [498, 55] width 190 height 11
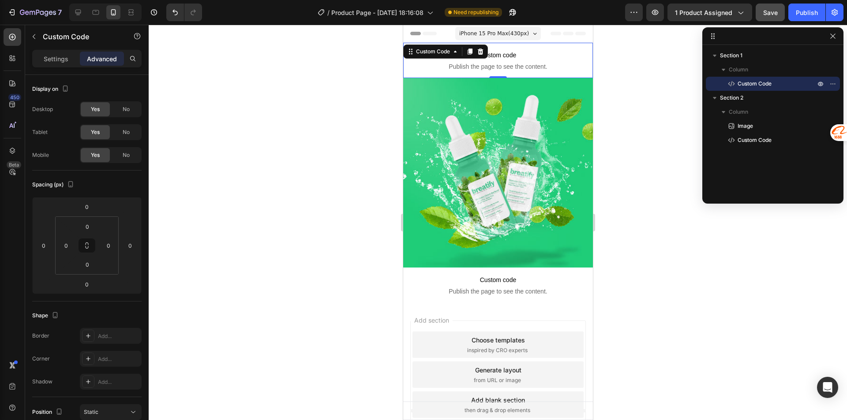
click at [768, 11] on span "Save" at bounding box center [770, 12] width 15 height 7
click at [802, 14] on div "Publish" at bounding box center [807, 12] width 22 height 9
click at [263, 146] on div at bounding box center [498, 223] width 698 height 396
